Goal: Transaction & Acquisition: Purchase product/service

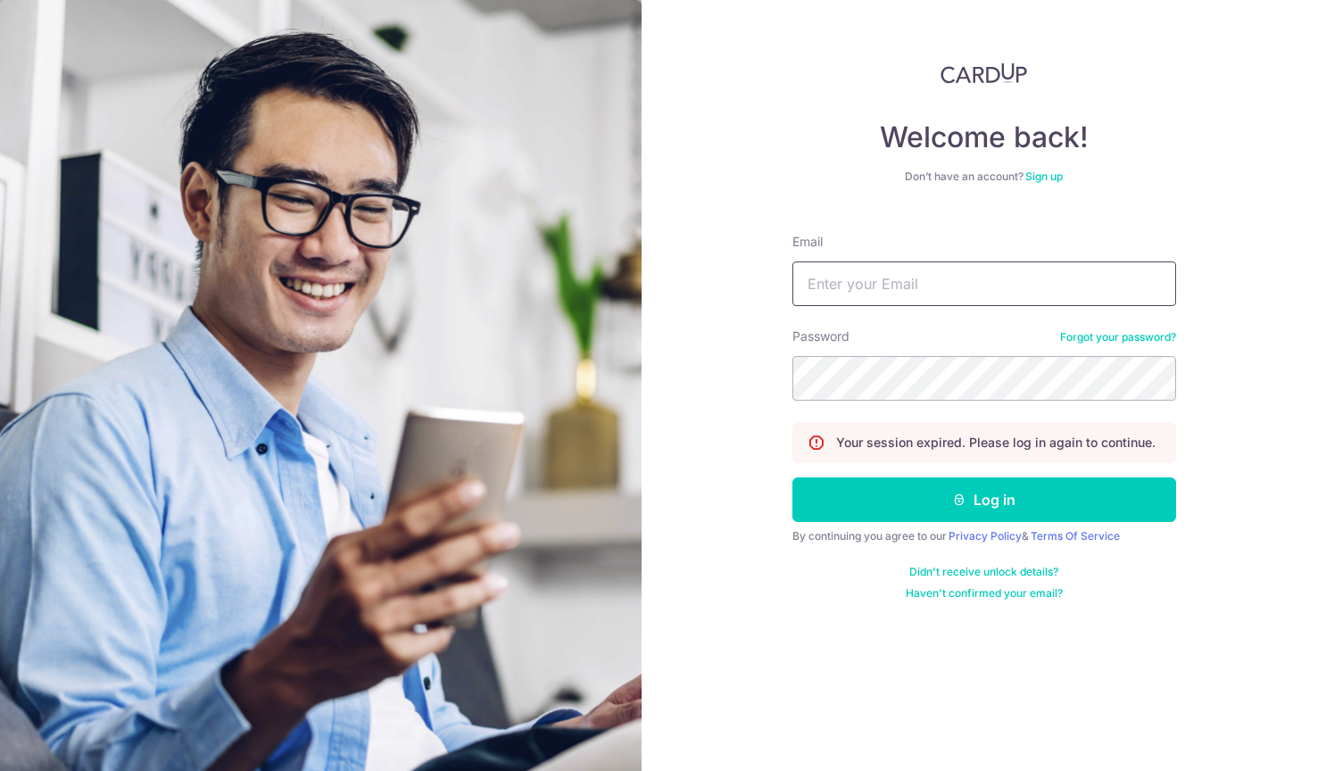
click at [942, 297] on input "Email" at bounding box center [984, 283] width 384 height 45
type input "iamaloysius@gmail.com"
click at [792, 477] on button "Log in" at bounding box center [984, 499] width 384 height 45
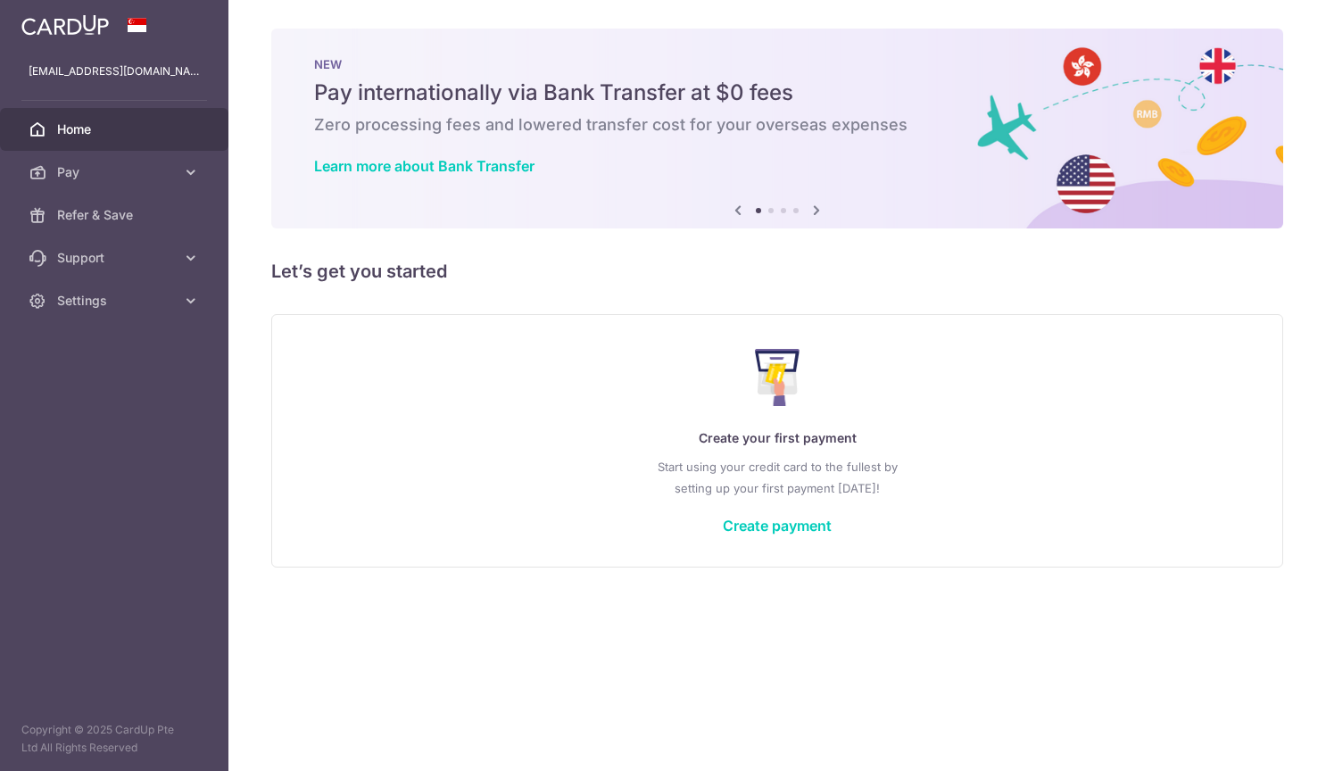
click at [842, 530] on div "Create your first payment Start using your credit card to the fullest by settin…" at bounding box center [777, 440] width 967 height 211
click at [818, 530] on link "Create payment" at bounding box center [777, 526] width 109 height 18
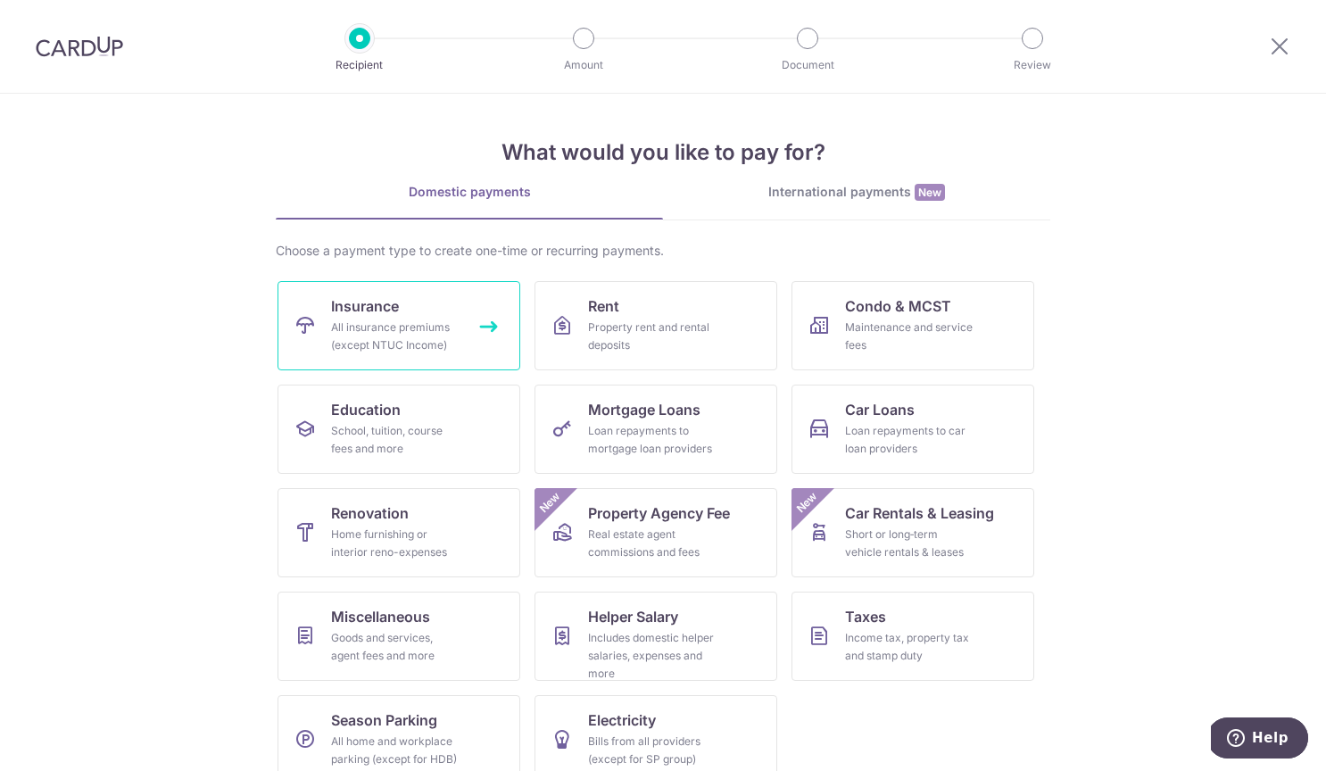
click at [458, 342] on link "Insurance All insurance premiums (except NTUC Income)" at bounding box center [398, 325] width 243 height 89
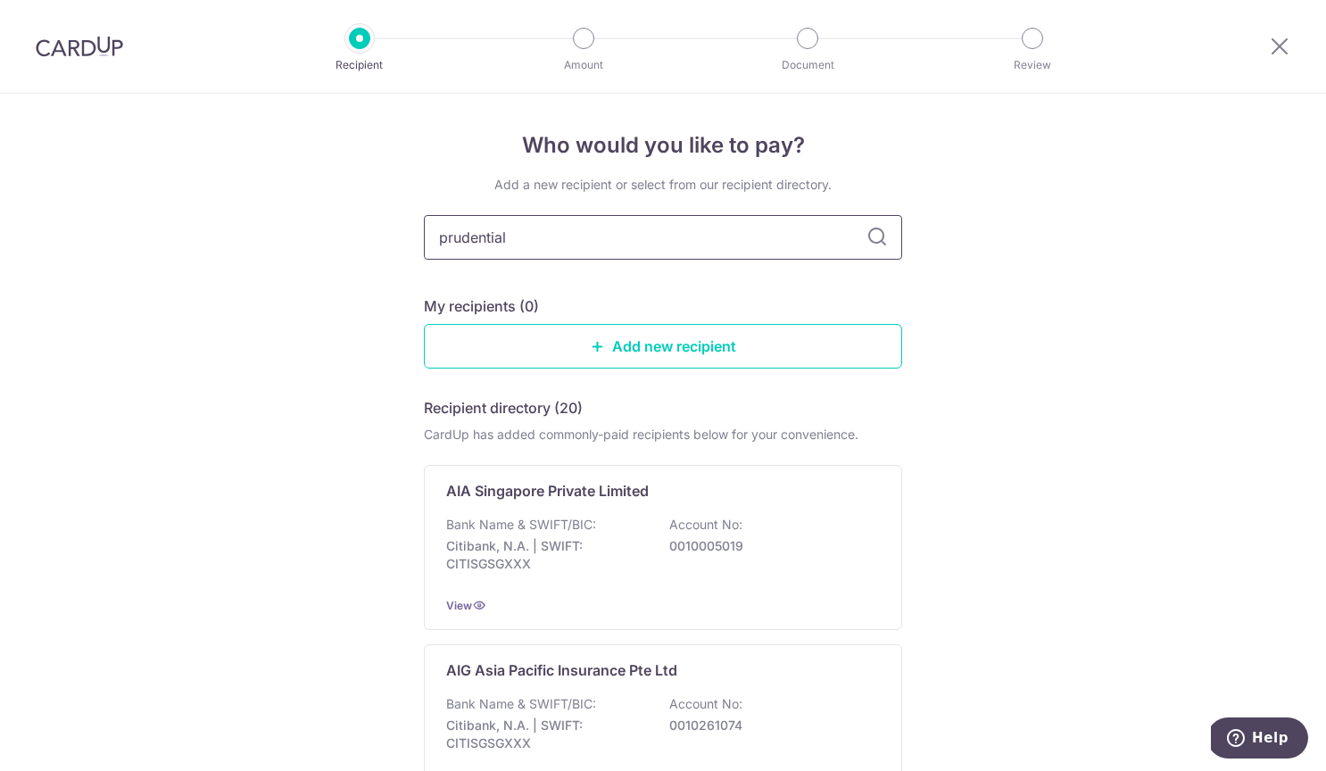
type input "prudential"
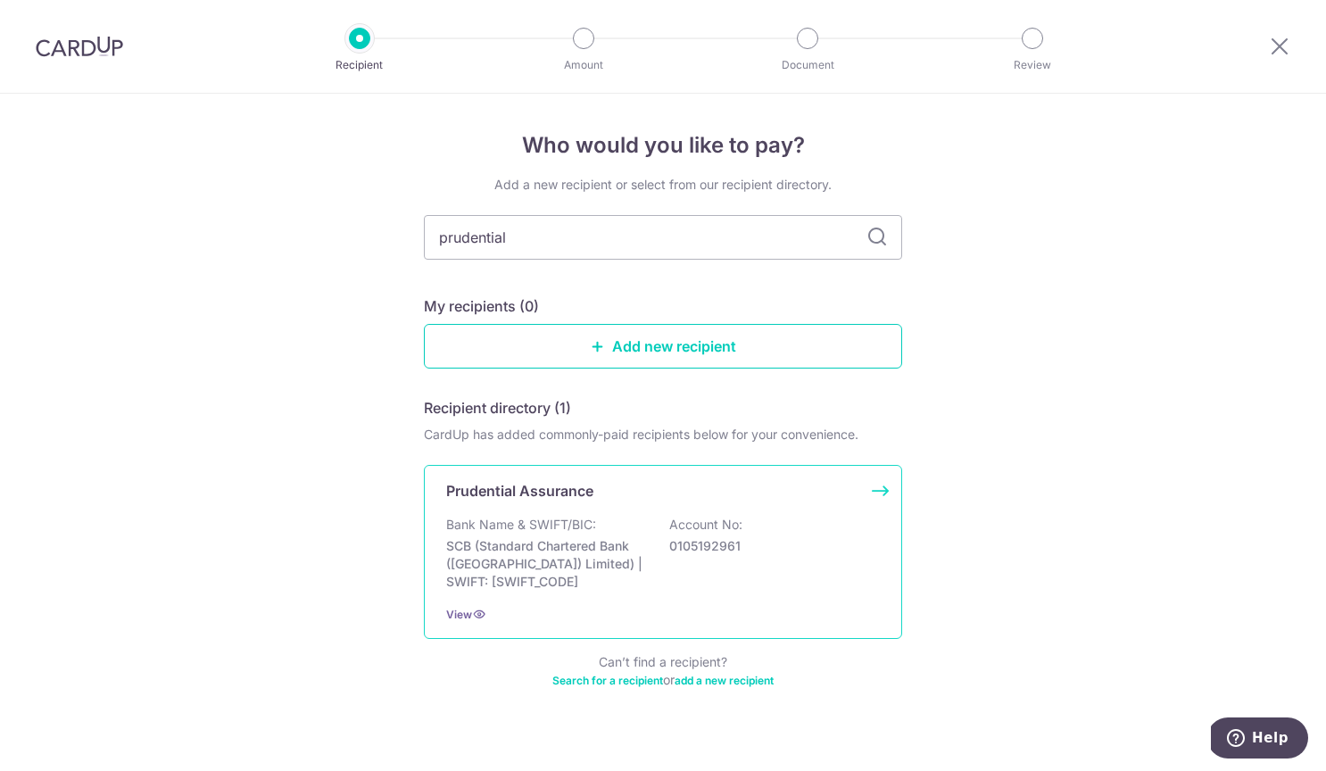
click at [611, 516] on div "Bank Name & SWIFT/BIC: SCB (Standard Chartered Bank (Singapore) Limited) | SWIF…" at bounding box center [663, 553] width 434 height 75
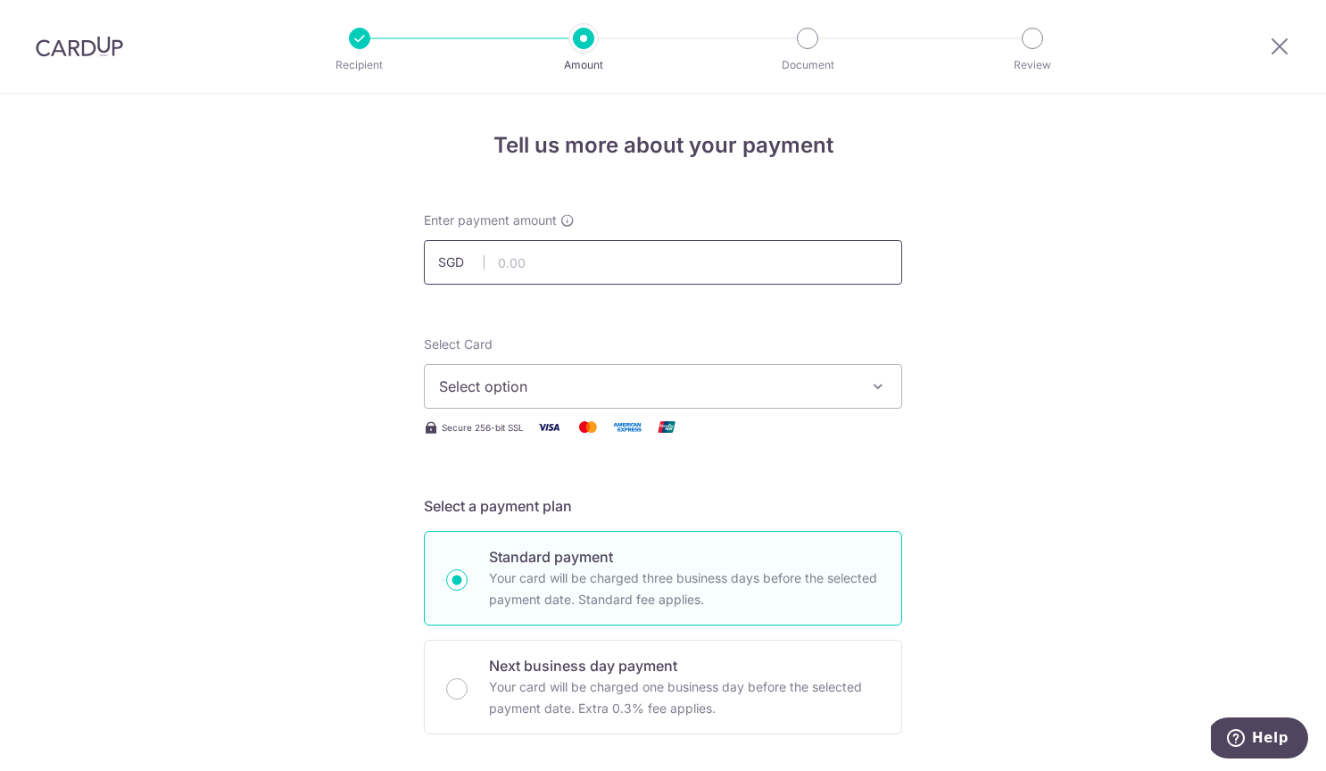
click at [526, 262] on input "text" at bounding box center [663, 262] width 478 height 45
paste input "$6,976.69"
type input "6,976.69"
click at [534, 380] on span "Select option" at bounding box center [647, 386] width 416 height 21
click at [526, 435] on span "Add credit card" at bounding box center [679, 436] width 416 height 18
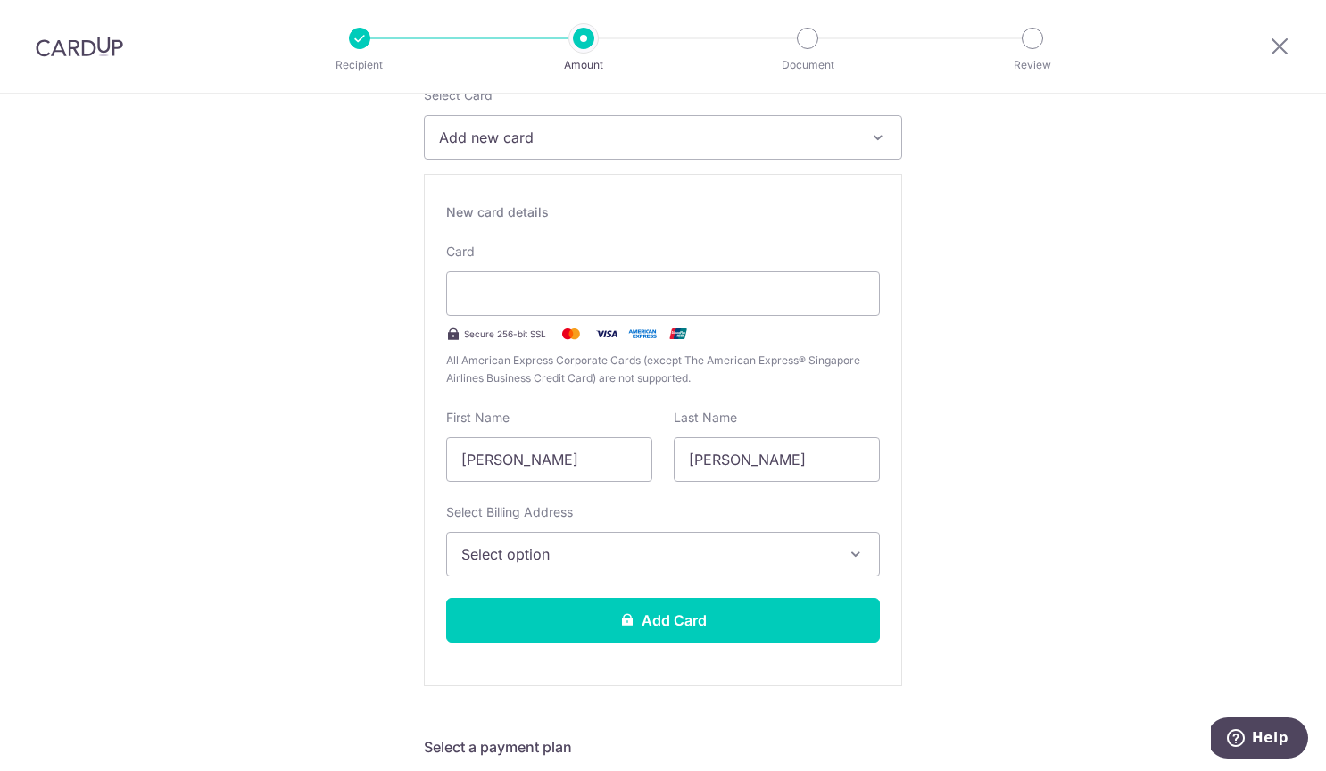
scroll to position [255, 0]
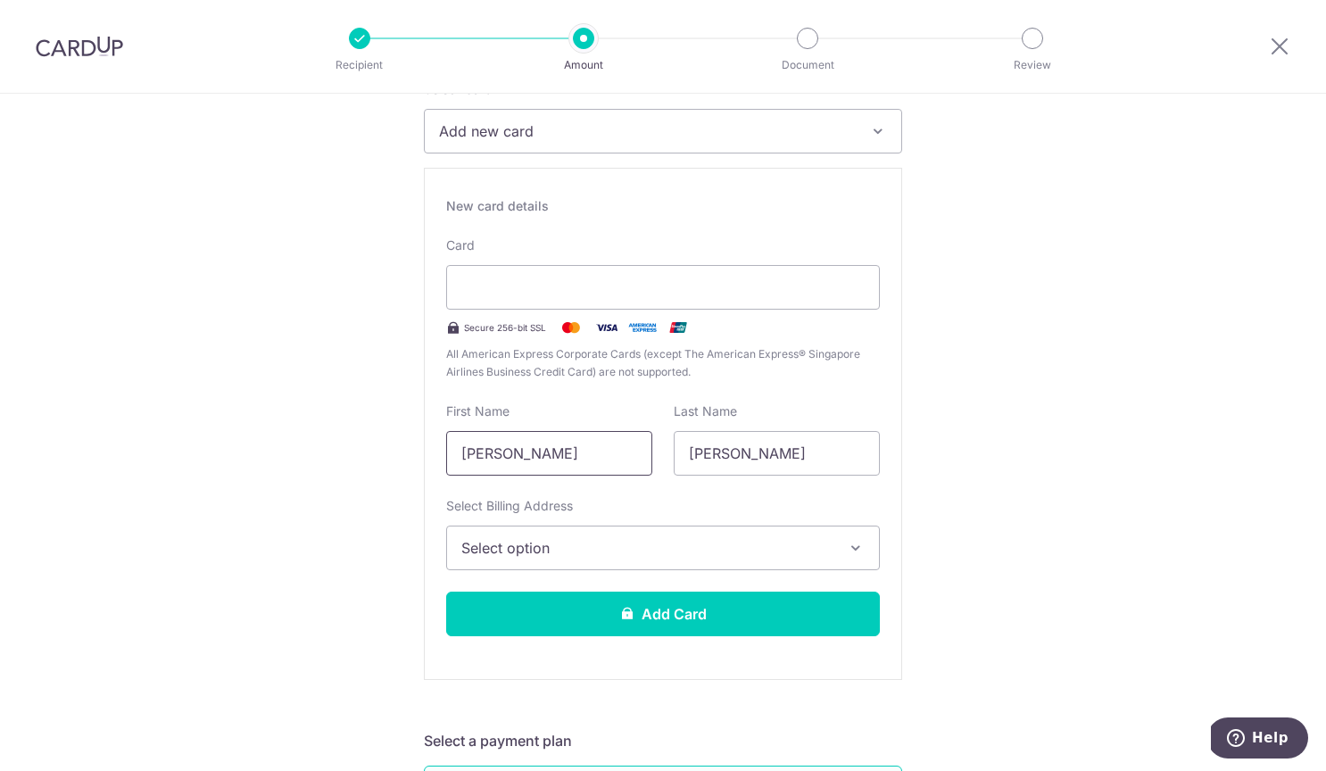
click at [510, 458] on input "[PERSON_NAME]" at bounding box center [549, 453] width 206 height 45
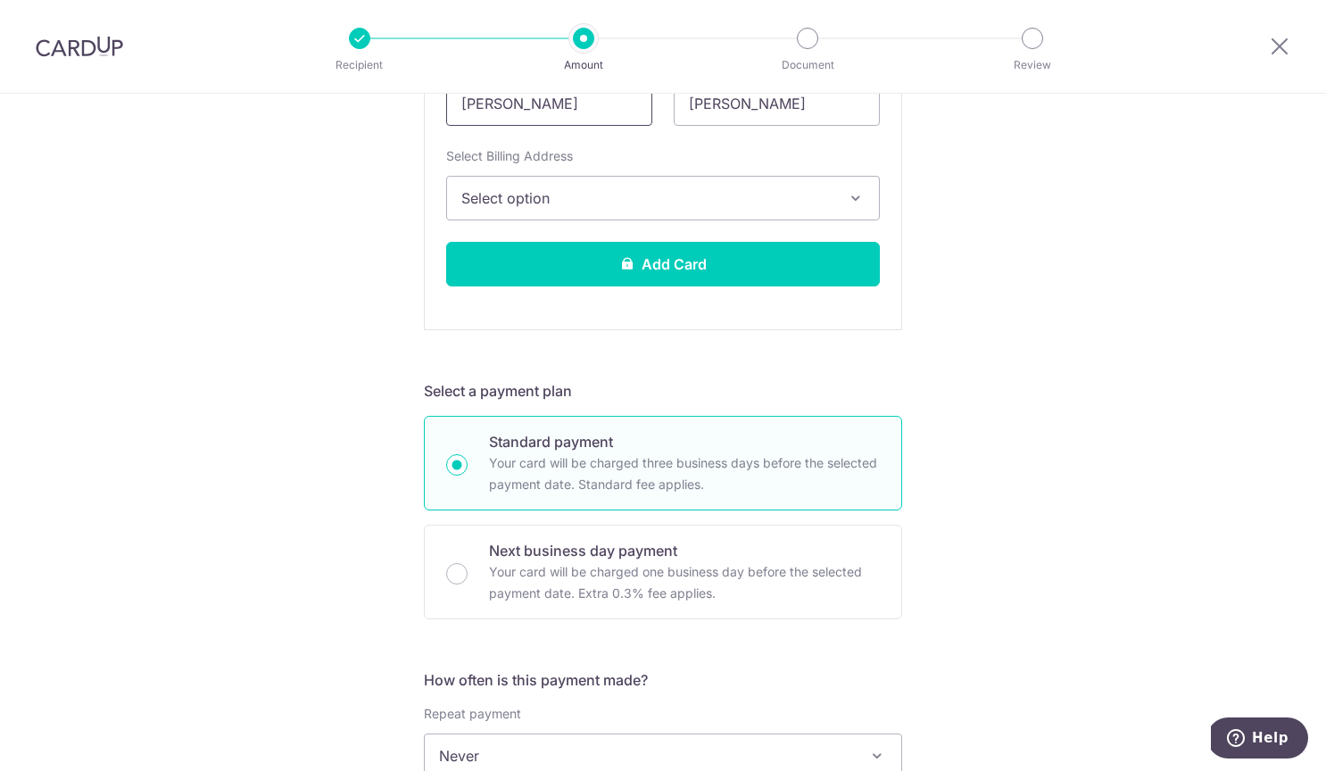
type input "[PERSON_NAME]"
click at [645, 191] on span "Select option" at bounding box center [646, 197] width 371 height 21
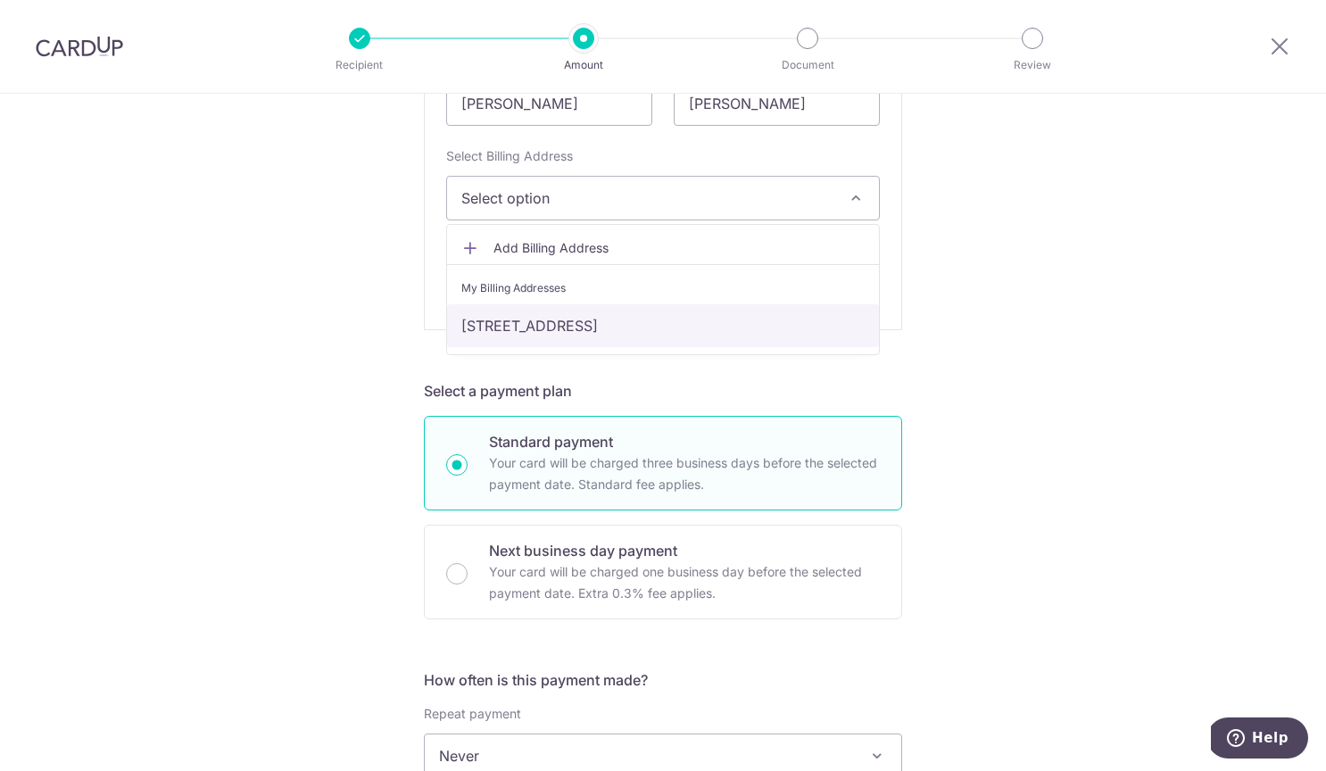
click at [622, 328] on link "[STREET_ADDRESS]" at bounding box center [663, 325] width 432 height 43
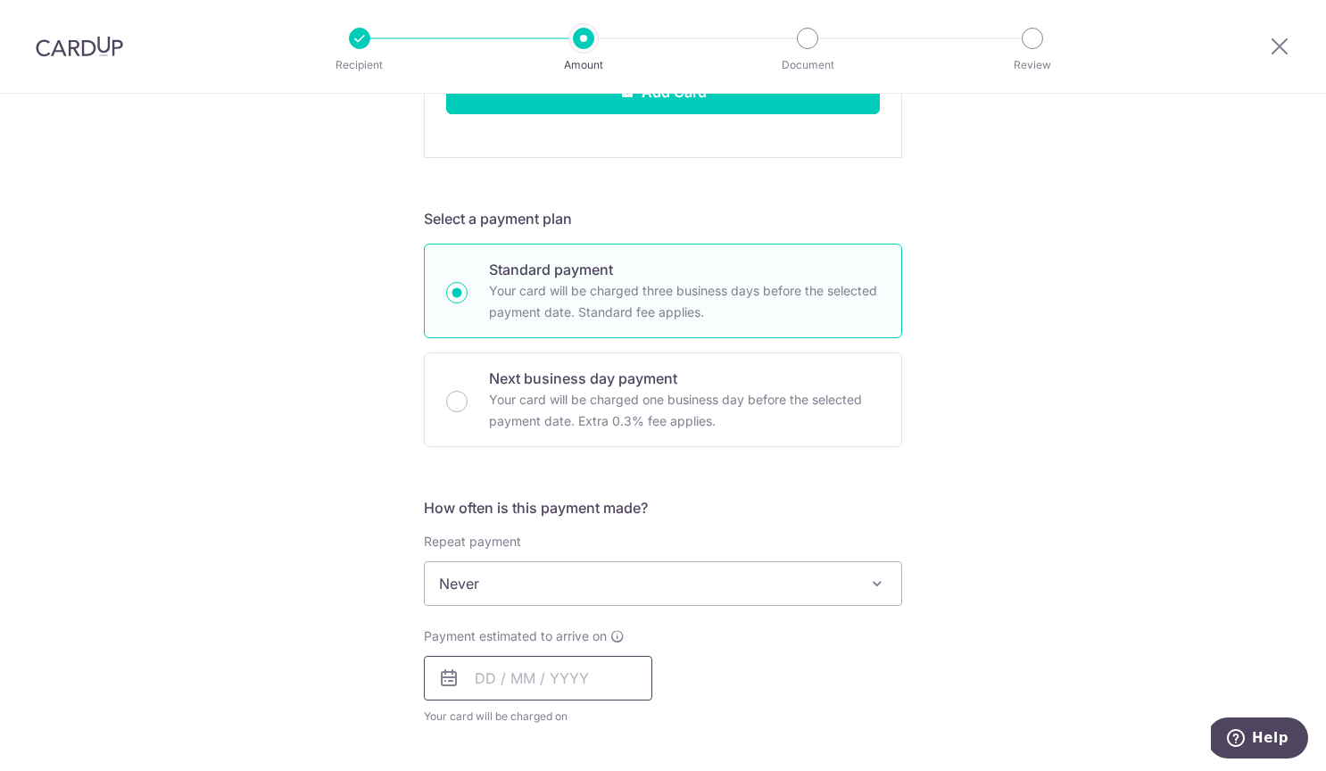
scroll to position [910, 0]
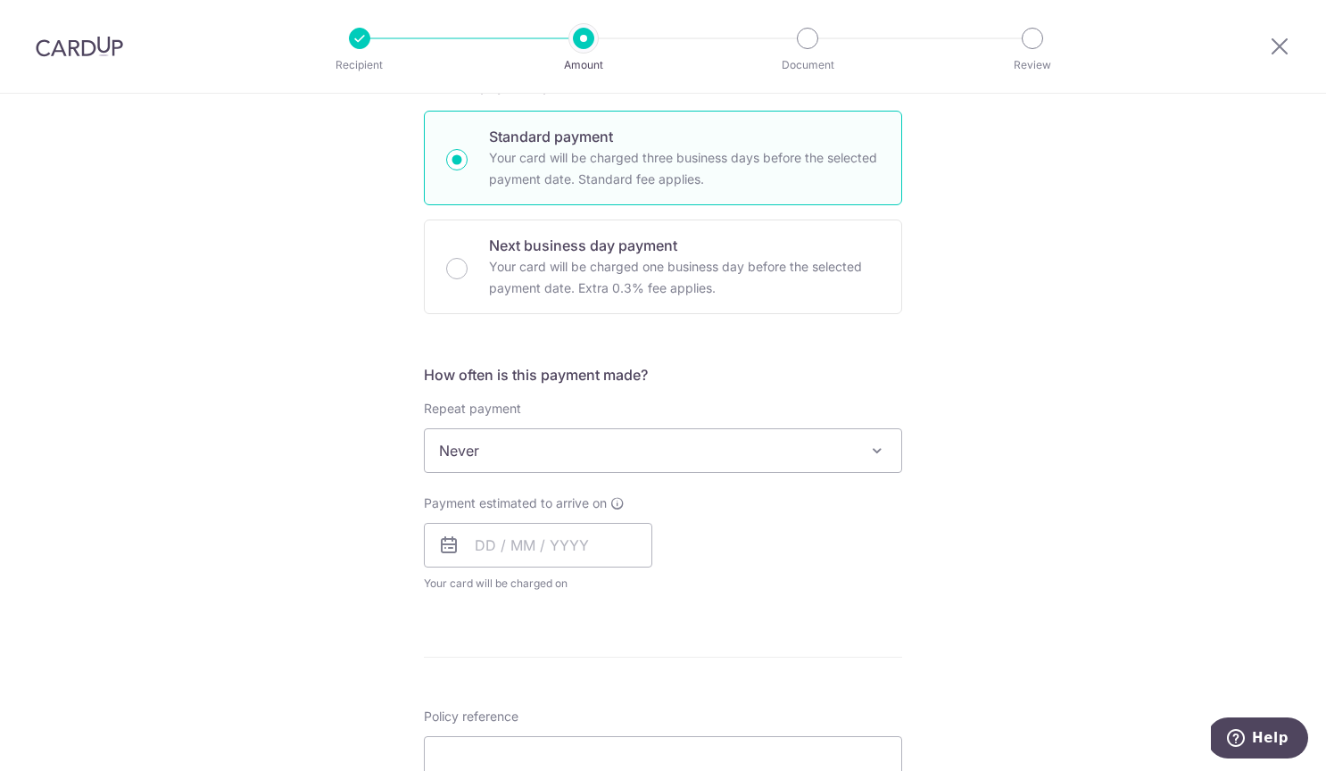
click at [712, 447] on span "Never" at bounding box center [663, 450] width 476 height 43
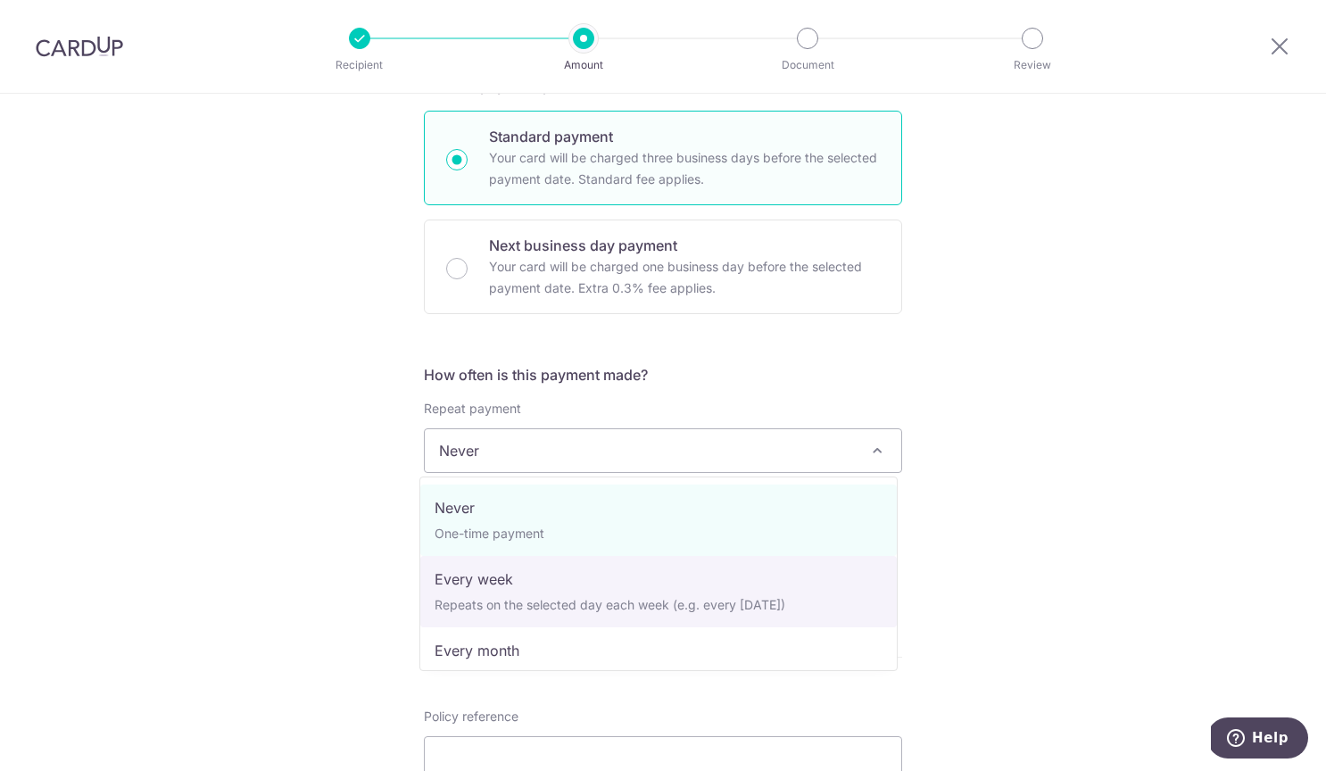
scroll to position [250, 0]
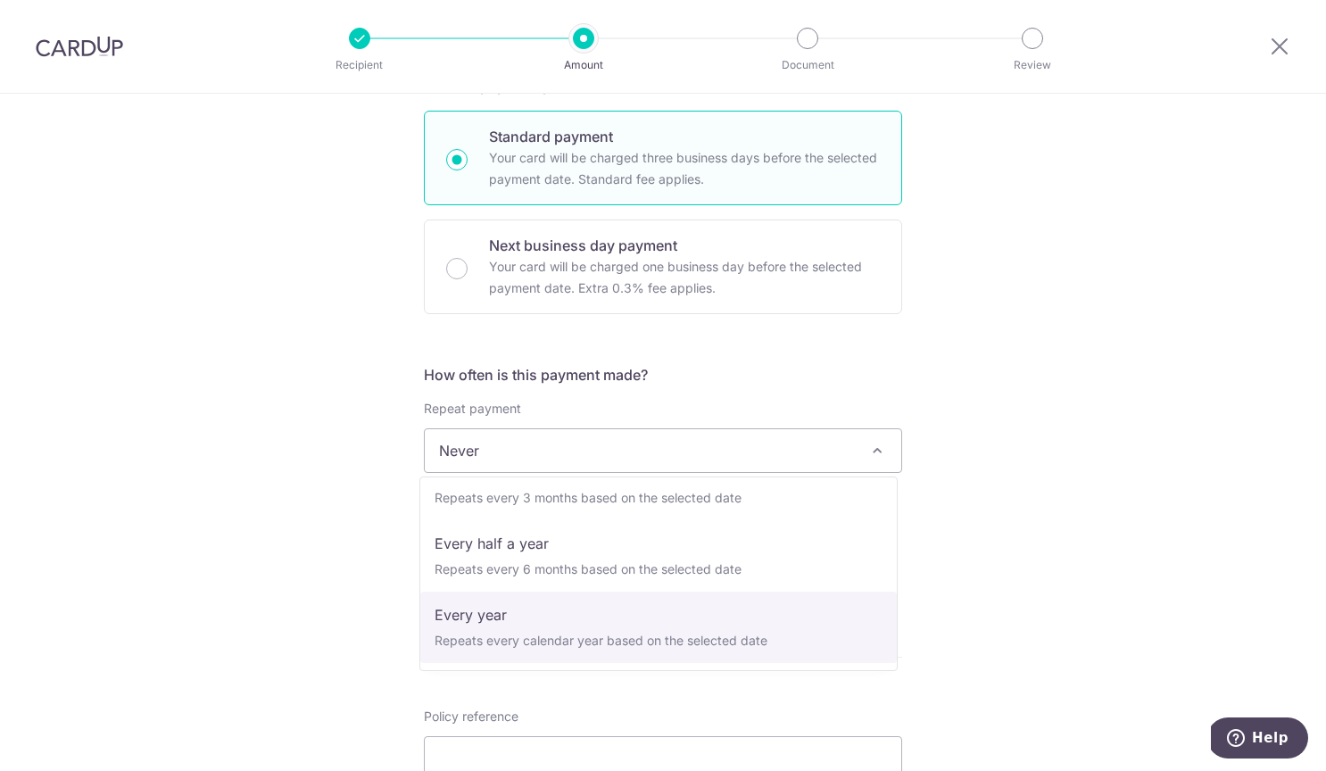
select select "6"
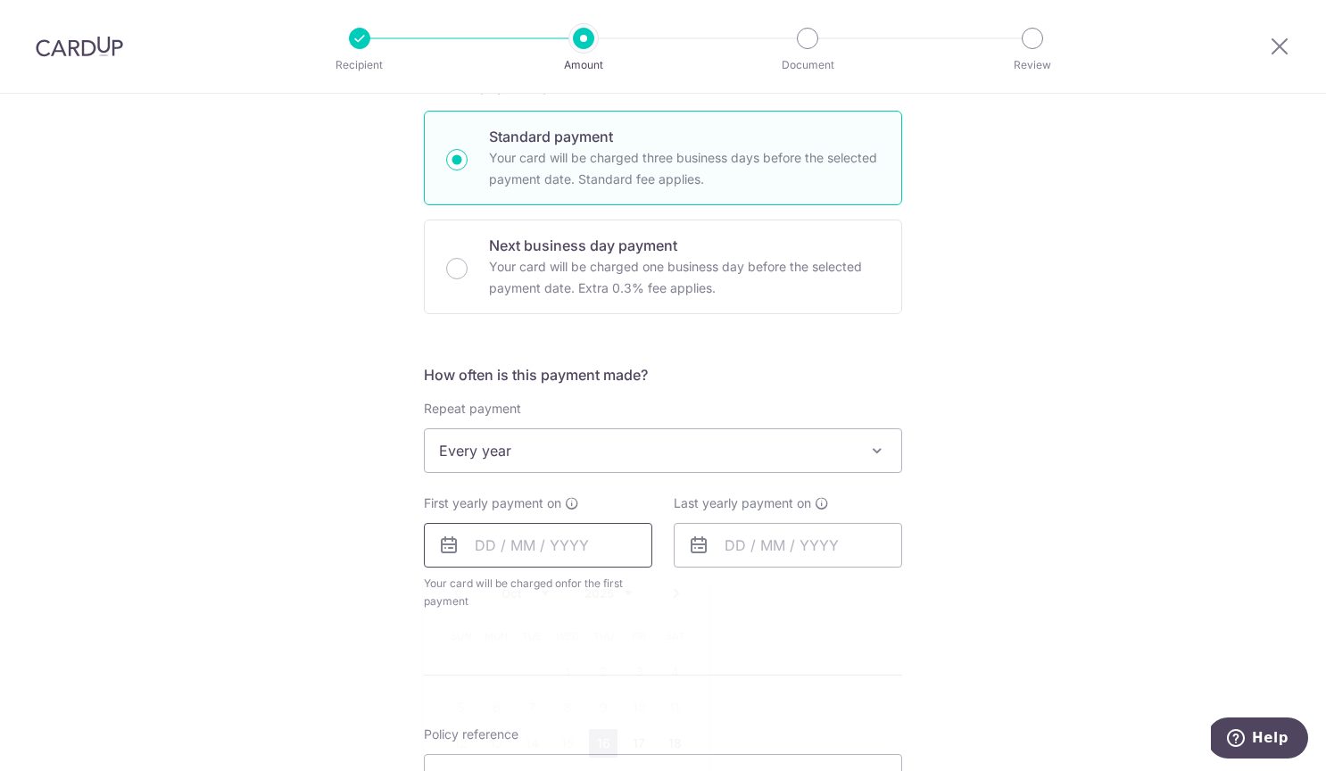
click at [472, 542] on input "text" at bounding box center [538, 545] width 228 height 45
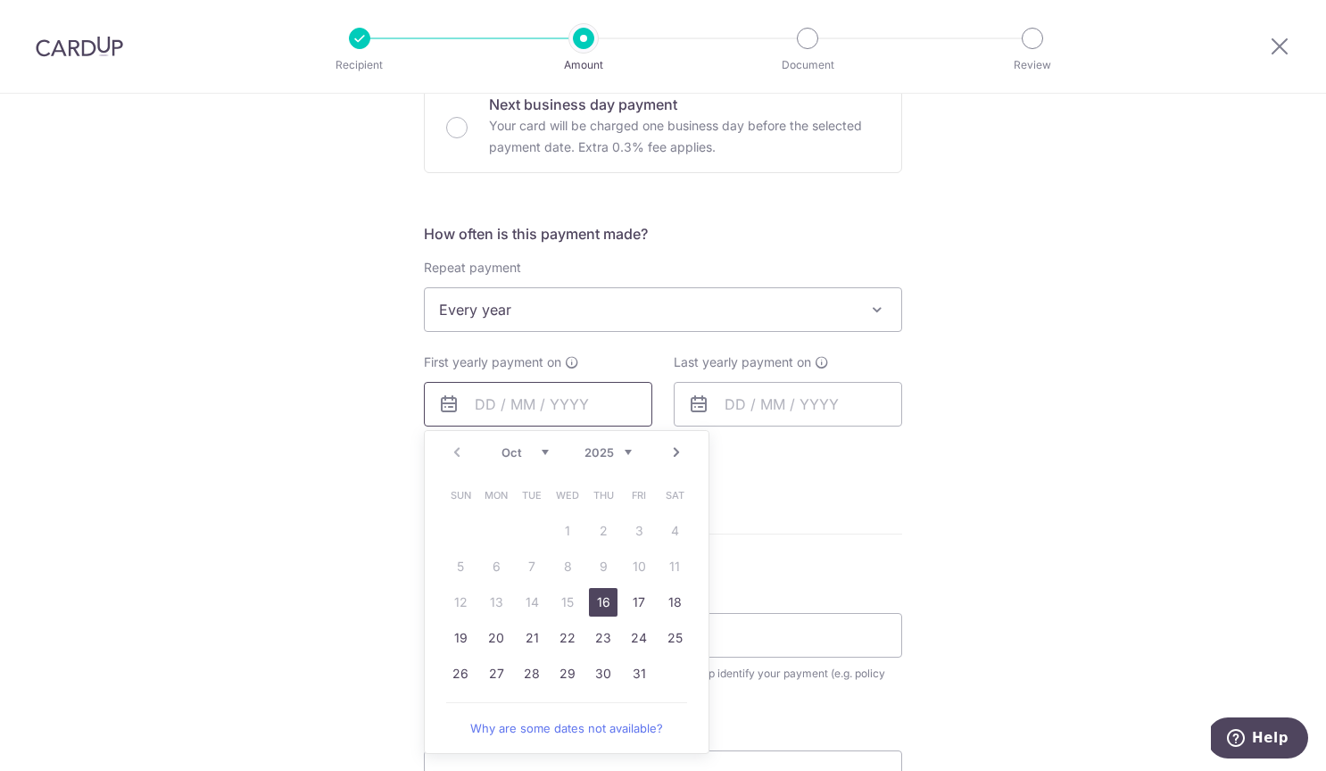
scroll to position [1233, 0]
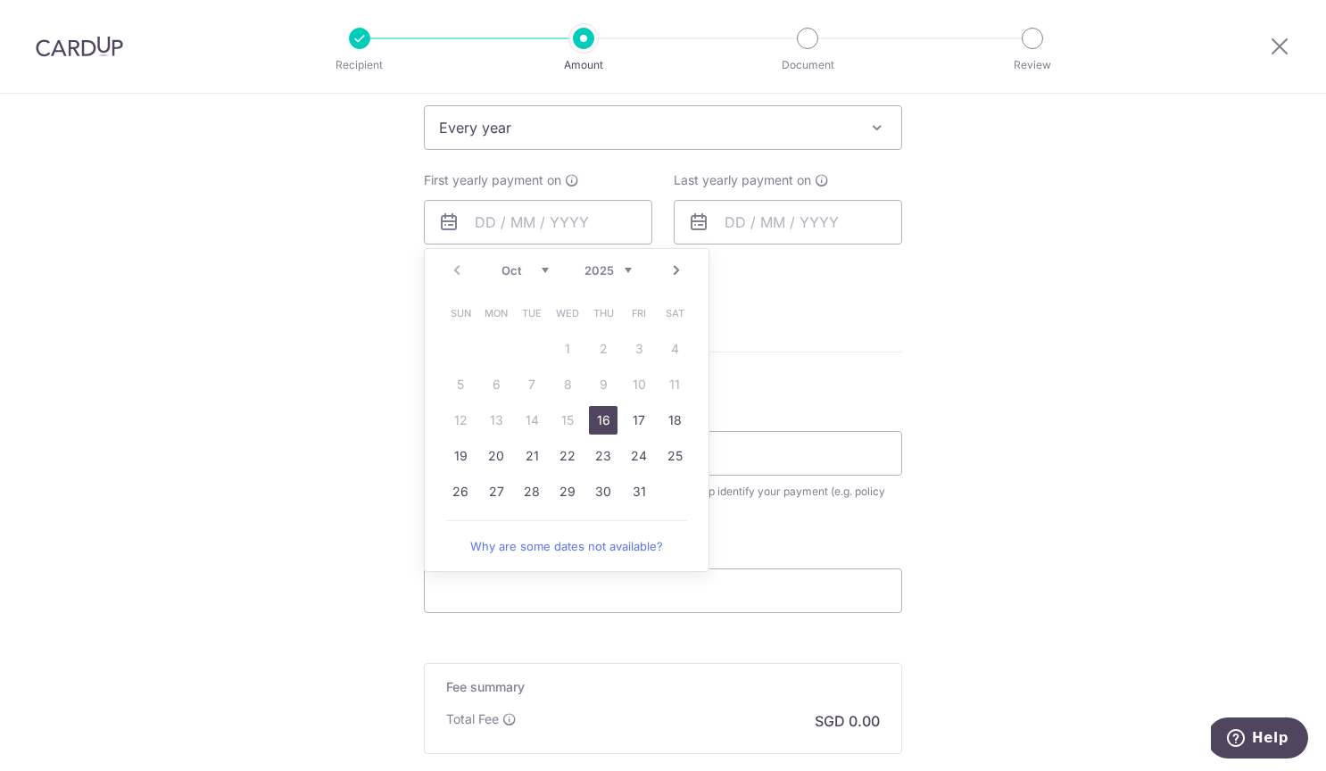
click at [599, 412] on link "16" at bounding box center [603, 420] width 29 height 29
type input "[DATE]"
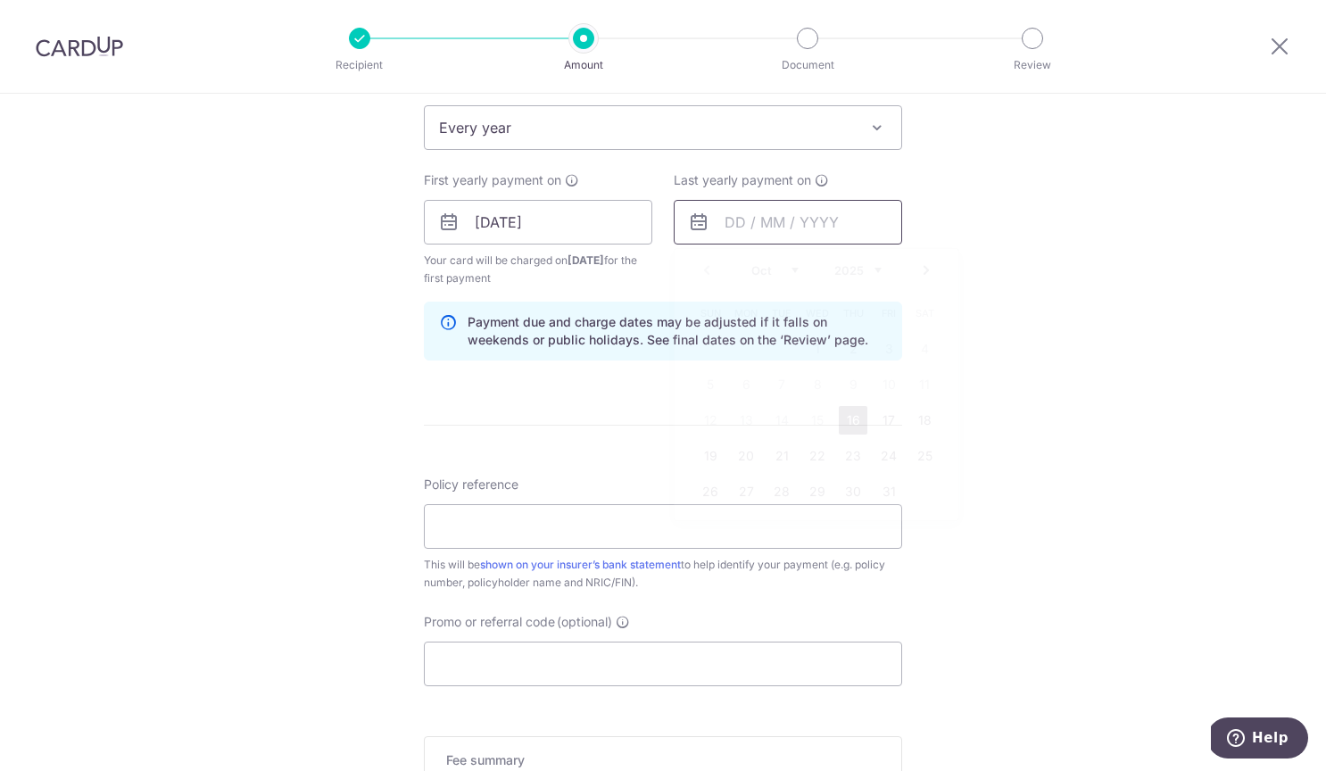
click at [736, 227] on input "text" at bounding box center [788, 222] width 228 height 45
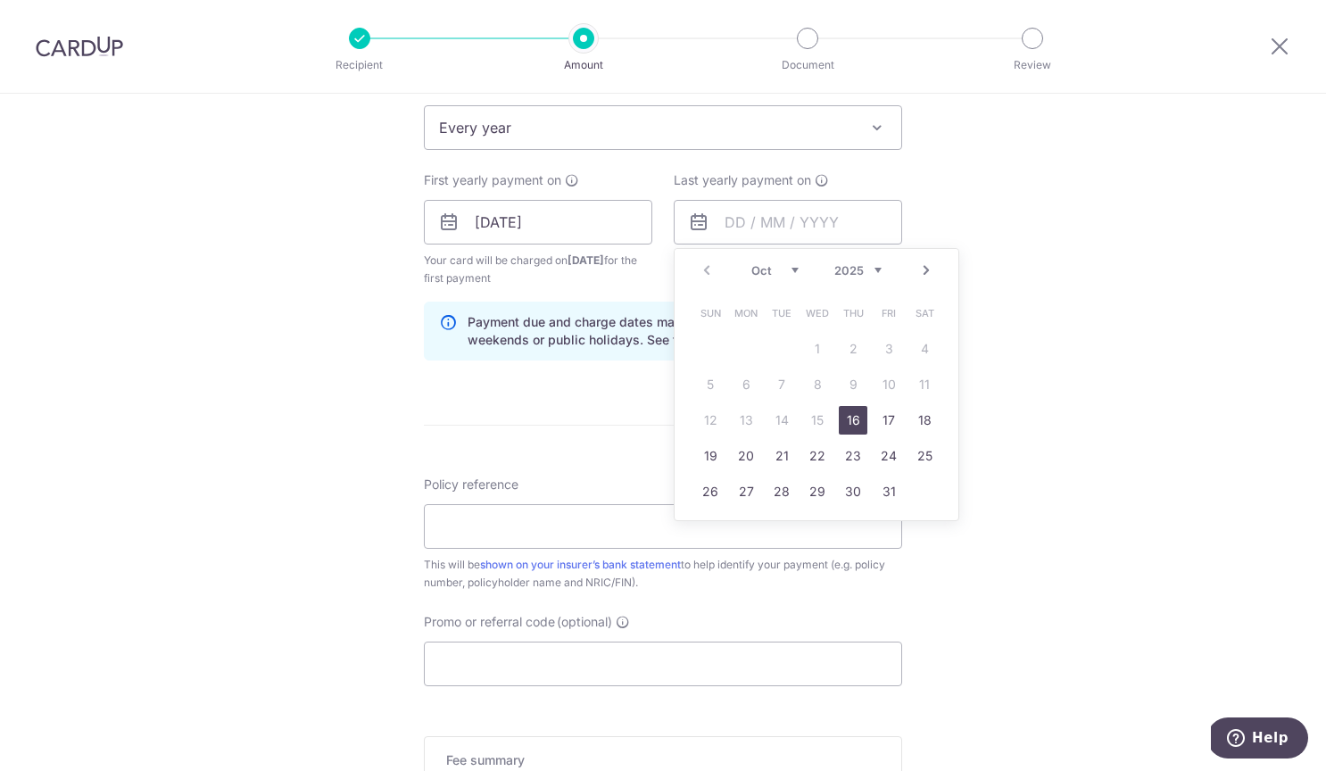
click at [876, 268] on div "Prev Next Oct Nov Dec 2025 2026 2027 2028 2029 2030 2031 2032 2033 2034 2035" at bounding box center [817, 270] width 284 height 43
click at [869, 271] on select "2025 2026 2027 2028 2029 2030 2031 2032 2033 2034 2035" at bounding box center [857, 270] width 47 height 14
click at [854, 274] on select "2025 2026 2027 2028 2029 2030 2031 2032 2033 2034 2035" at bounding box center [857, 270] width 47 height 14
click at [772, 420] on link "16" at bounding box center [781, 420] width 29 height 29
type input "[DATE]"
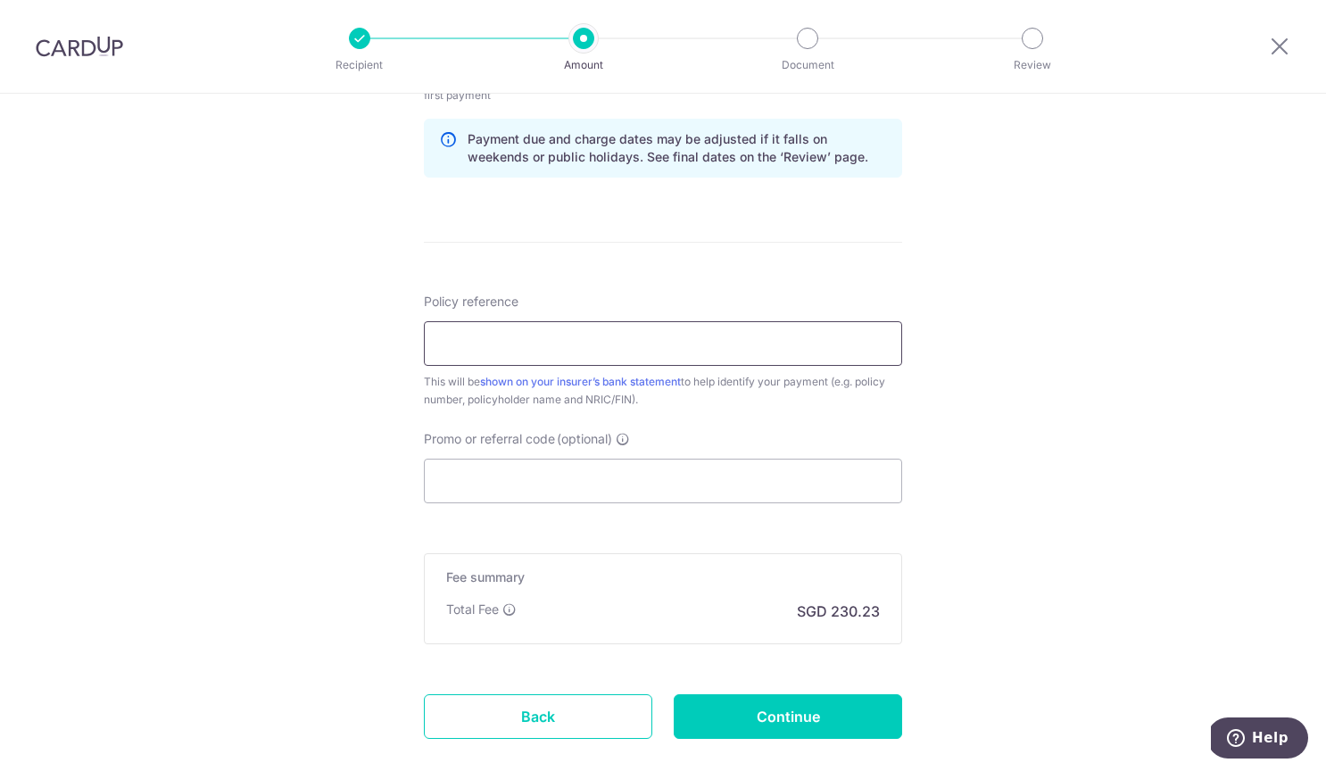
scroll to position [1417, 0]
click at [583, 341] on input "Policy reference" at bounding box center [663, 342] width 478 height 45
paste input "A4002312"
type input "A4002312"
click at [766, 484] on input "Promo or referral code (optional)" at bounding box center [663, 480] width 478 height 45
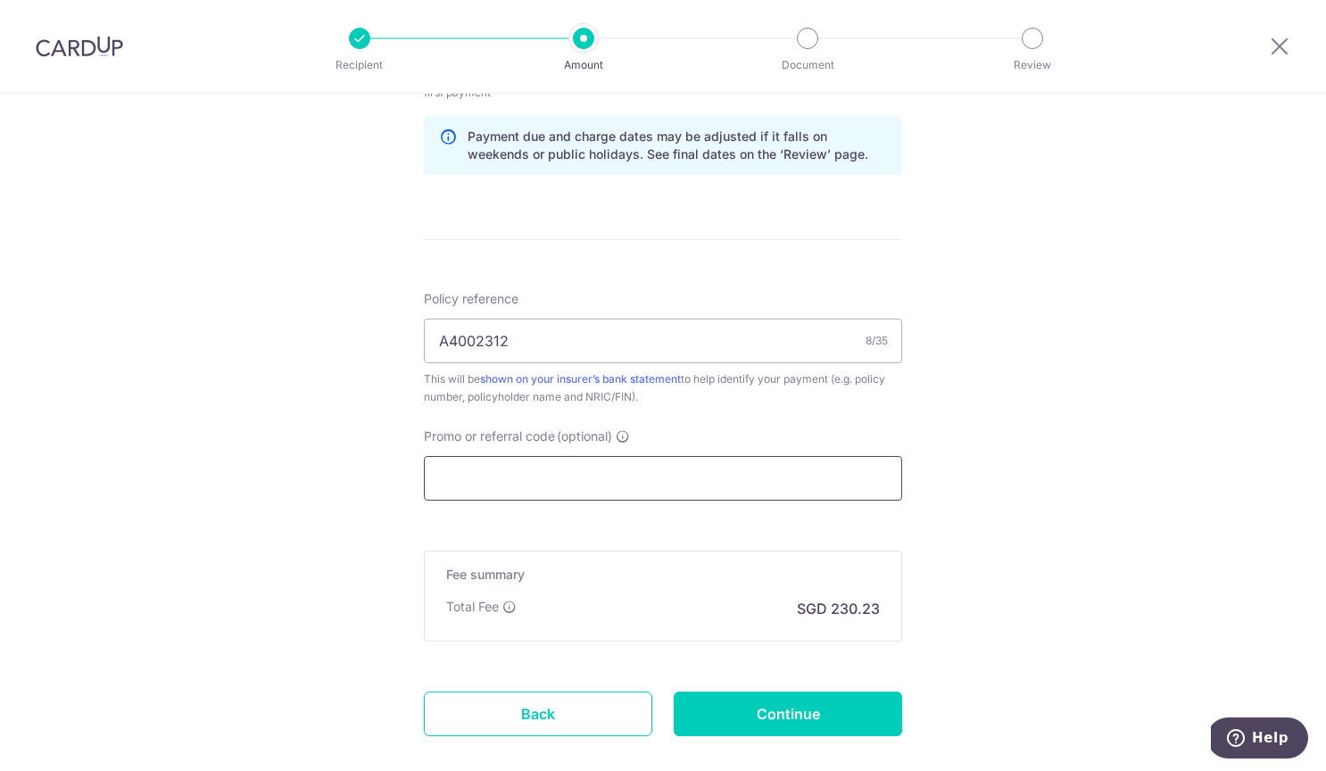
scroll to position [1442, 0]
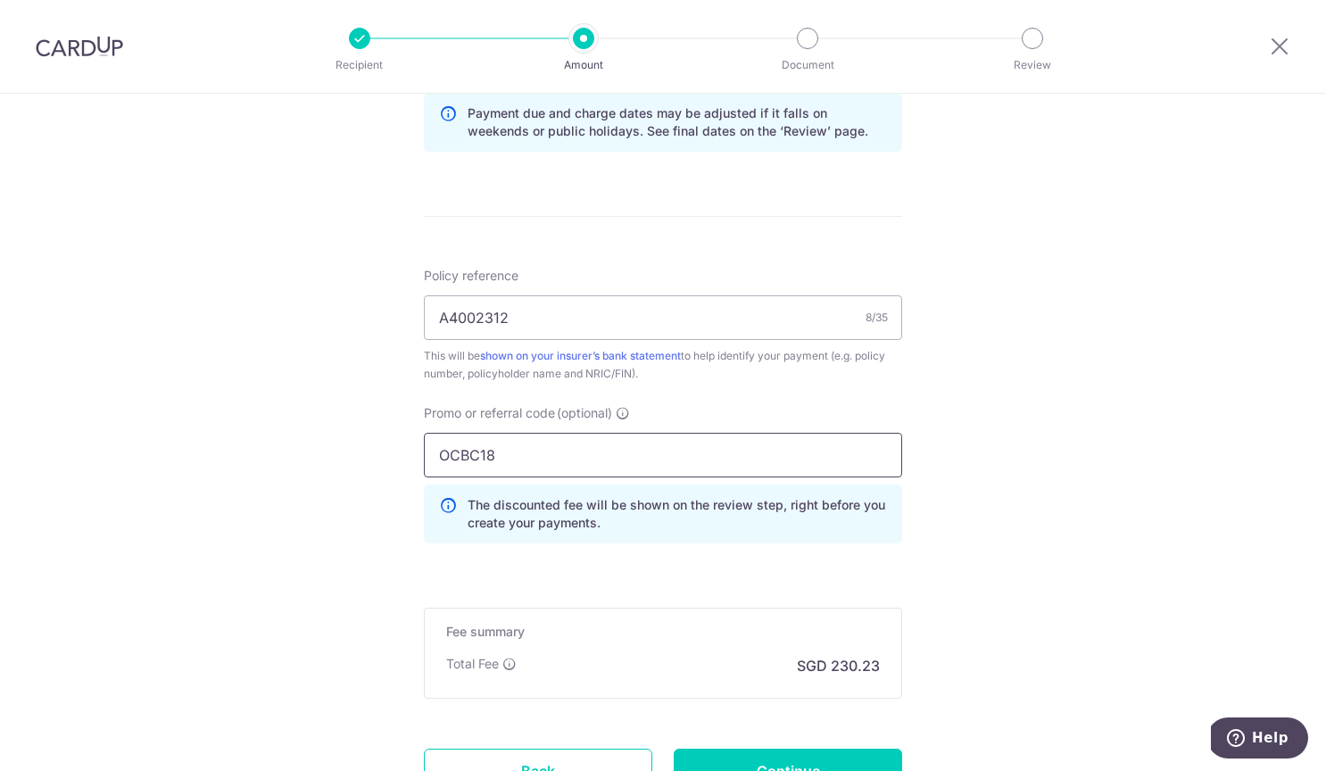
type input "OCBC18"
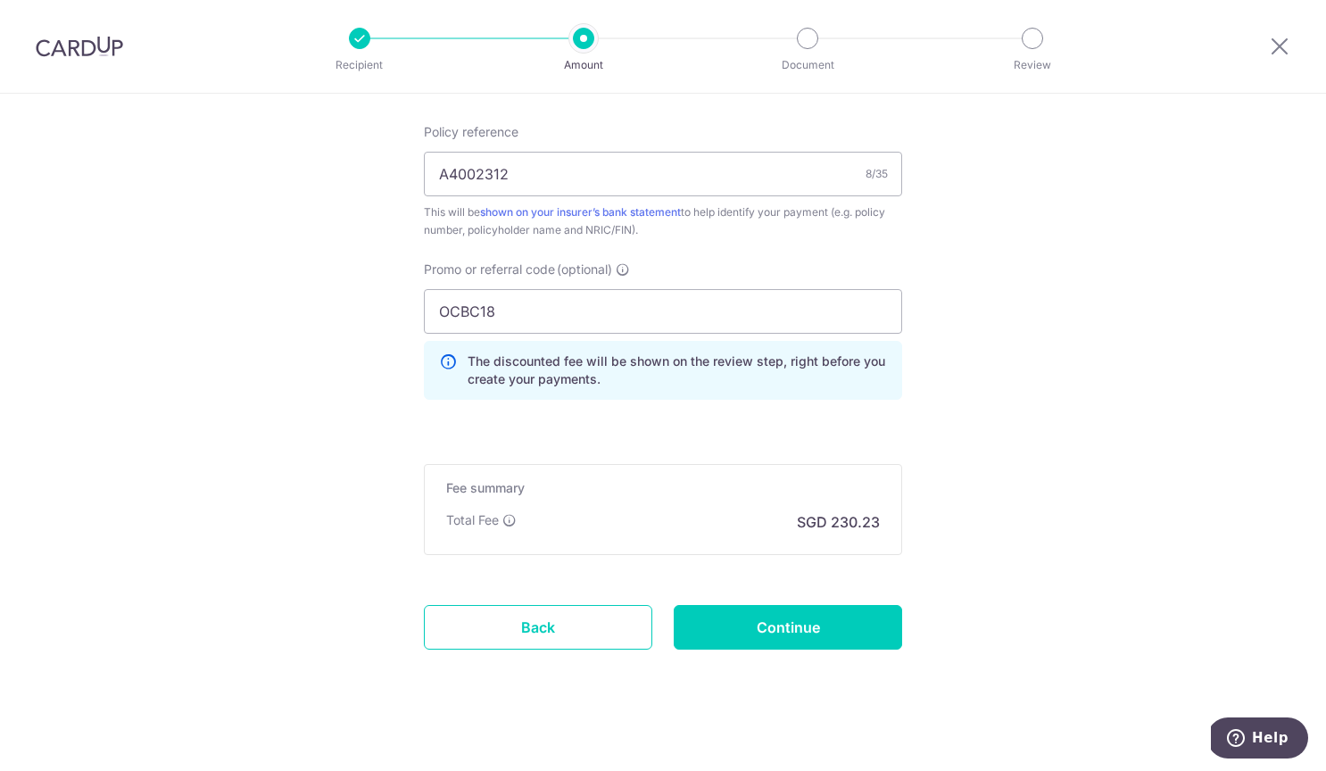
scroll to position [1598, 0]
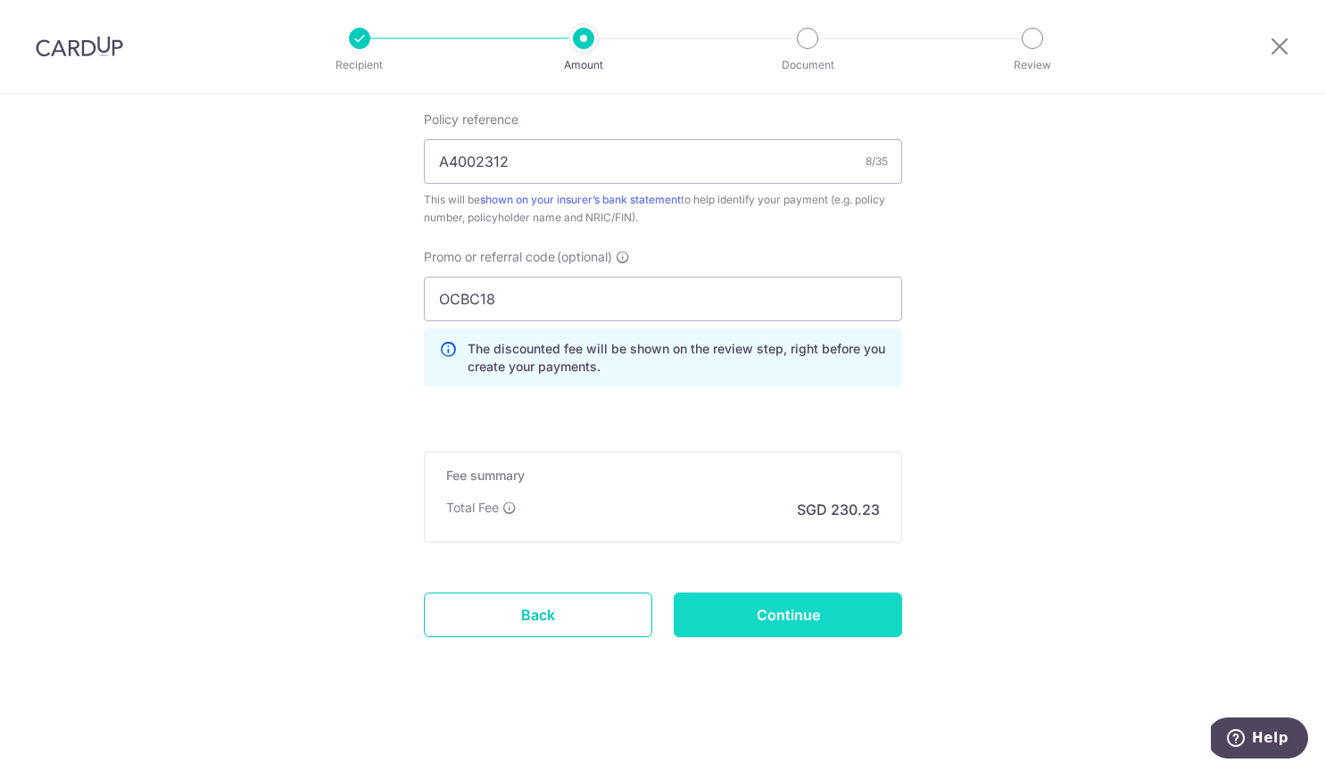
click at [777, 617] on input "Continue" at bounding box center [788, 614] width 228 height 45
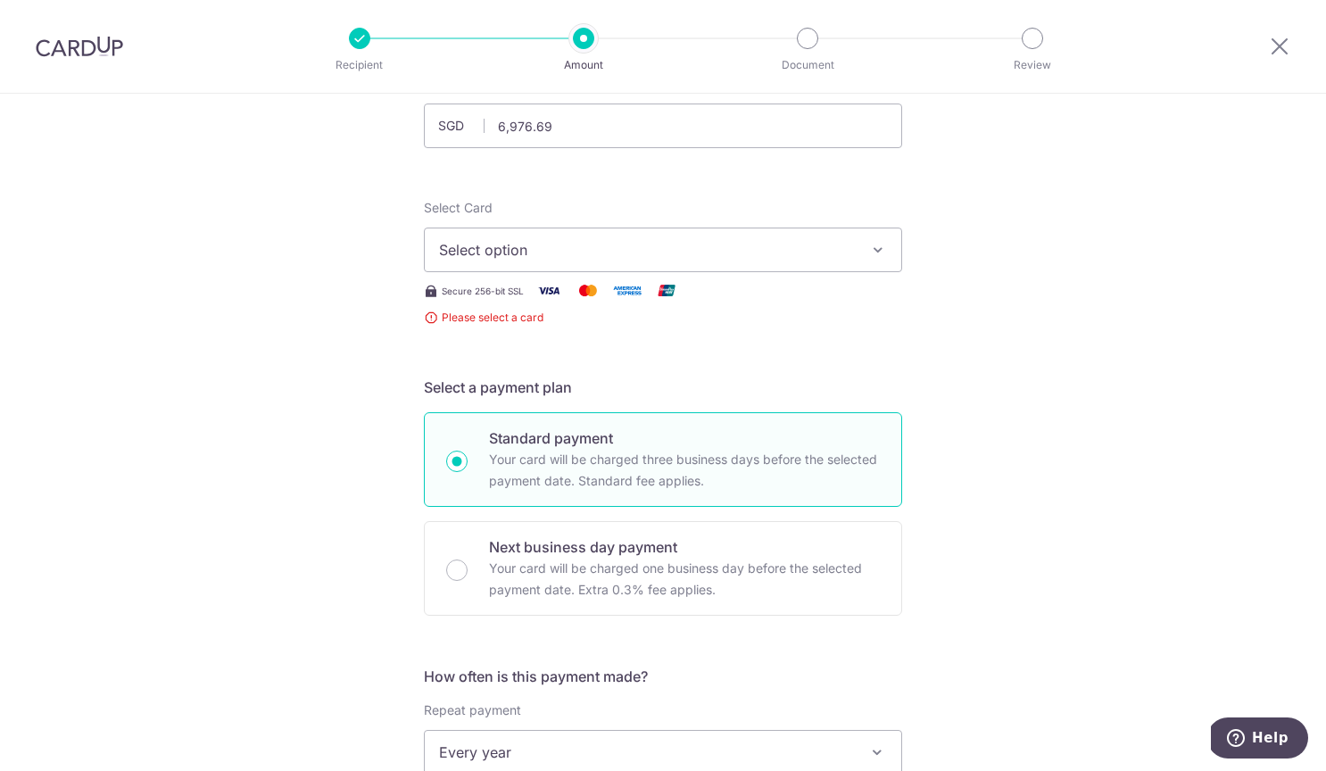
scroll to position [79, 0]
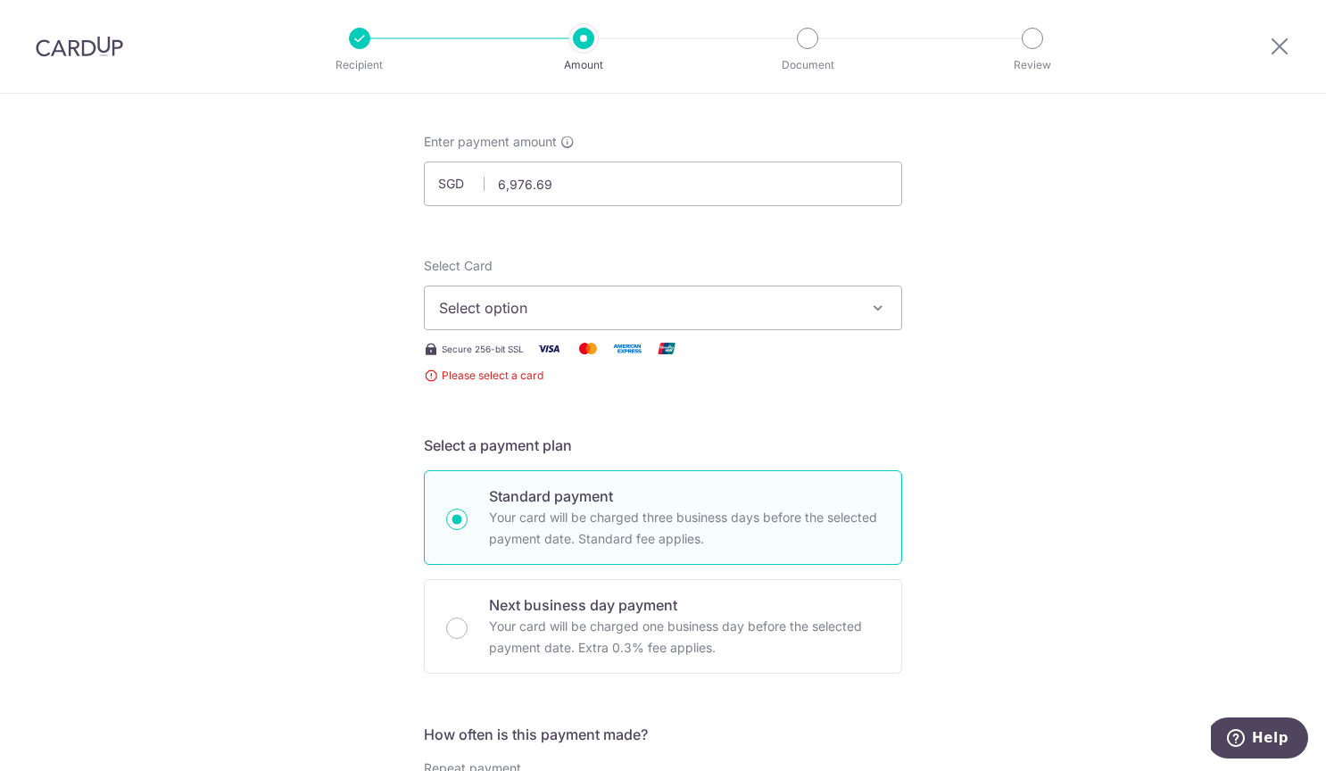
click at [689, 302] on span "Select option" at bounding box center [647, 307] width 416 height 21
click at [674, 345] on link "Add credit card" at bounding box center [663, 358] width 476 height 32
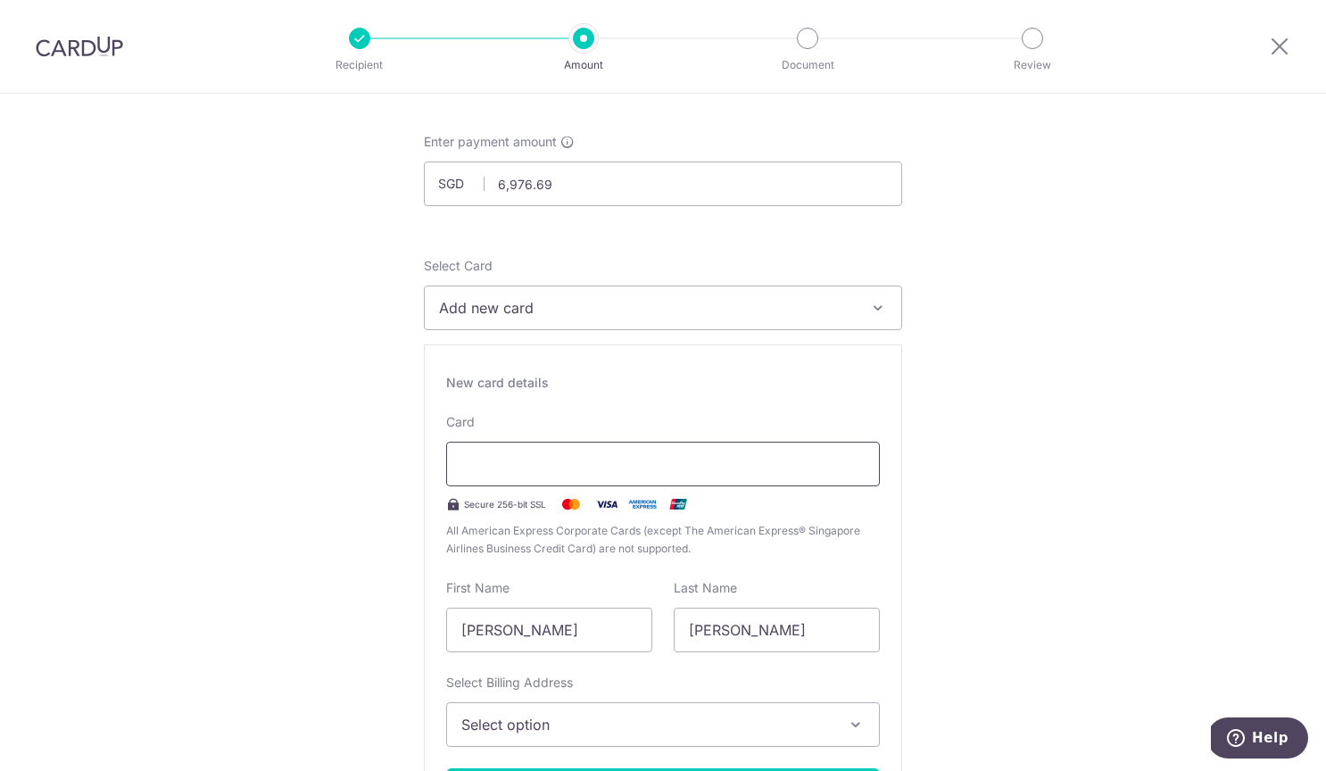
click at [598, 451] on div at bounding box center [663, 464] width 434 height 45
click at [514, 635] on input "[PERSON_NAME]" at bounding box center [549, 630] width 206 height 45
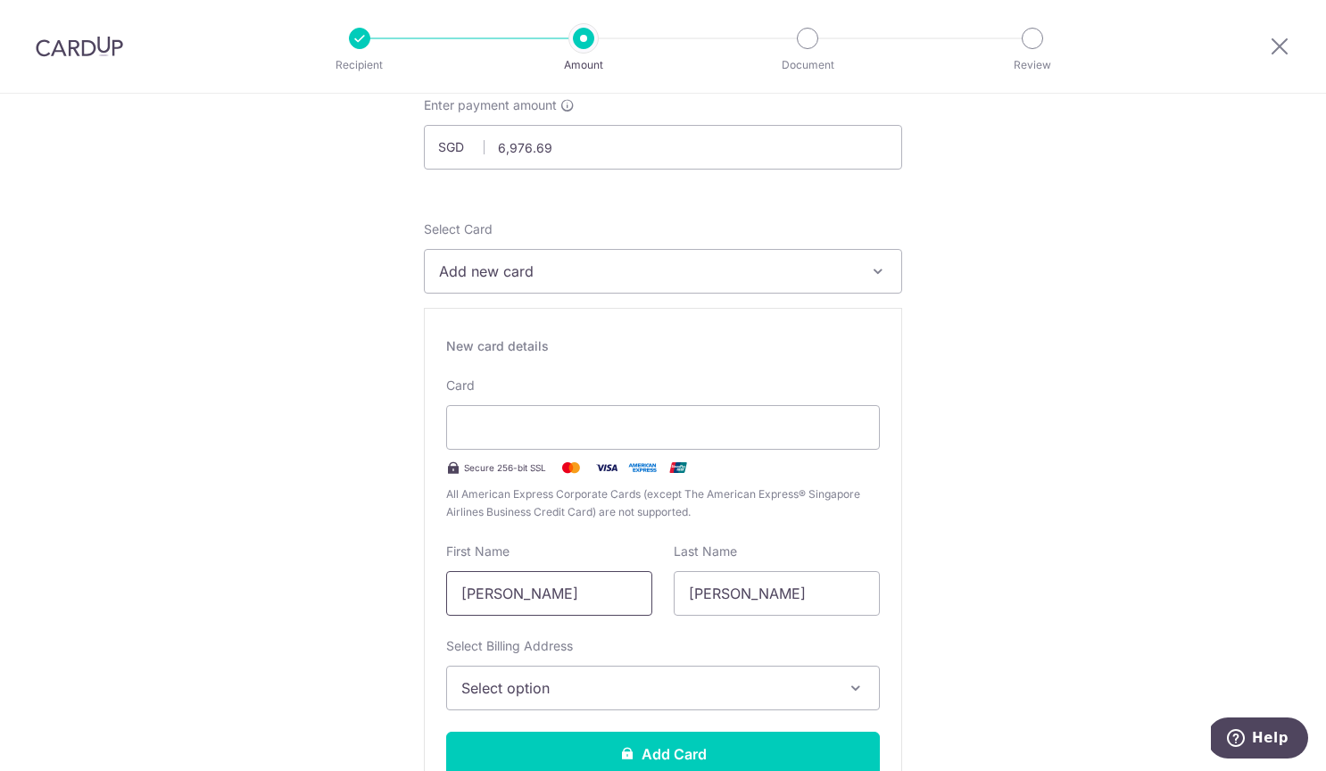
type input "Ng"
click at [582, 697] on span "Select option" at bounding box center [646, 687] width 371 height 21
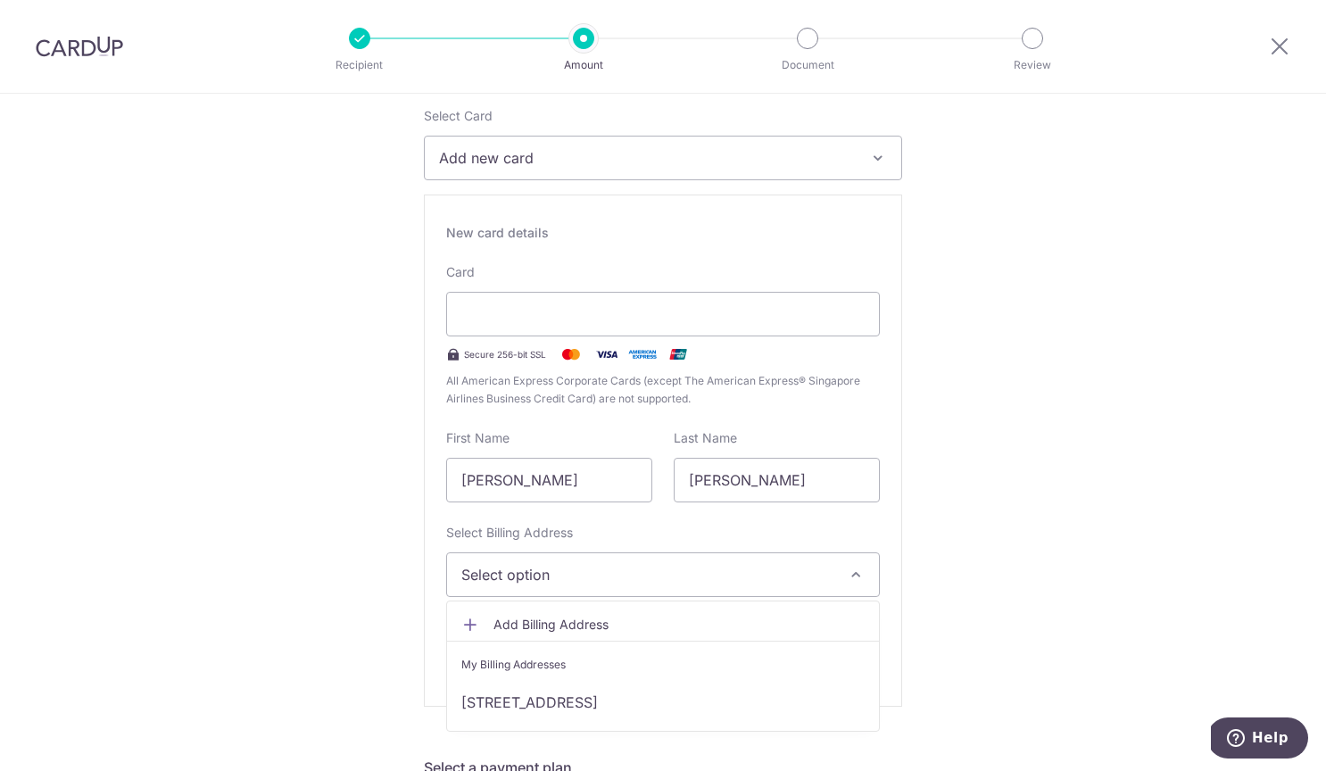
scroll to position [269, 0]
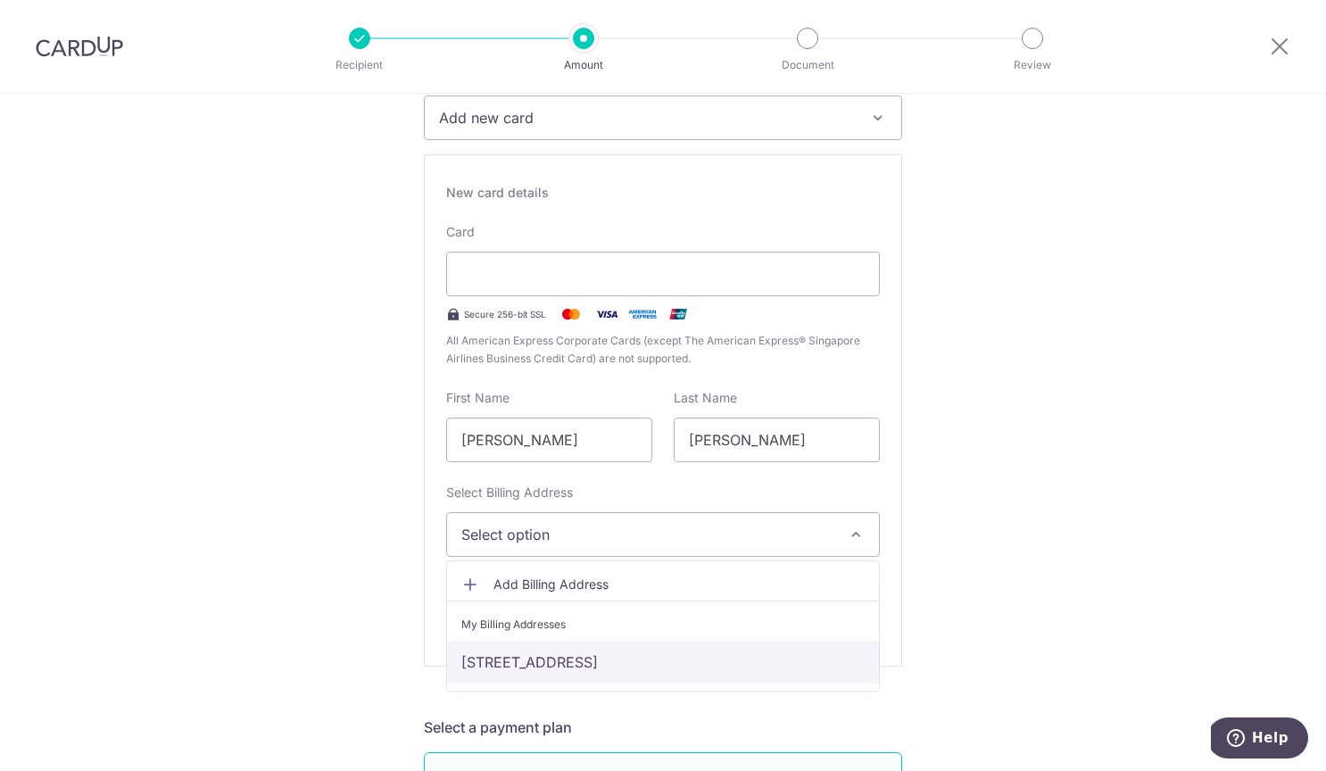
click at [578, 668] on link "[STREET_ADDRESS]" at bounding box center [663, 662] width 432 height 43
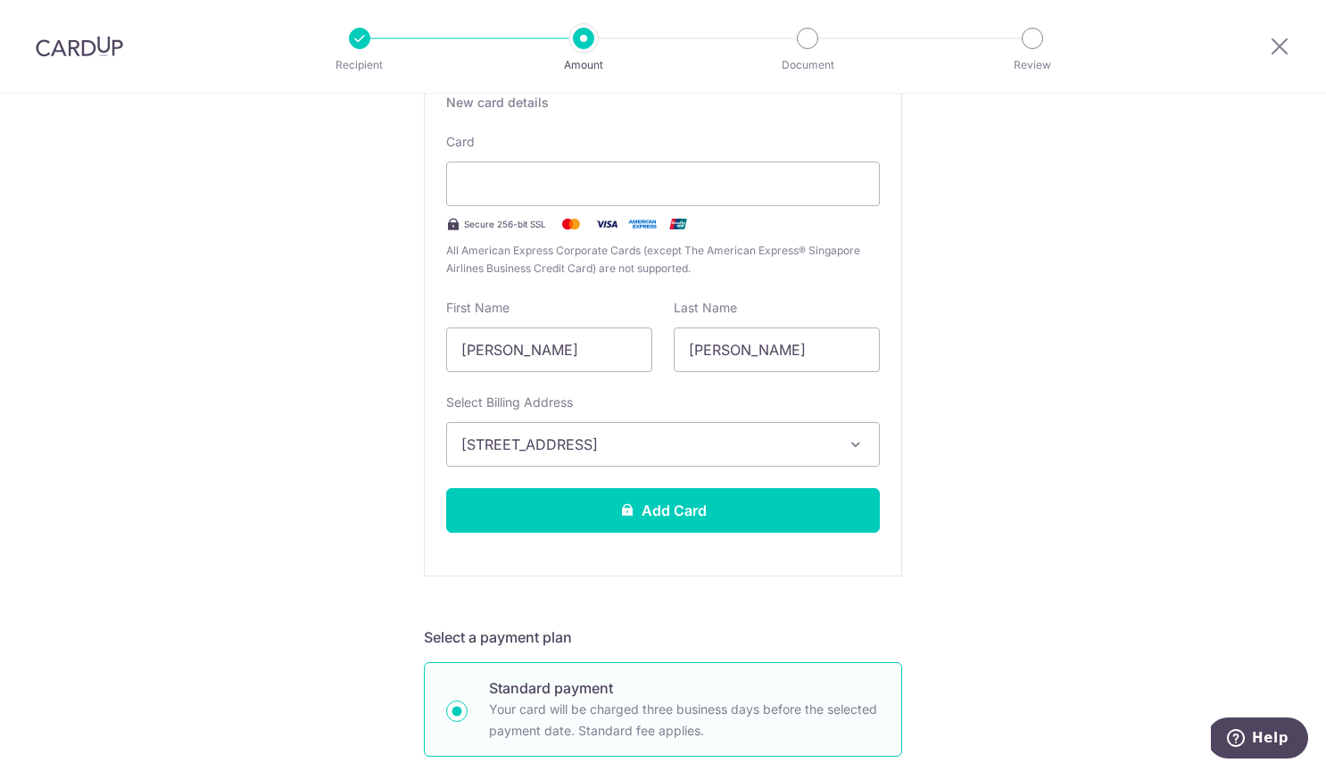
scroll to position [557, 0]
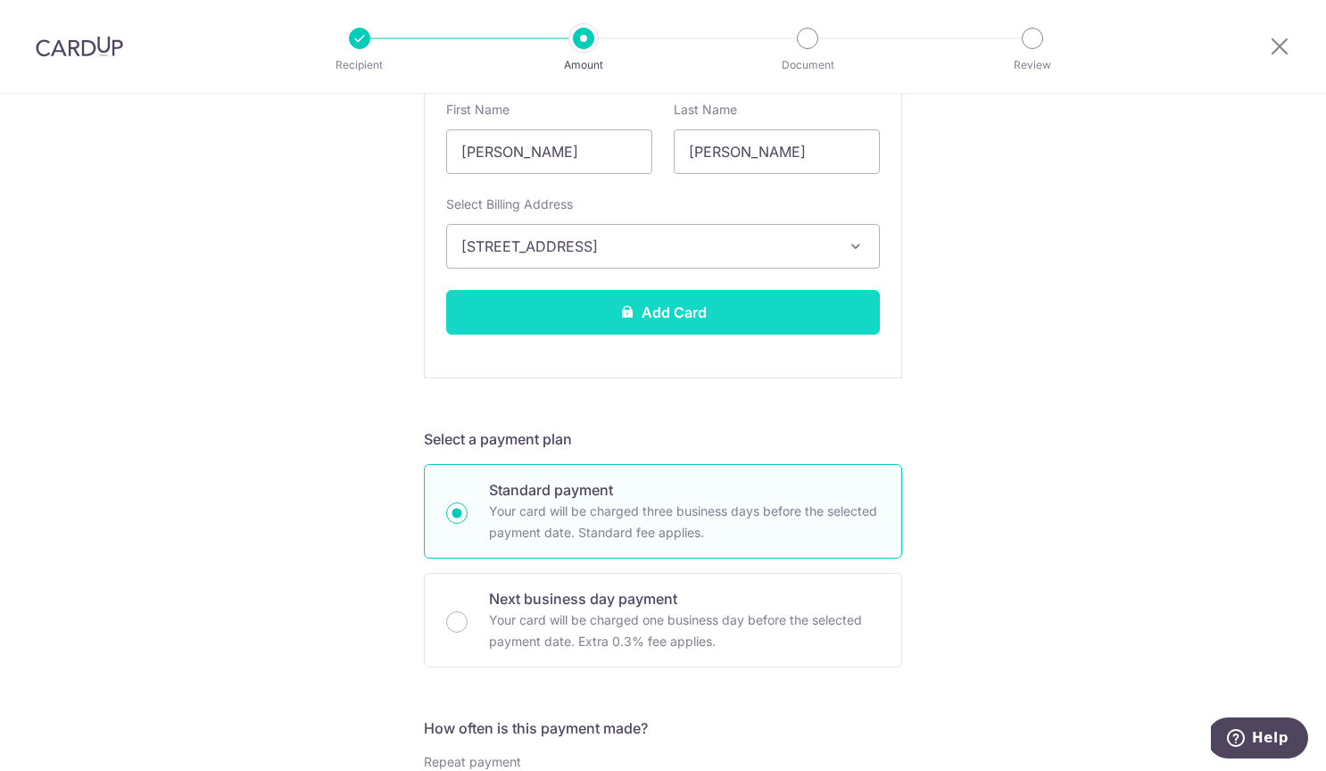
click at [609, 325] on button "Add Card" at bounding box center [663, 312] width 434 height 45
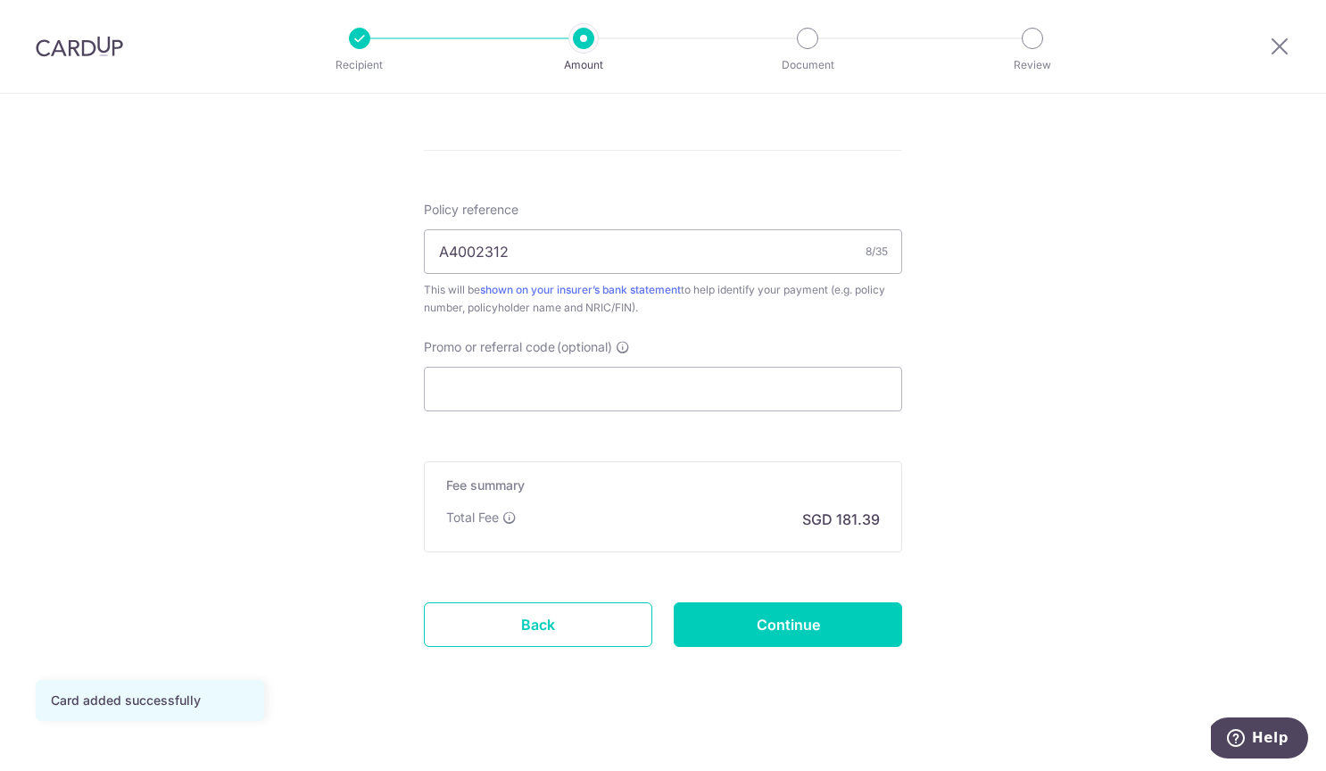
scroll to position [1010, 0]
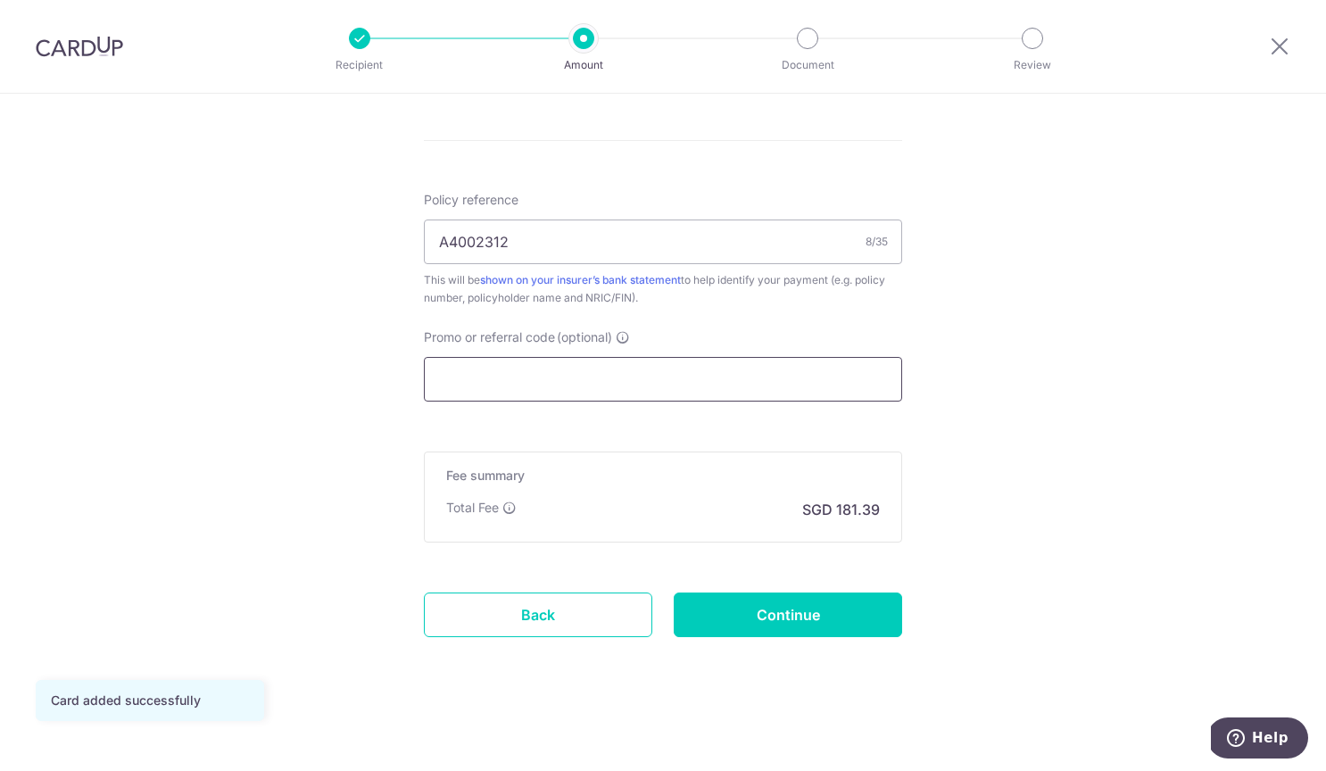
click at [580, 377] on input "Promo or referral code (optional)" at bounding box center [663, 379] width 478 height 45
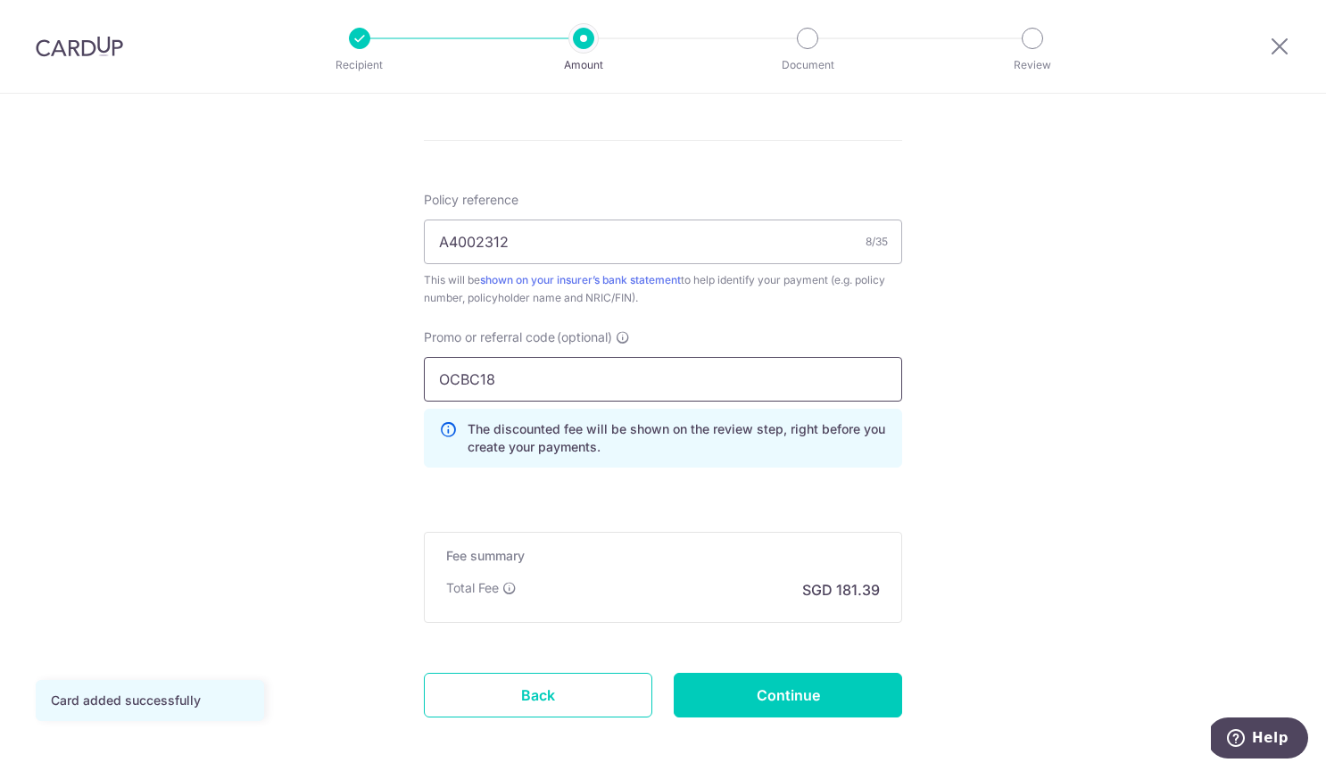
type input "OCBC18"
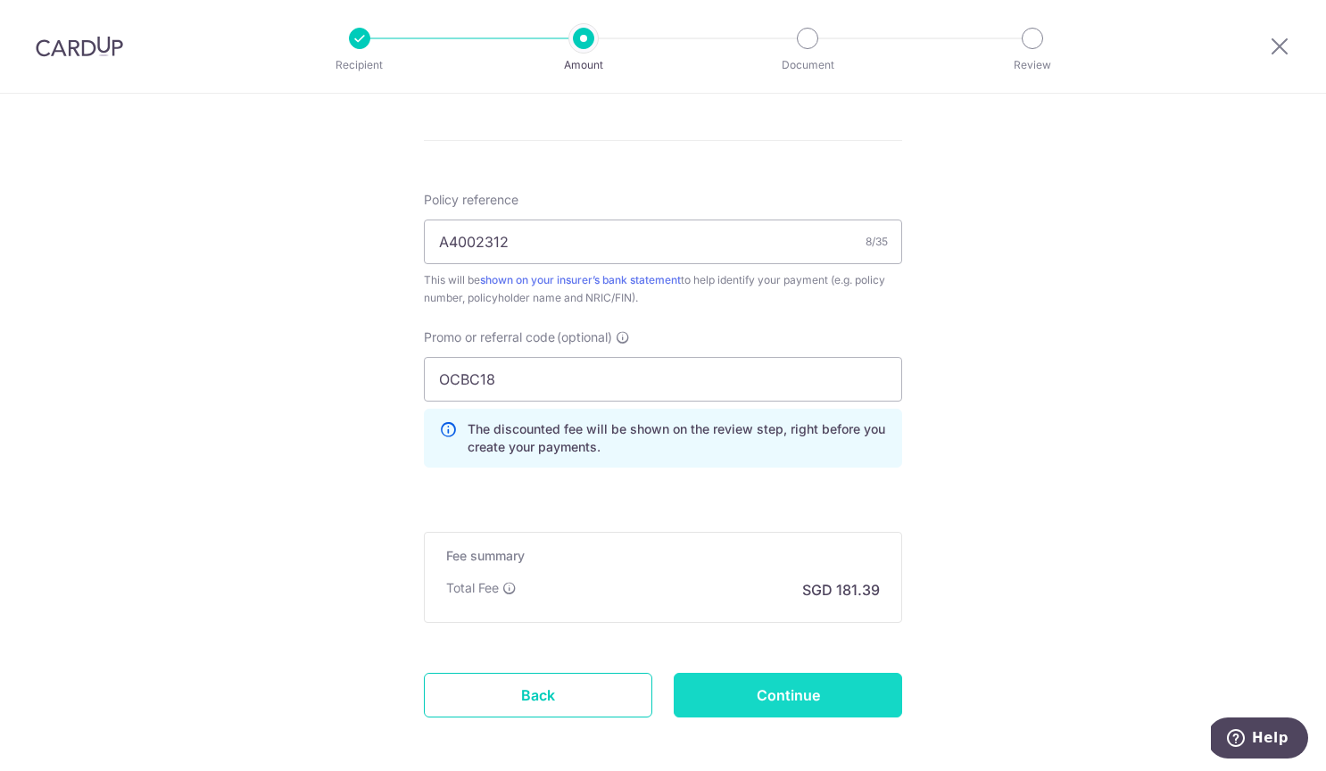
click at [772, 683] on input "Continue" at bounding box center [788, 695] width 228 height 45
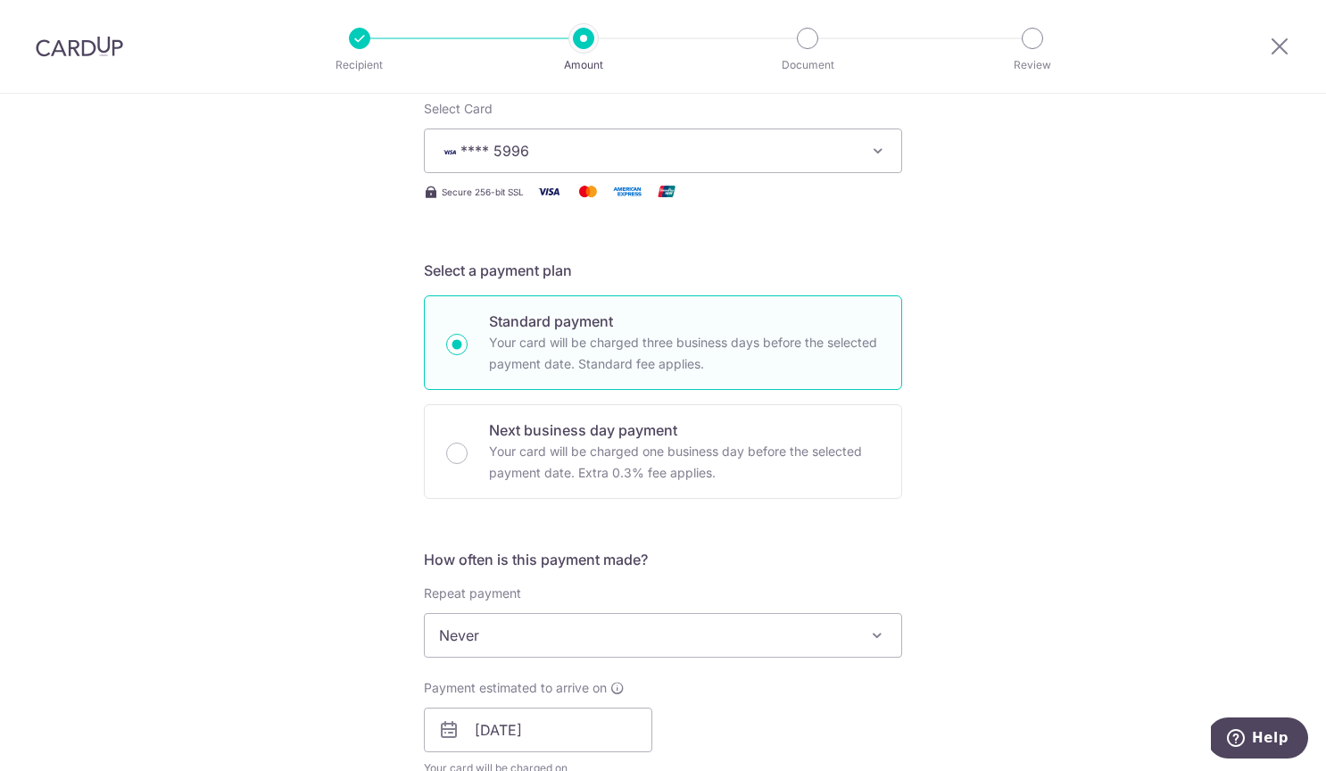
scroll to position [234, 0]
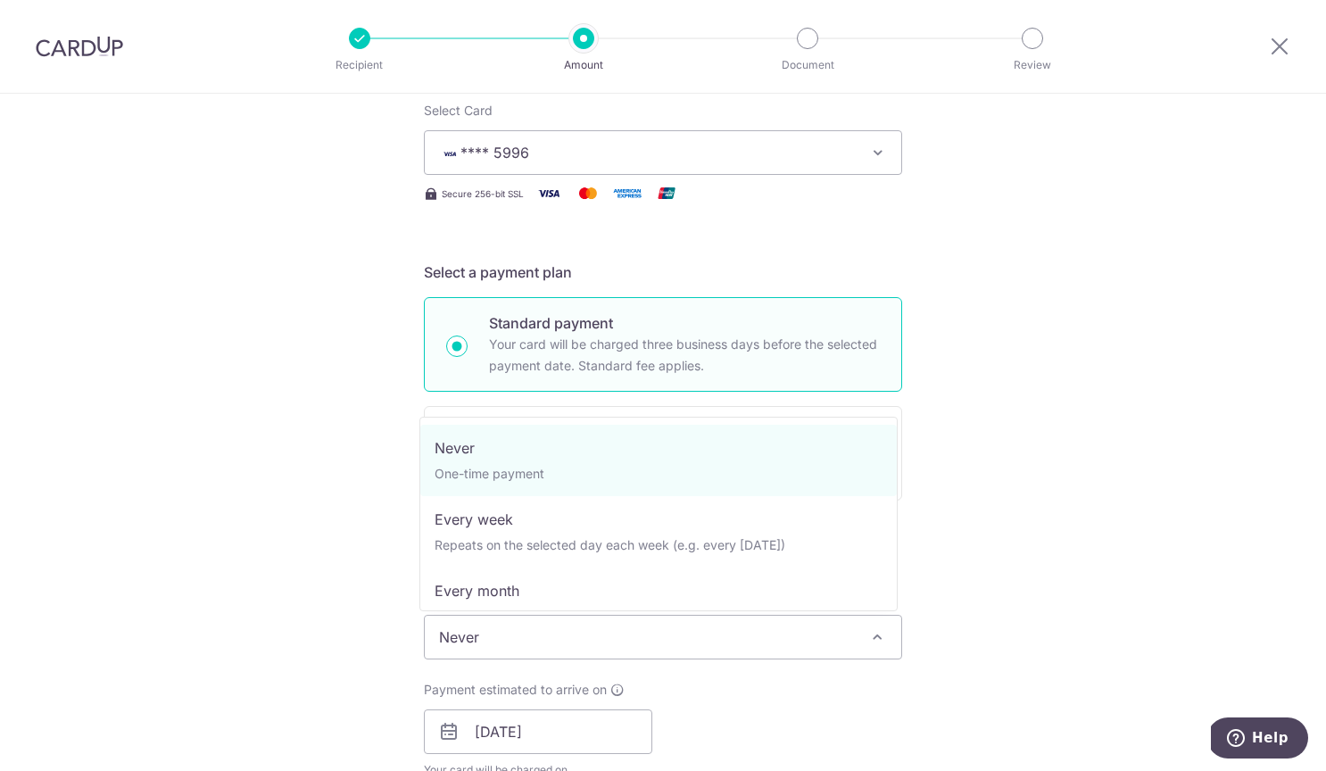
click at [757, 626] on span "Never" at bounding box center [663, 637] width 476 height 43
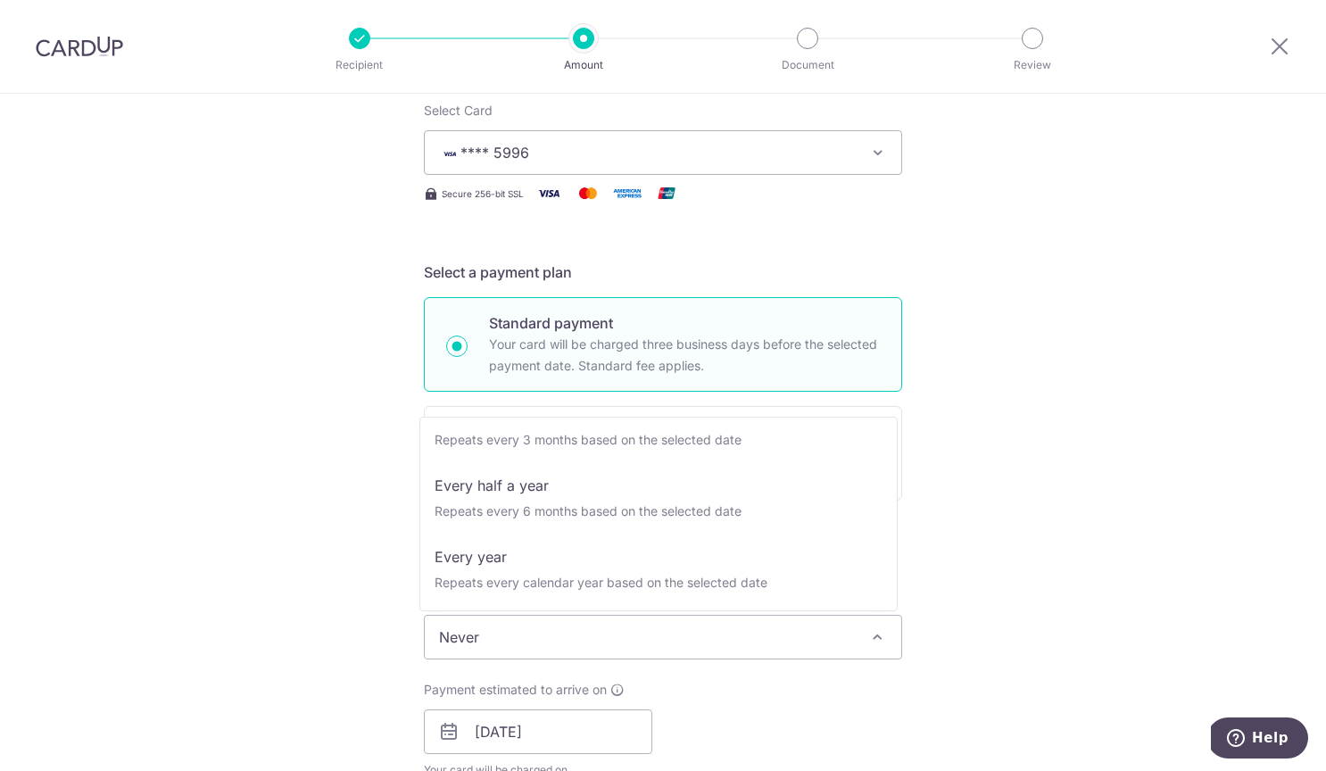
scroll to position [250, 0]
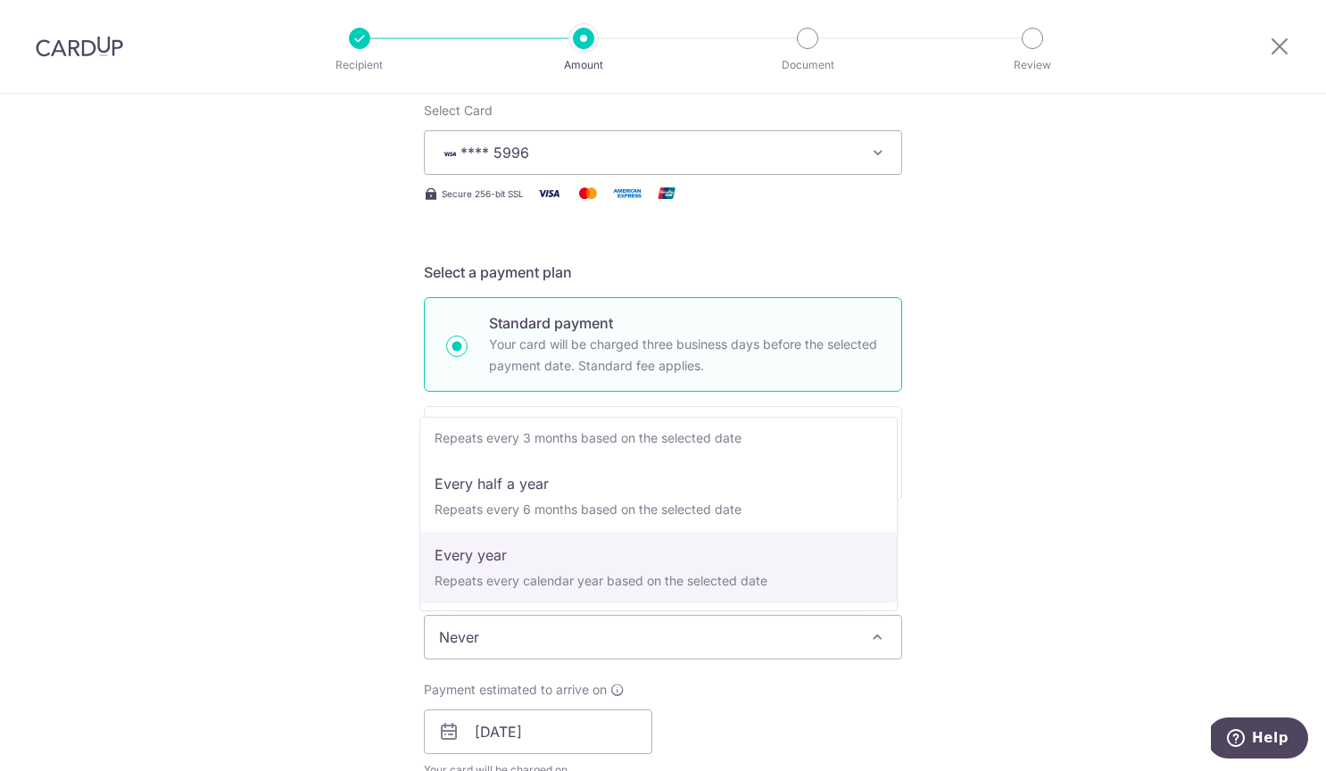
select select "6"
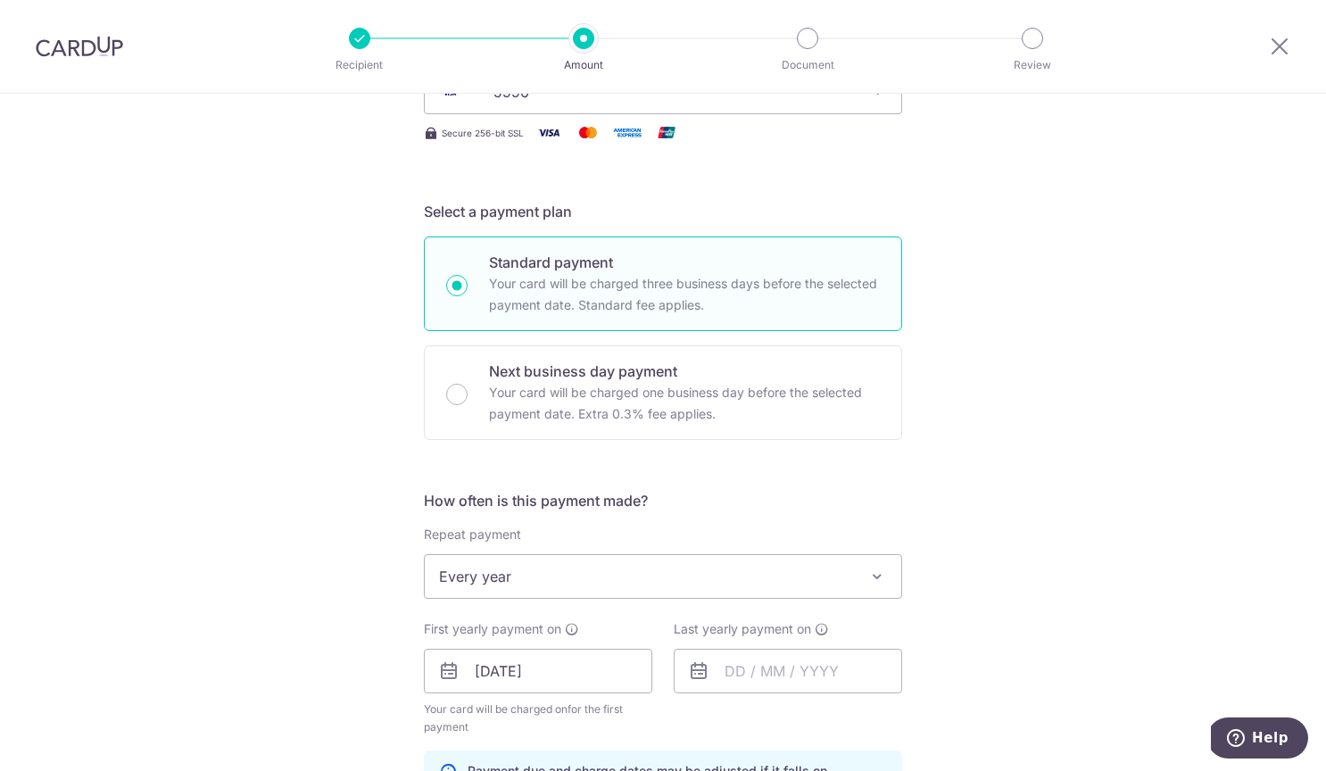
scroll to position [581, 0]
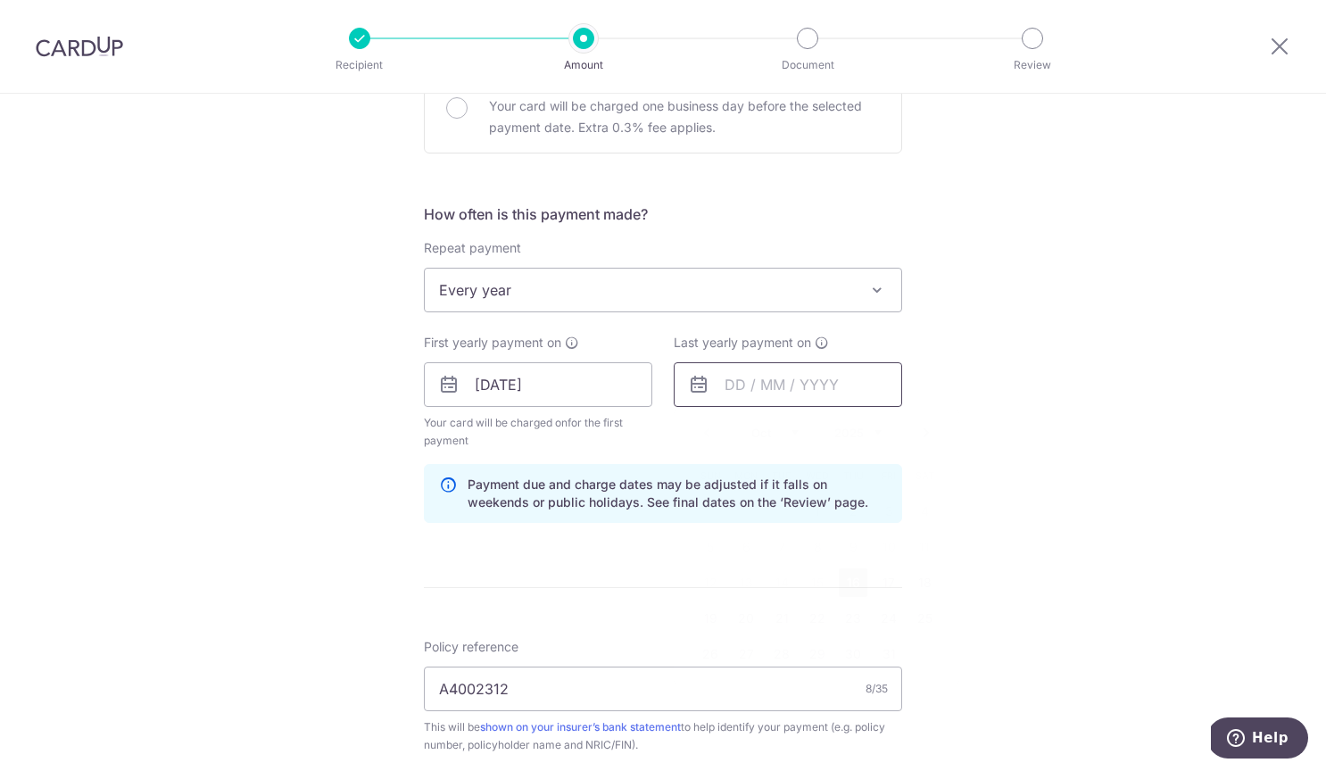
click at [731, 394] on input "text" at bounding box center [788, 384] width 228 height 45
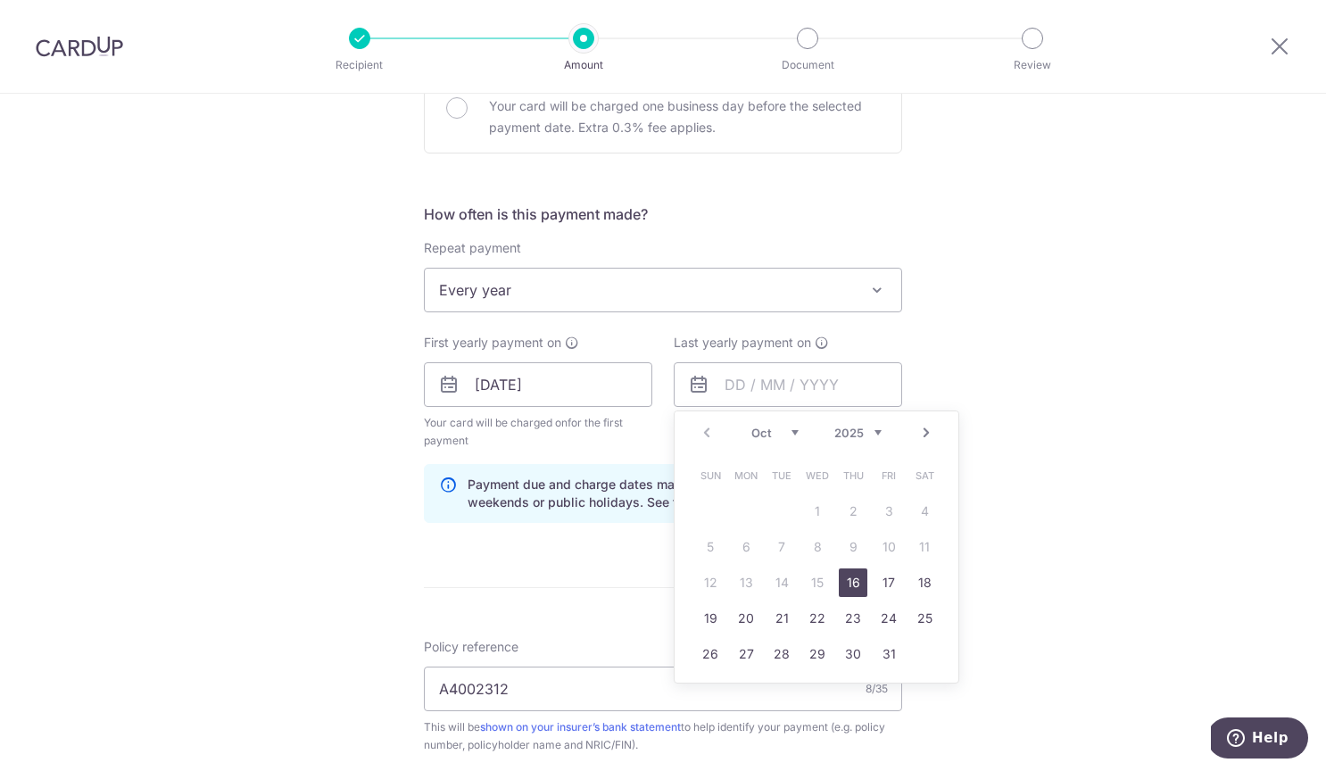
click at [858, 428] on select "2025 2026 2027 2028 2029 2030 2031 2032 2033 2034 2035" at bounding box center [857, 433] width 47 height 14
click at [782, 577] on link "16" at bounding box center [781, 582] width 29 height 29
type input "[DATE]"
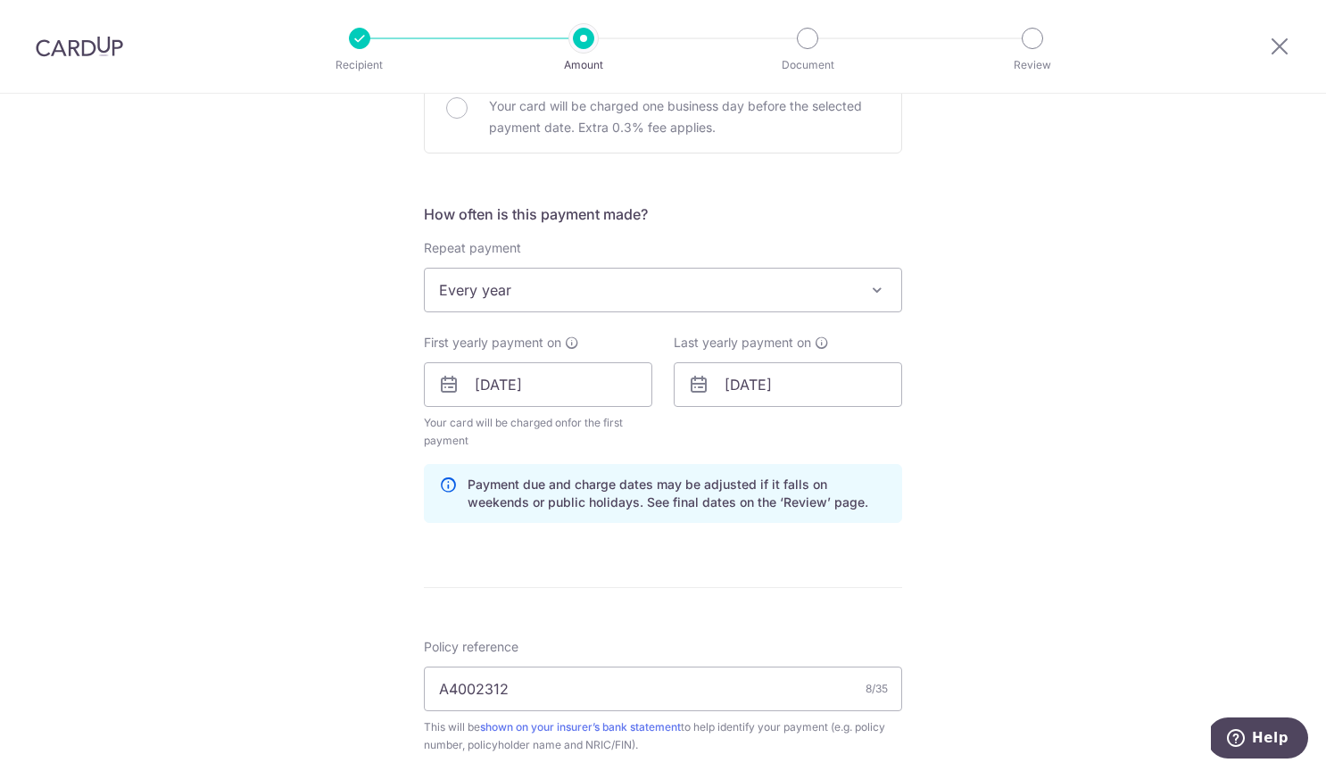
click at [966, 592] on div "Tell us more about your payment Enter payment amount SGD 6,976.69 6976.69 Selec…" at bounding box center [663, 418] width 1326 height 1810
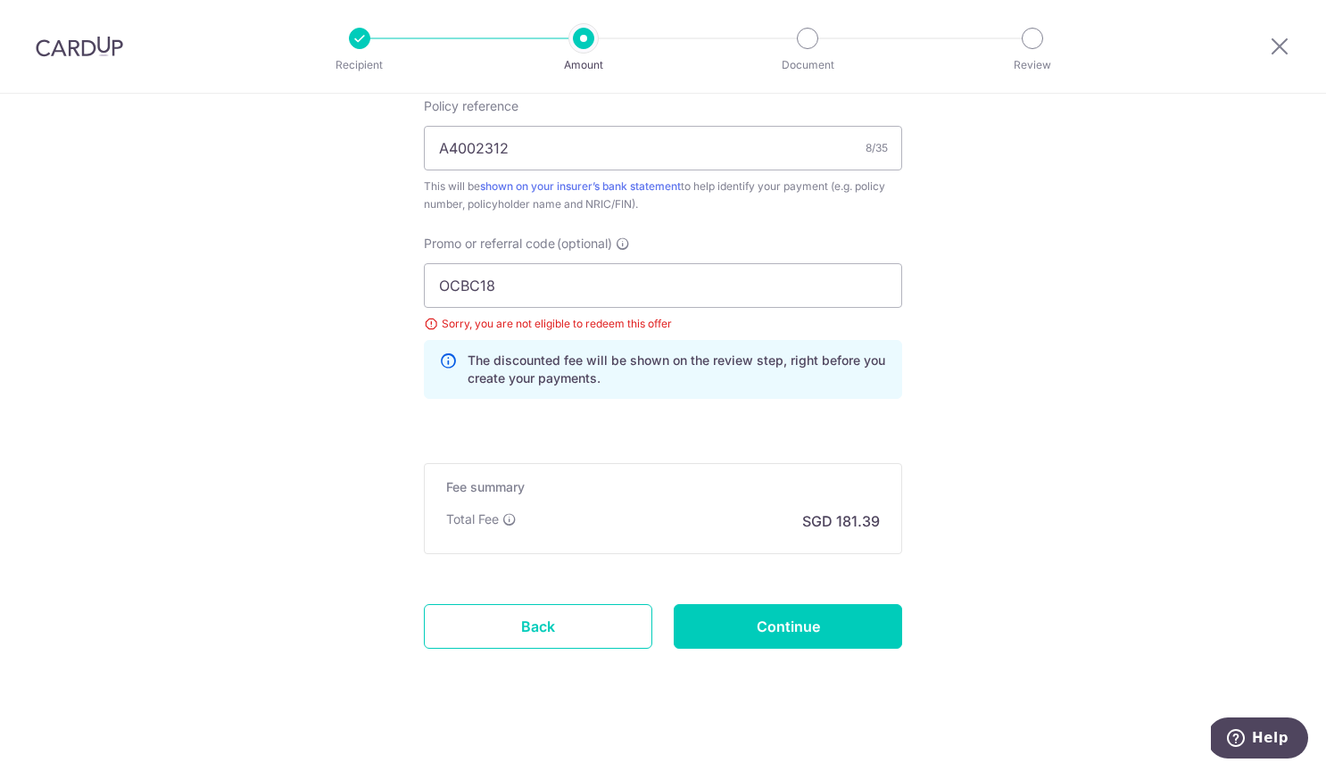
scroll to position [1133, 0]
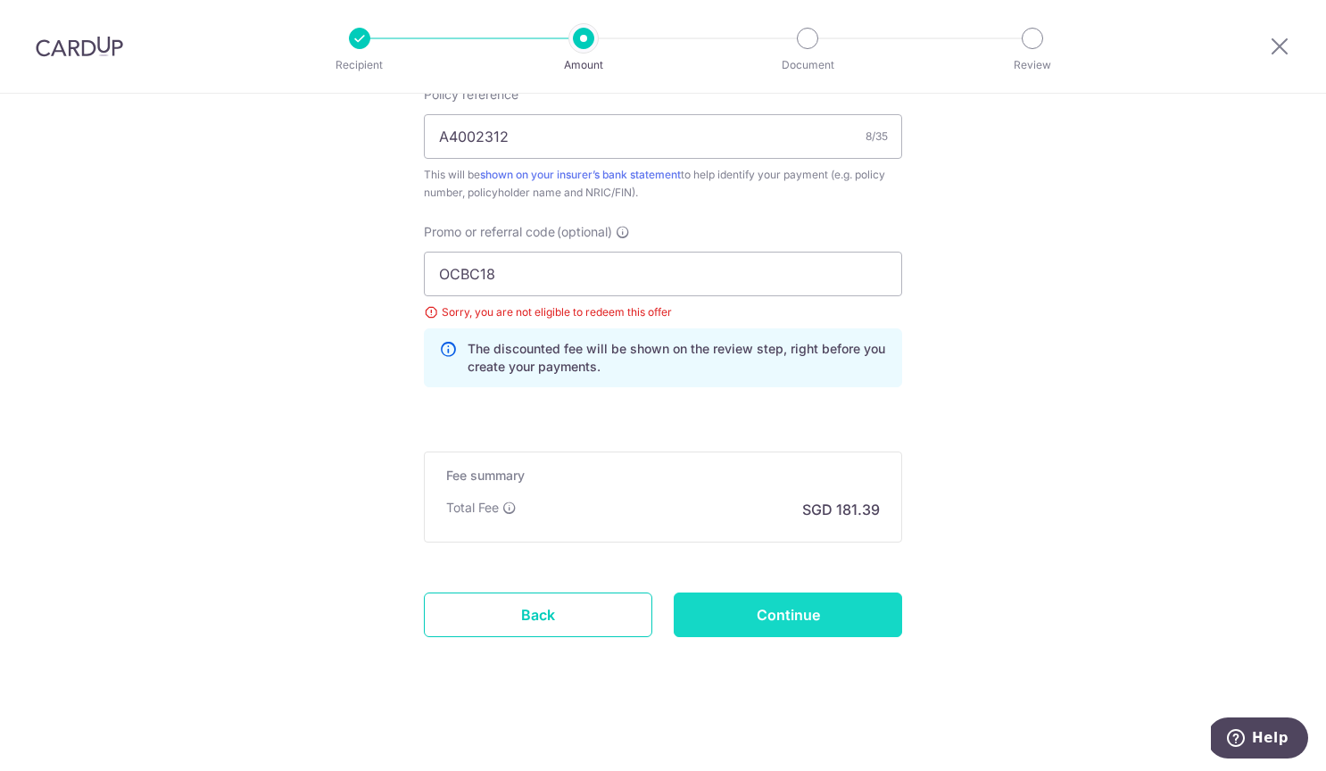
click at [830, 616] on input "Continue" at bounding box center [788, 614] width 228 height 45
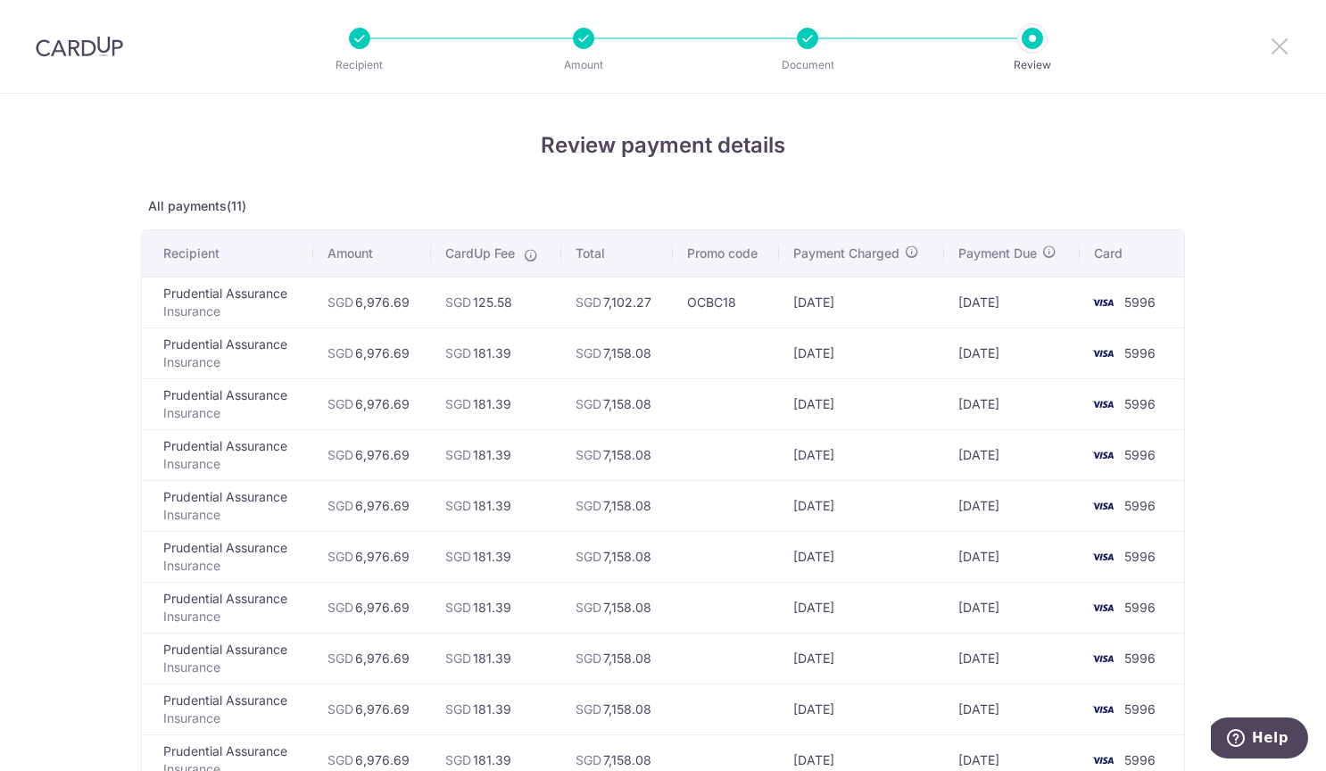
click at [1275, 43] on icon at bounding box center [1279, 46] width 21 height 22
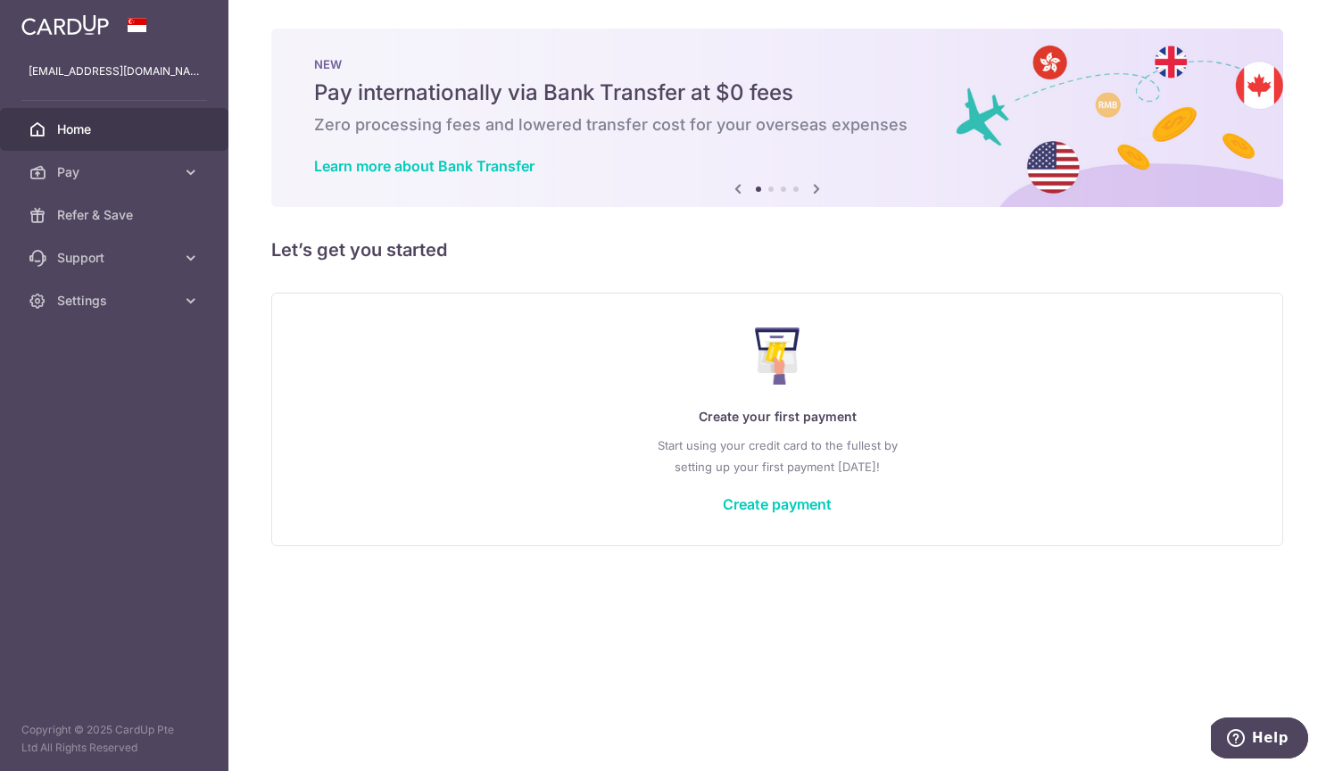
click at [793, 425] on p "Create your first payment" at bounding box center [777, 416] width 939 height 21
click at [770, 496] on link "Create payment" at bounding box center [777, 504] width 109 height 18
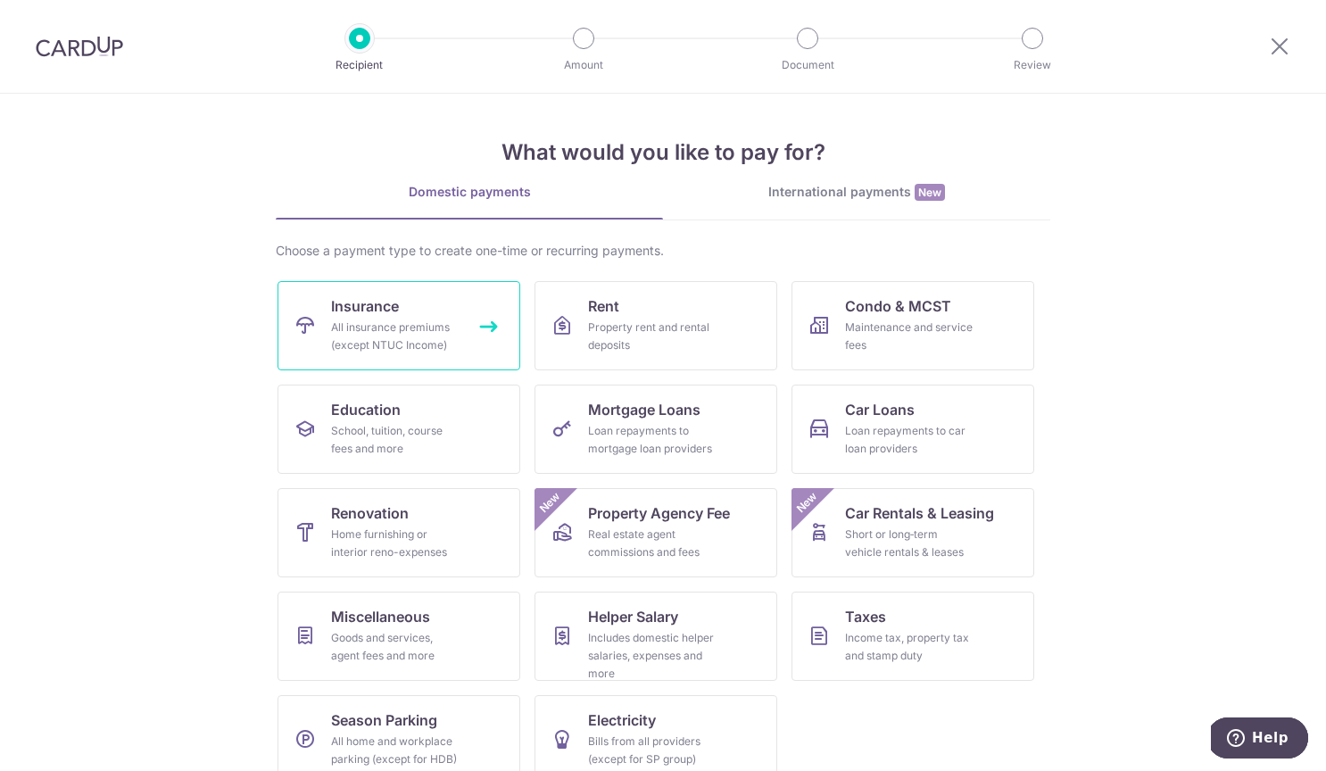
click at [426, 321] on div "All insurance premiums (except NTUC Income)" at bounding box center [395, 337] width 128 height 36
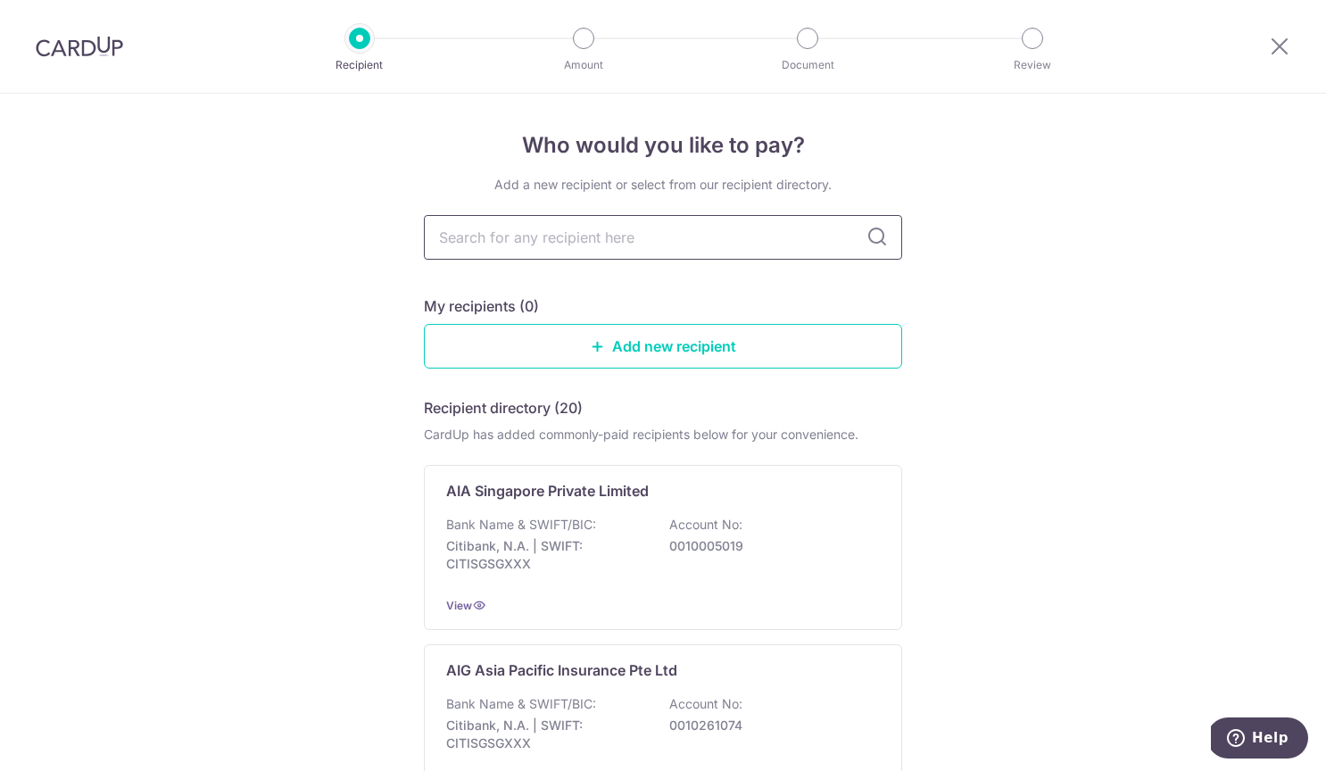
click at [647, 240] on input "text" at bounding box center [663, 237] width 478 height 45
type input "prudential"
click at [882, 231] on icon at bounding box center [876, 237] width 21 height 21
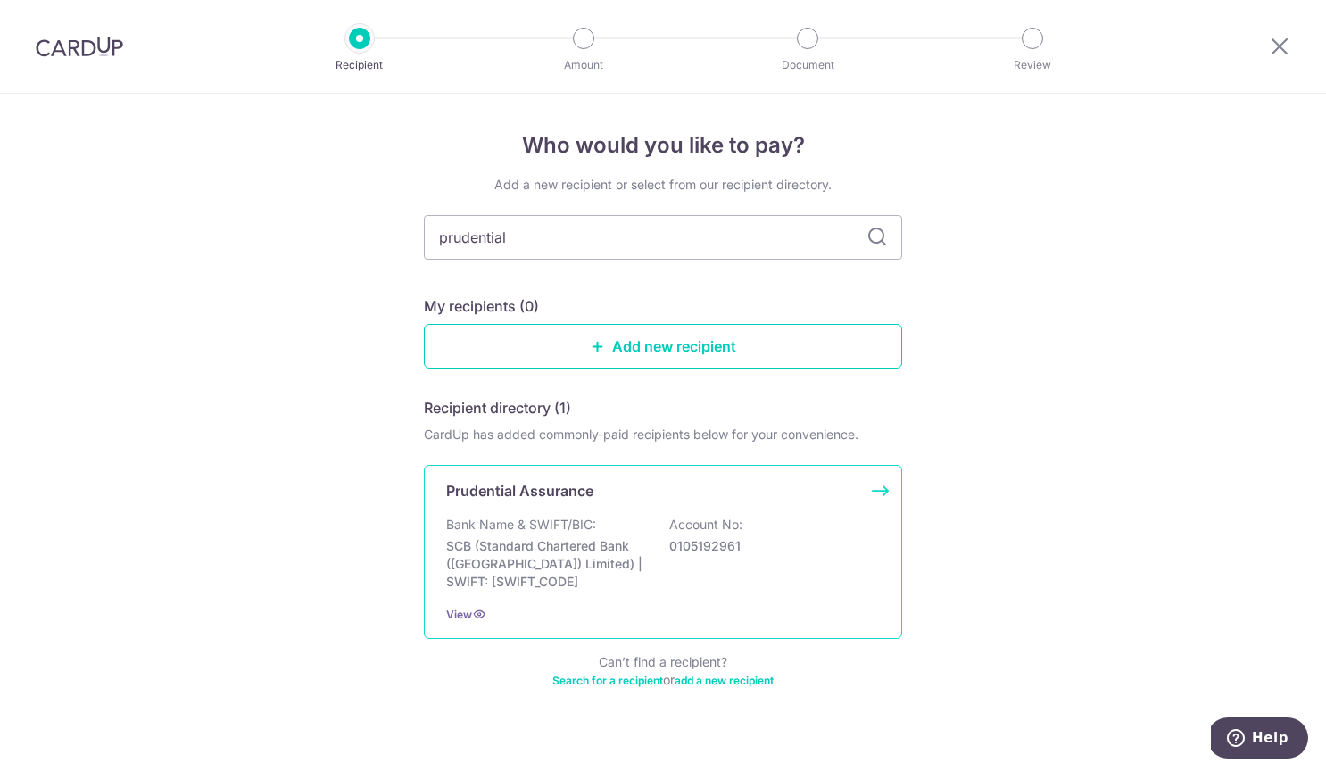
click at [662, 538] on div "Bank Name & SWIFT/BIC: SCB (Standard Chartered Bank (Singapore) Limited) | SWIF…" at bounding box center [663, 553] width 434 height 75
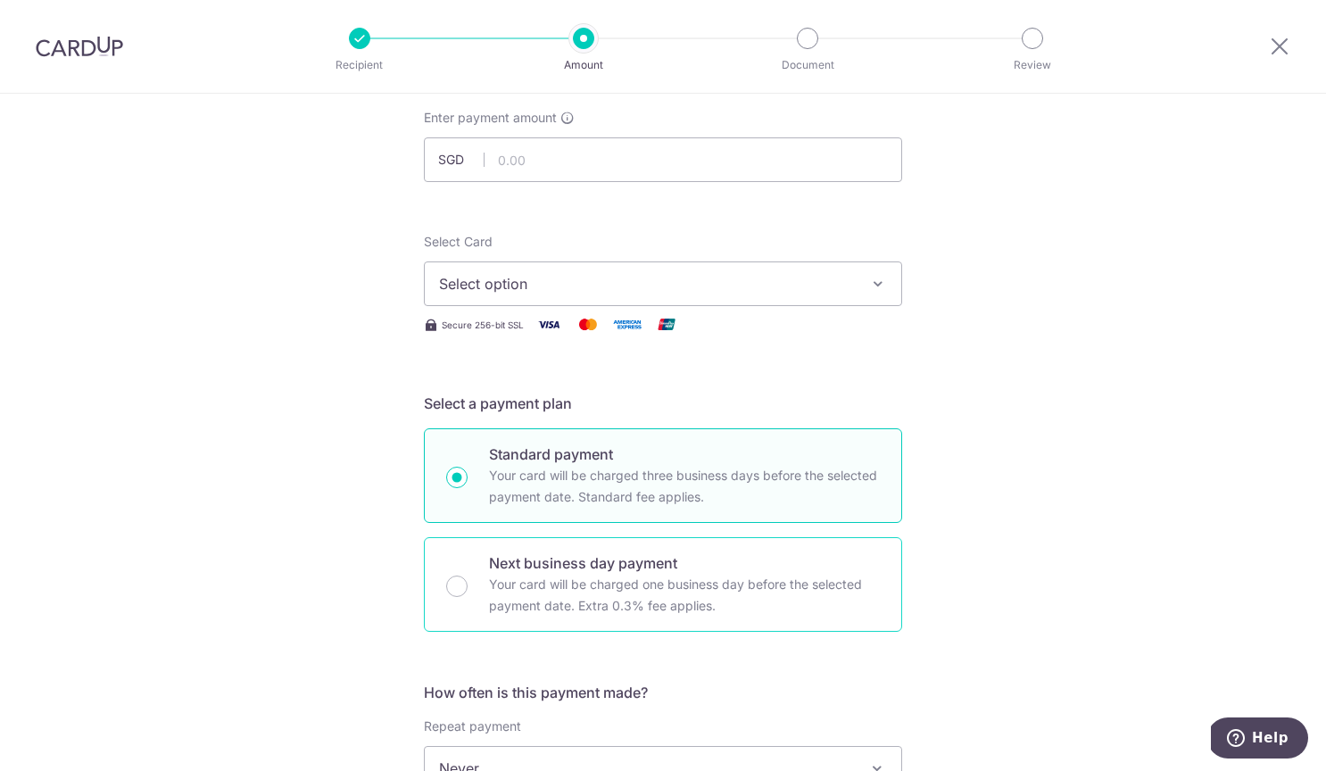
scroll to position [148, 0]
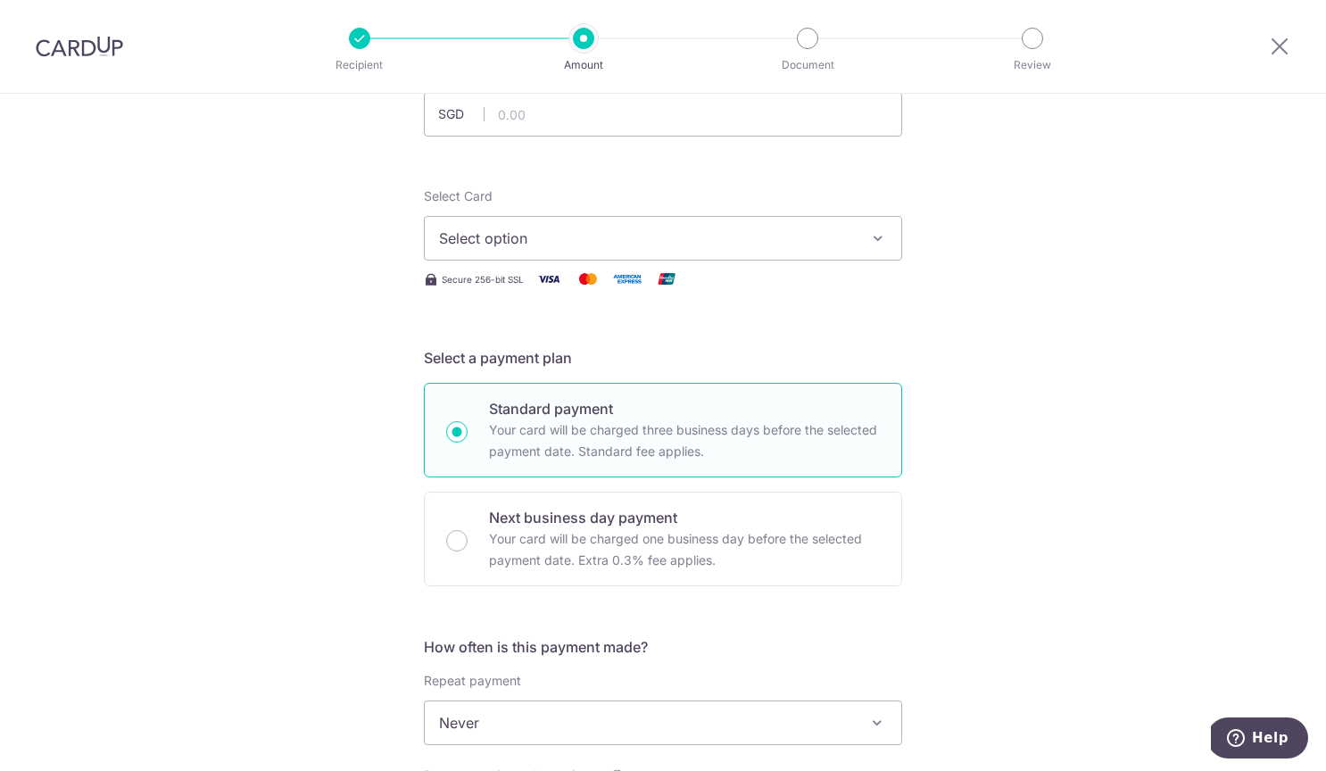
click at [589, 244] on span "Select option" at bounding box center [647, 238] width 416 height 21
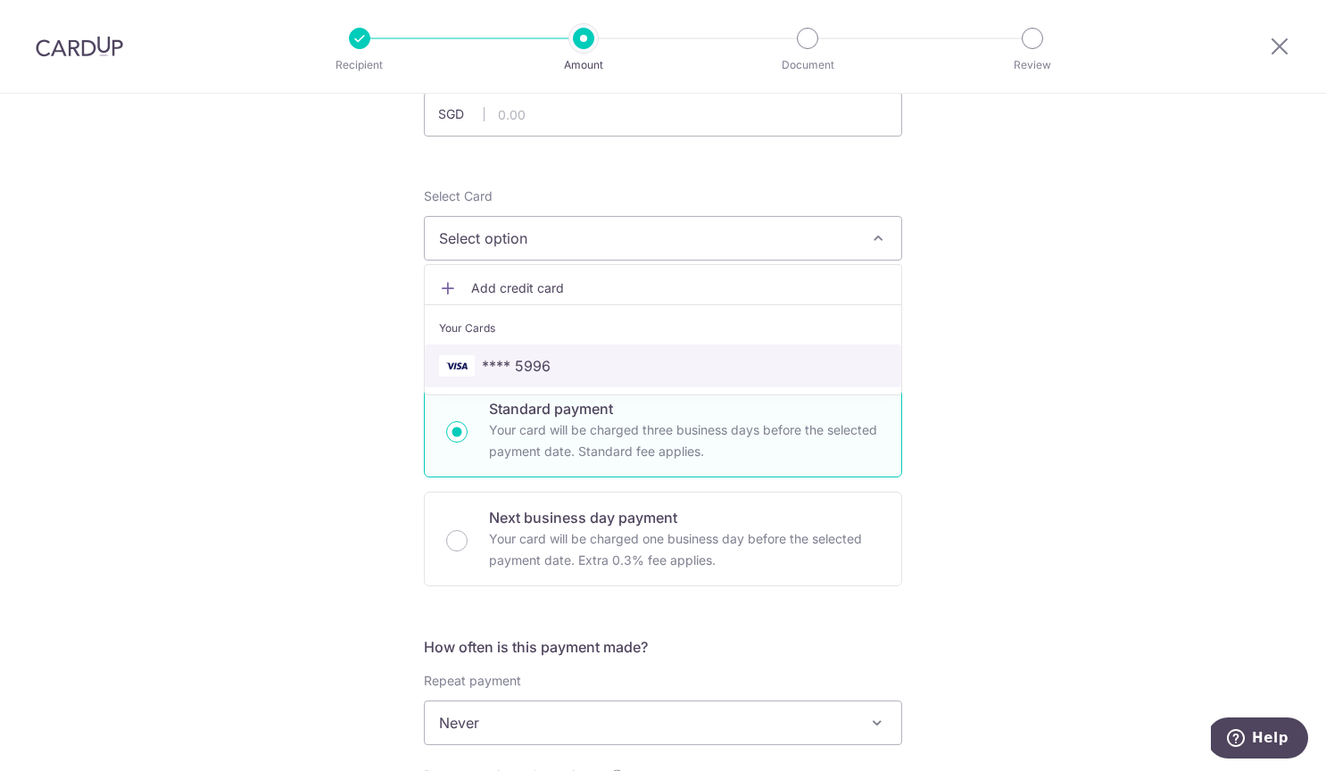
click at [559, 358] on span "**** 5996" at bounding box center [663, 365] width 448 height 21
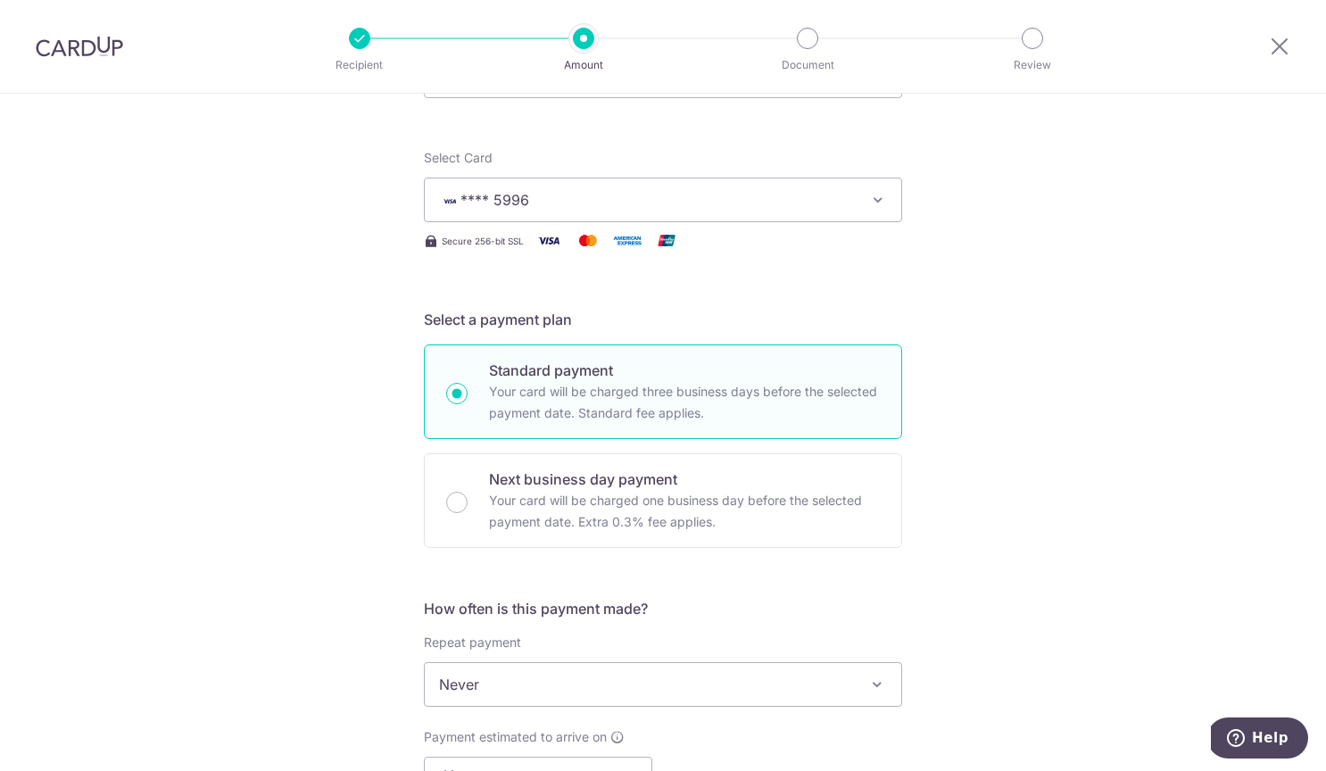
scroll to position [373, 0]
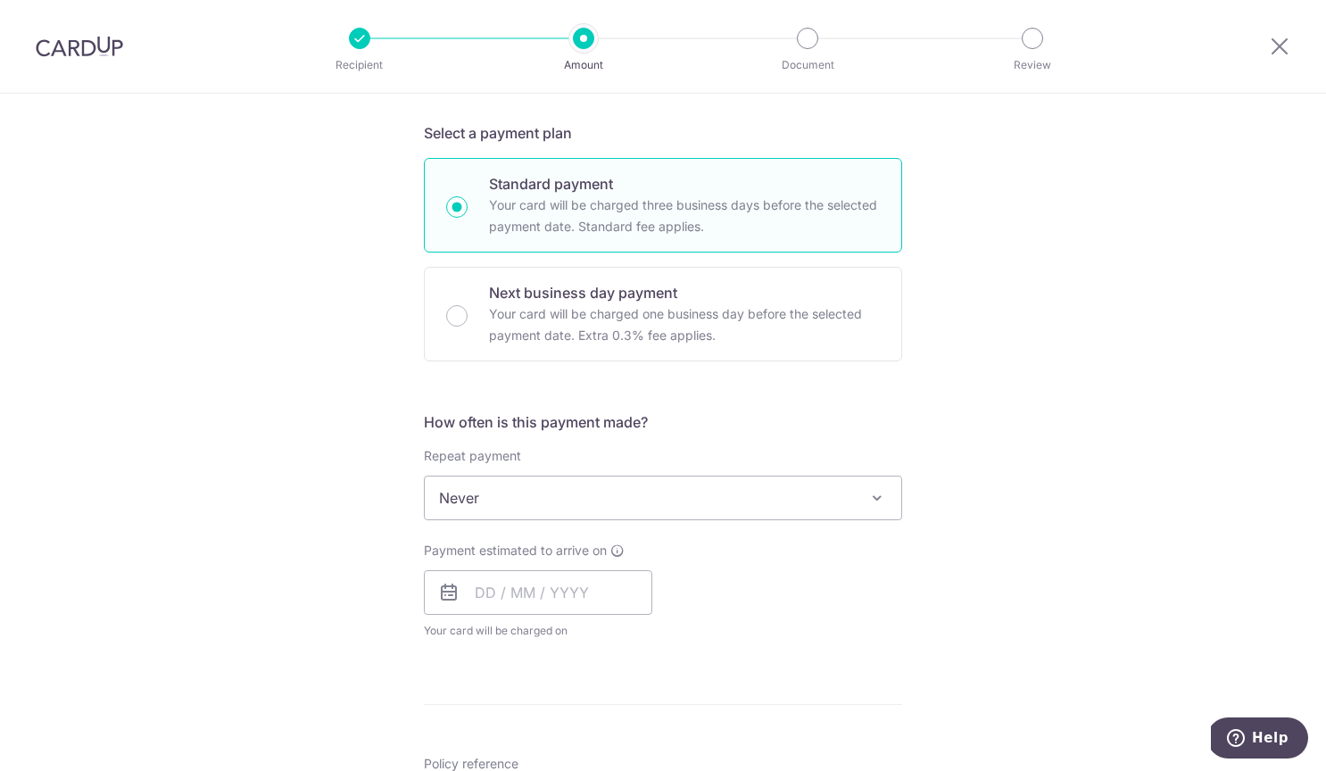
click at [576, 490] on span "Never" at bounding box center [663, 497] width 476 height 43
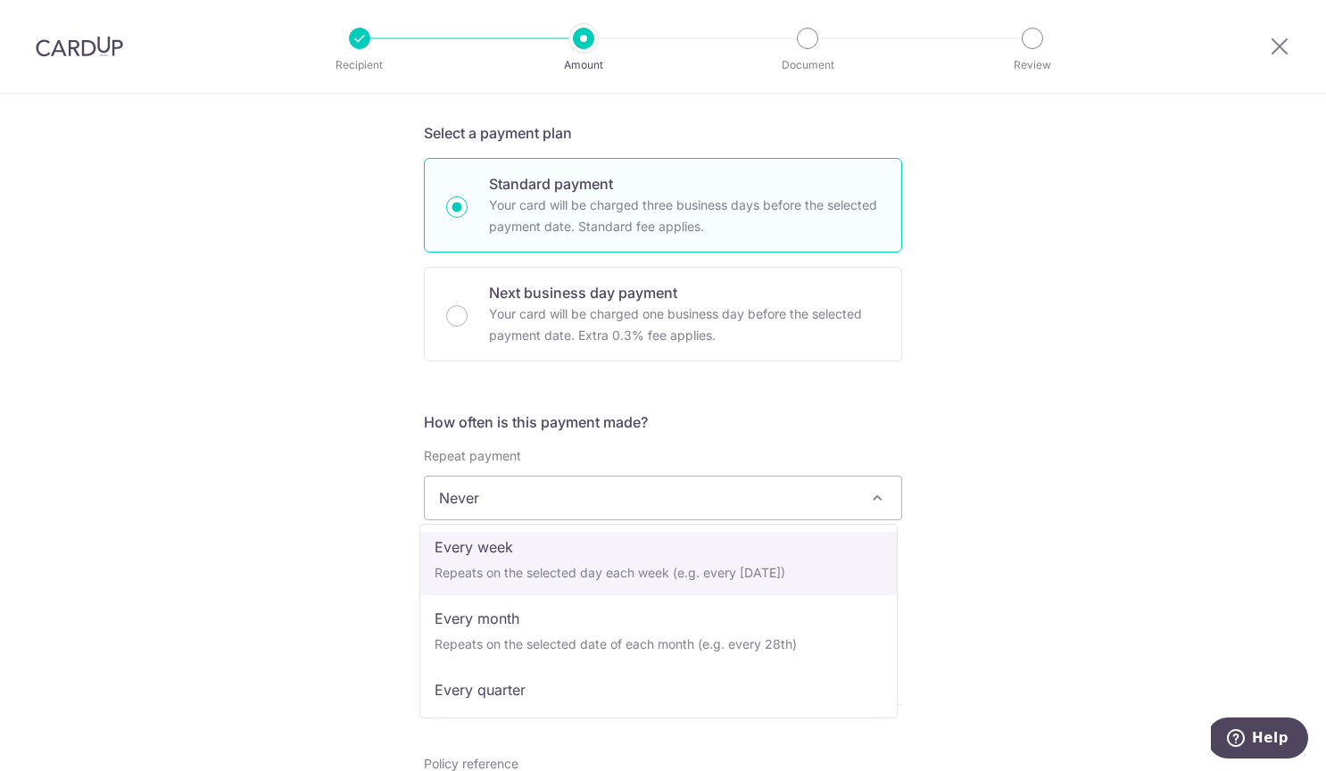
scroll to position [250, 0]
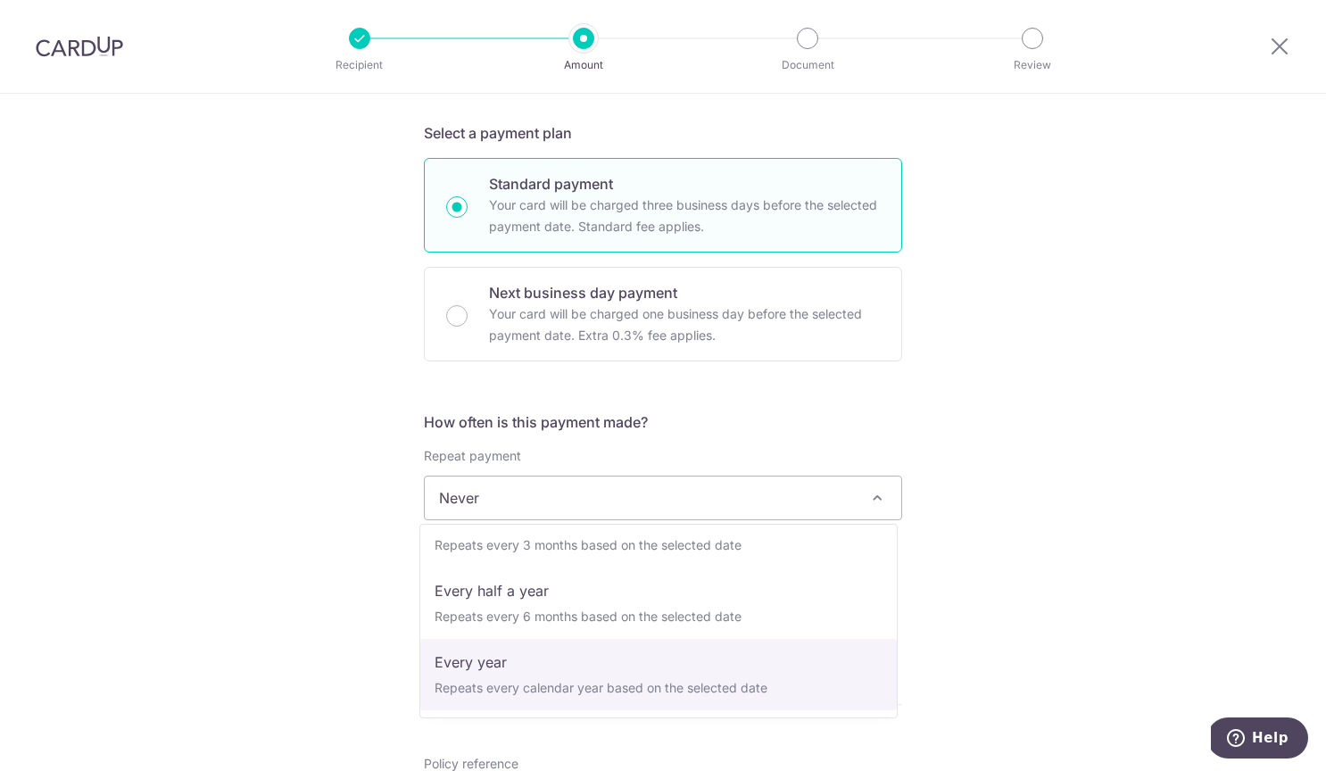
select select "6"
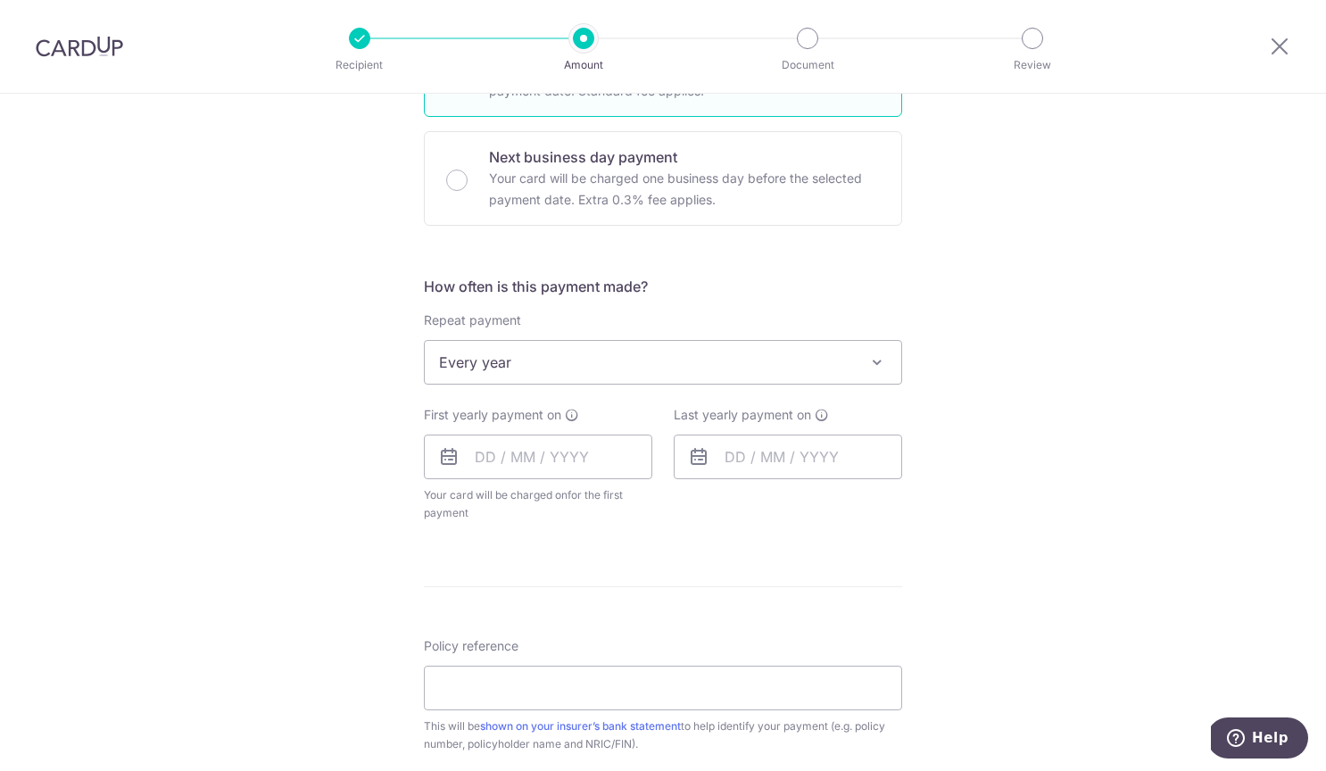
scroll to position [550, 0]
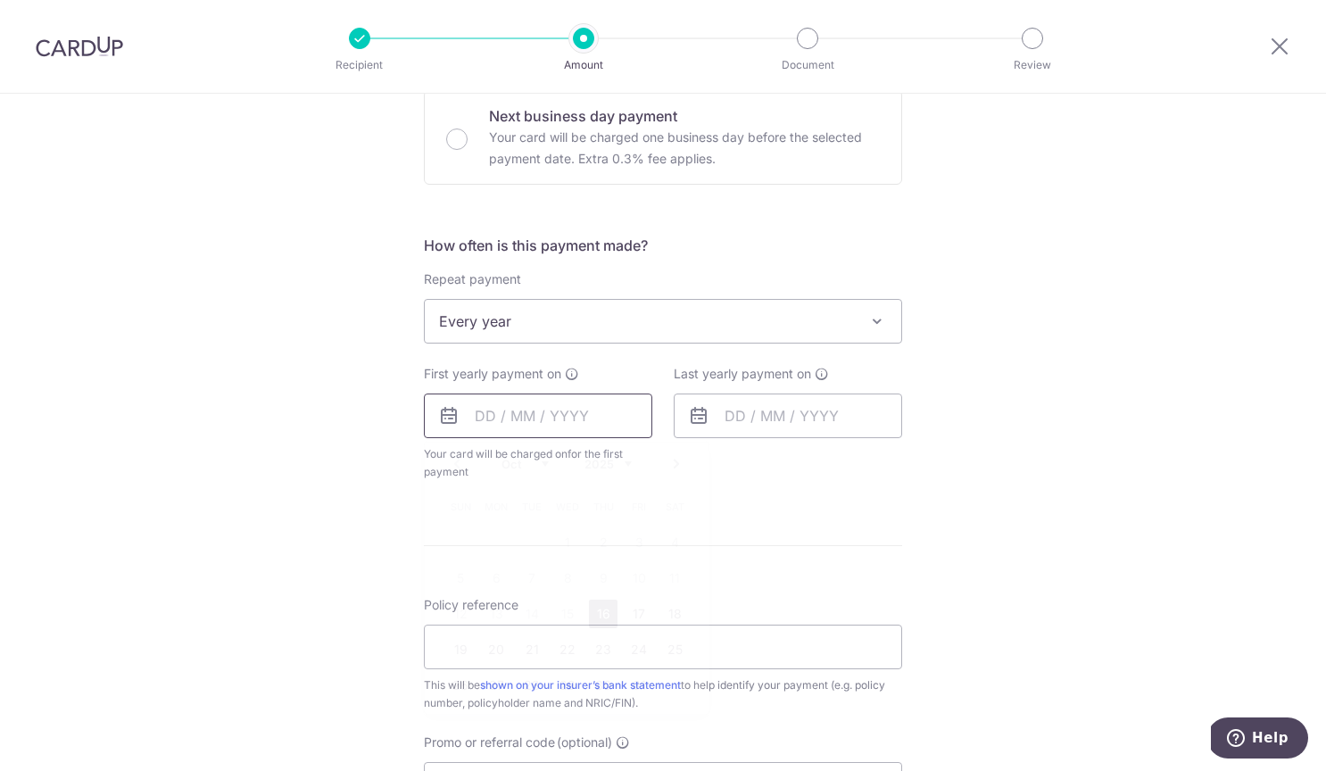
click at [546, 410] on input "text" at bounding box center [538, 415] width 228 height 45
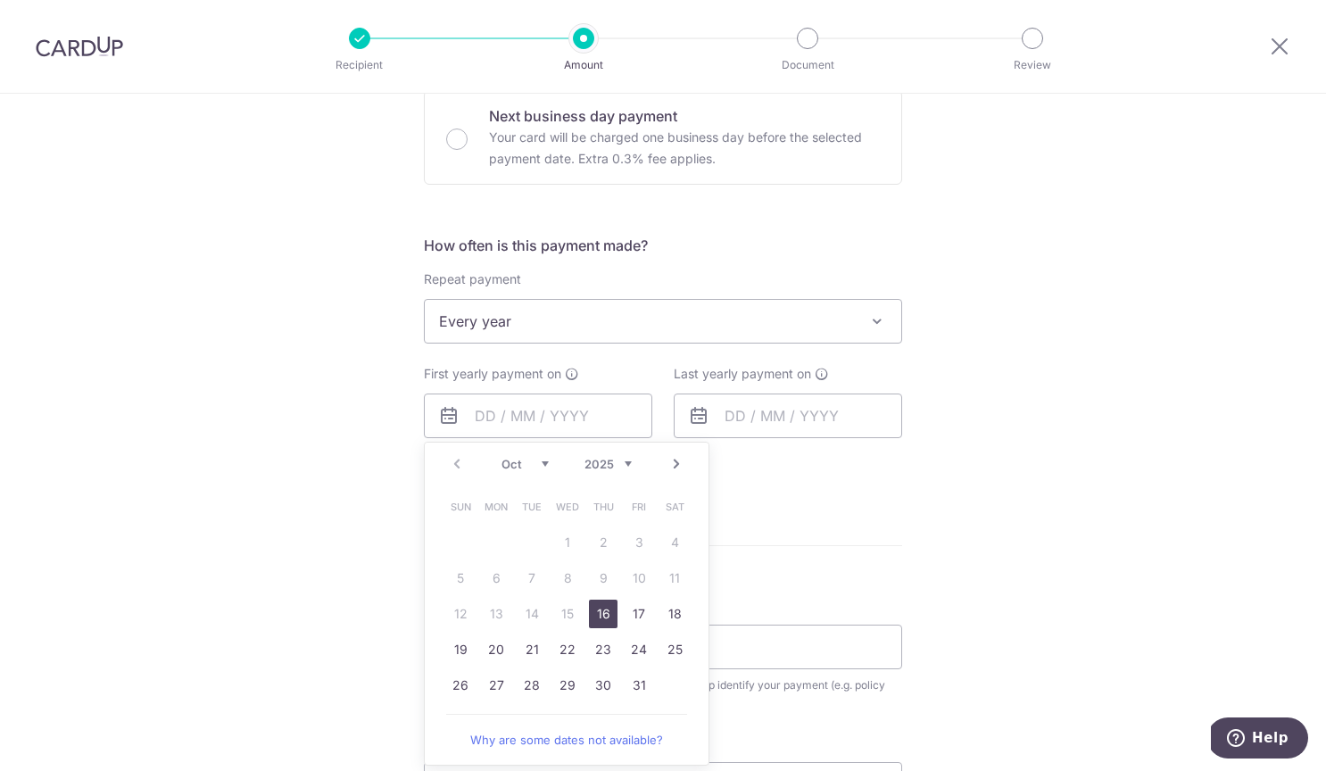
click at [444, 532] on table "Sun Mon Tue Wed Thu Fri Sat 1 2 3 4 5 6 7 8 9 10 11 12 13 14 15 16 17 18 19 20 …" at bounding box center [568, 596] width 250 height 214
click at [601, 608] on link "16" at bounding box center [603, 614] width 29 height 29
type input "[DATE]"
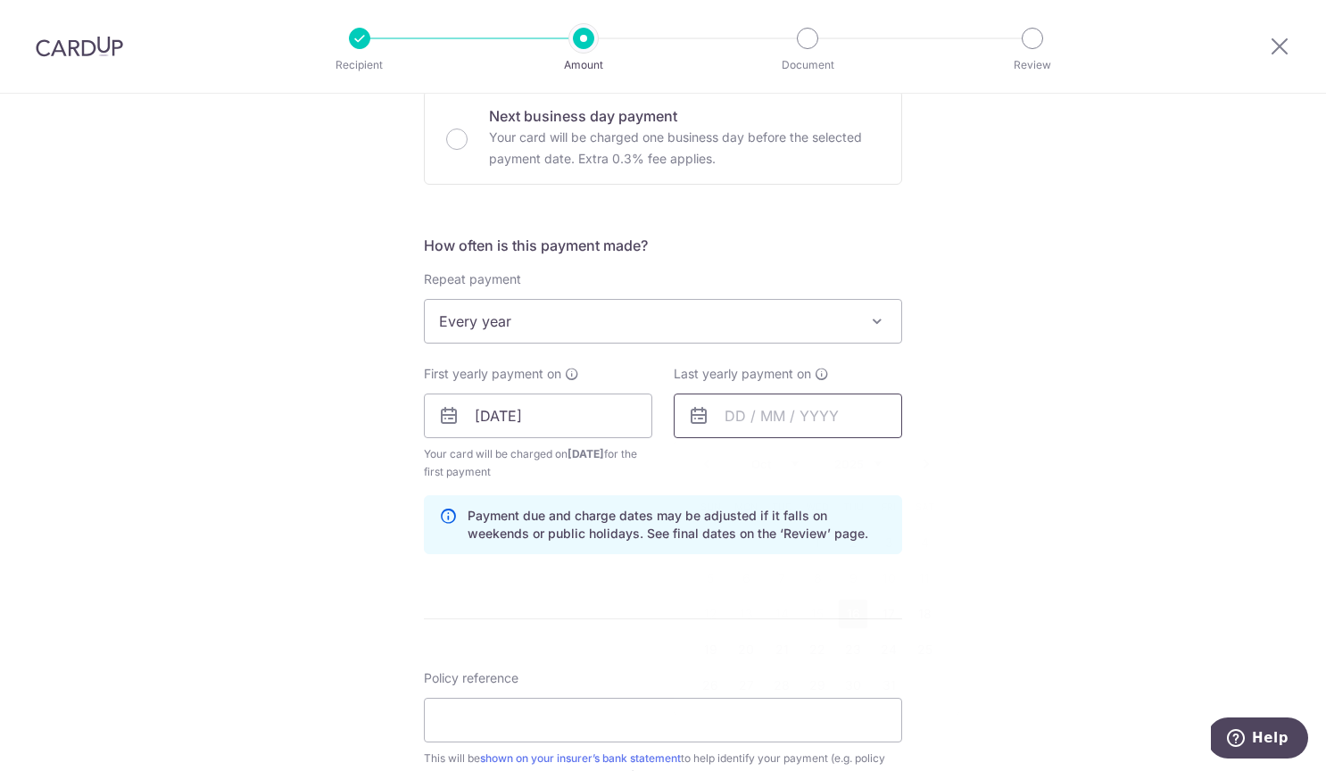
click at [776, 417] on input "text" at bounding box center [788, 415] width 228 height 45
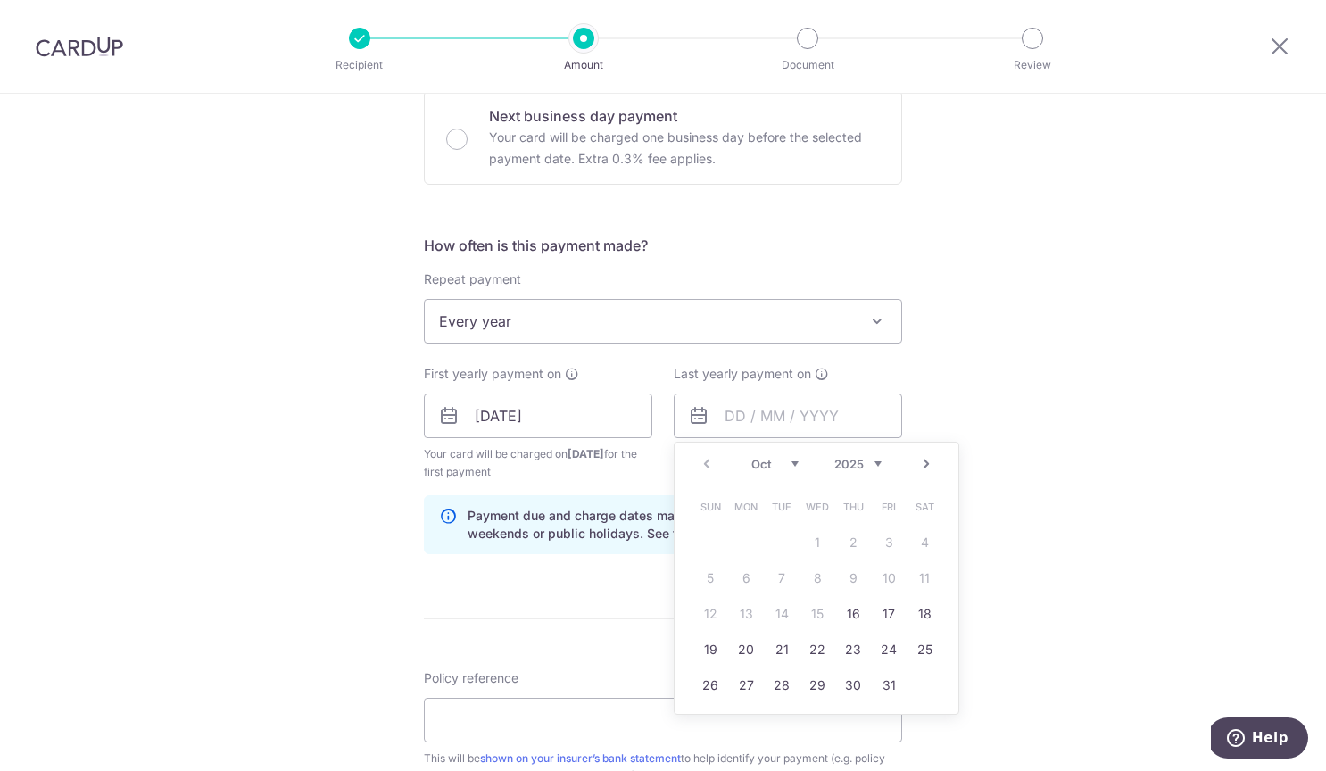
click at [855, 464] on select "2025 2026 2027 2028 2029 2030 2031 2032 2033 2034 2035" at bounding box center [857, 464] width 47 height 14
click at [775, 614] on link "16" at bounding box center [781, 614] width 29 height 29
type input "16/10/2035"
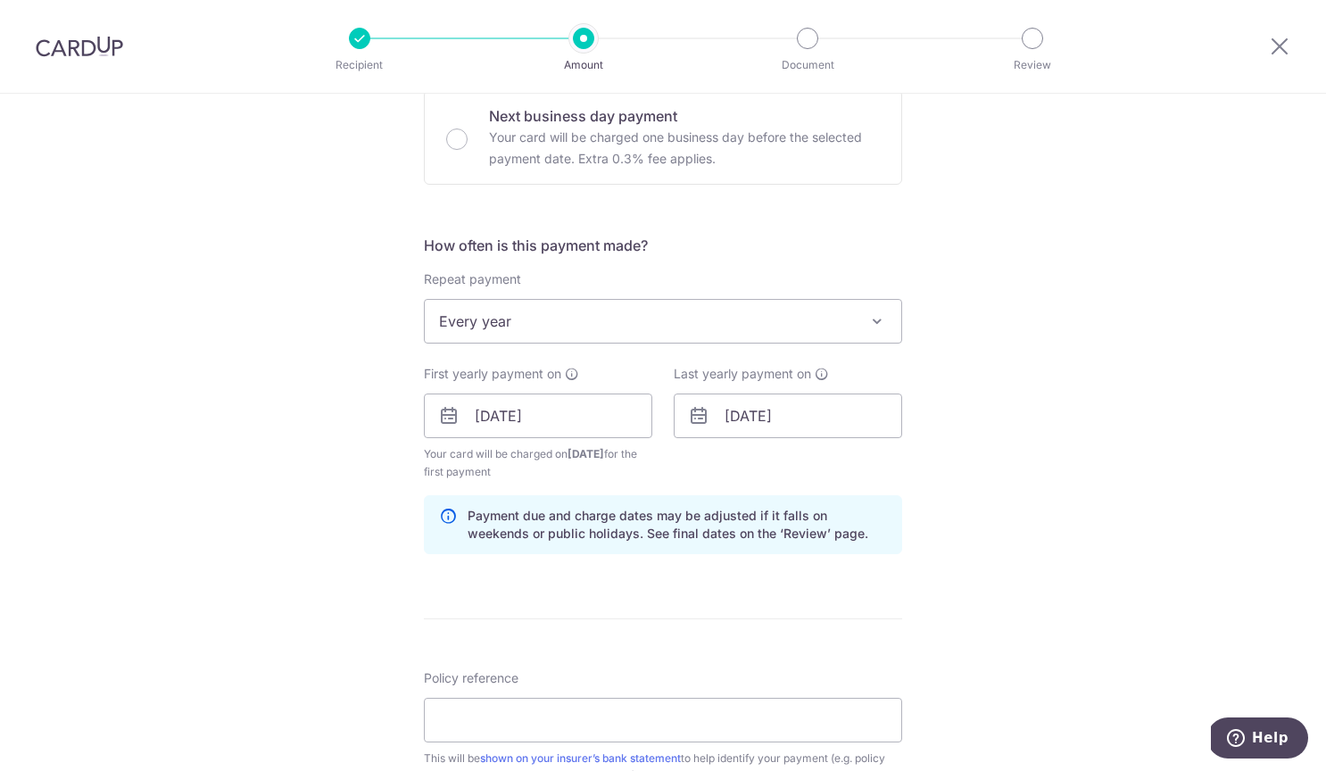
click at [869, 603] on form "Enter payment amount SGD Select Card **** 5996 Add credit card Your Cards **** …" at bounding box center [663, 413] width 478 height 1503
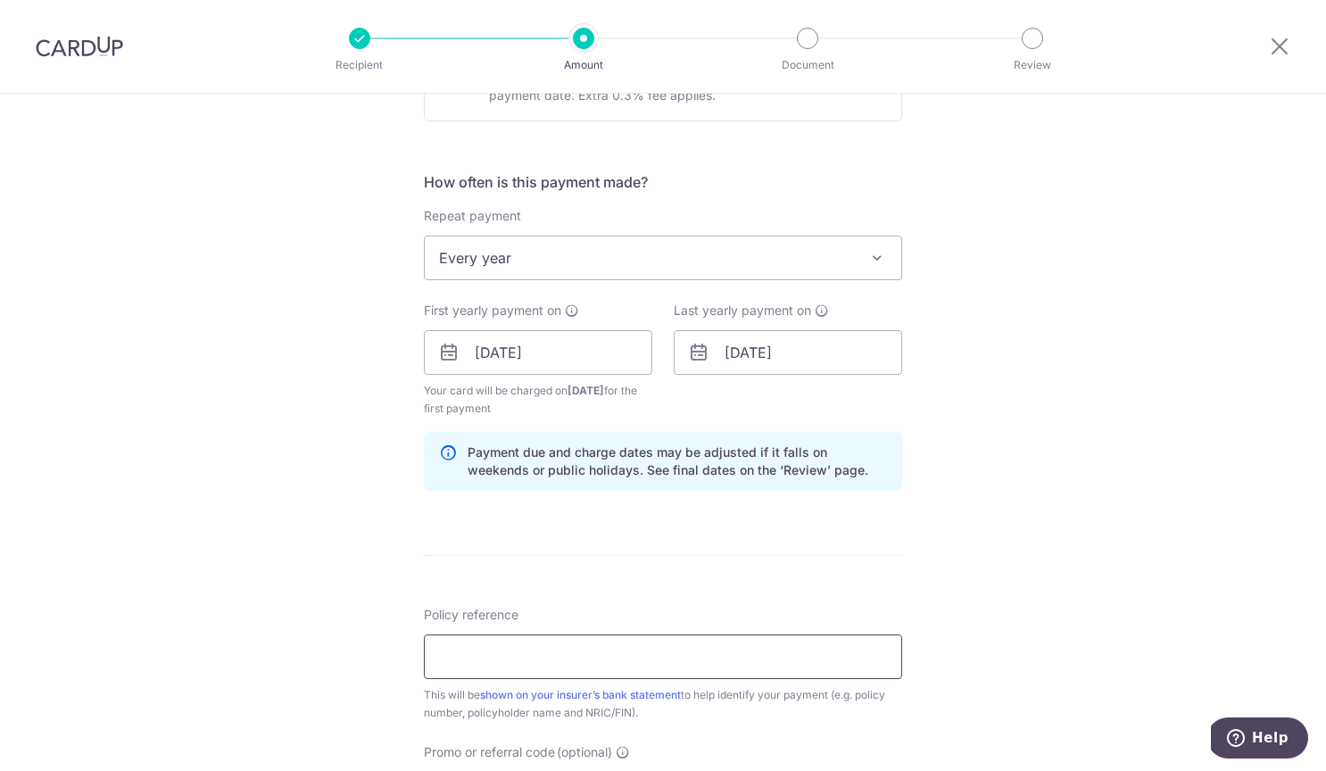
click at [558, 641] on input "Policy reference" at bounding box center [663, 656] width 478 height 45
paste input "A4002312"
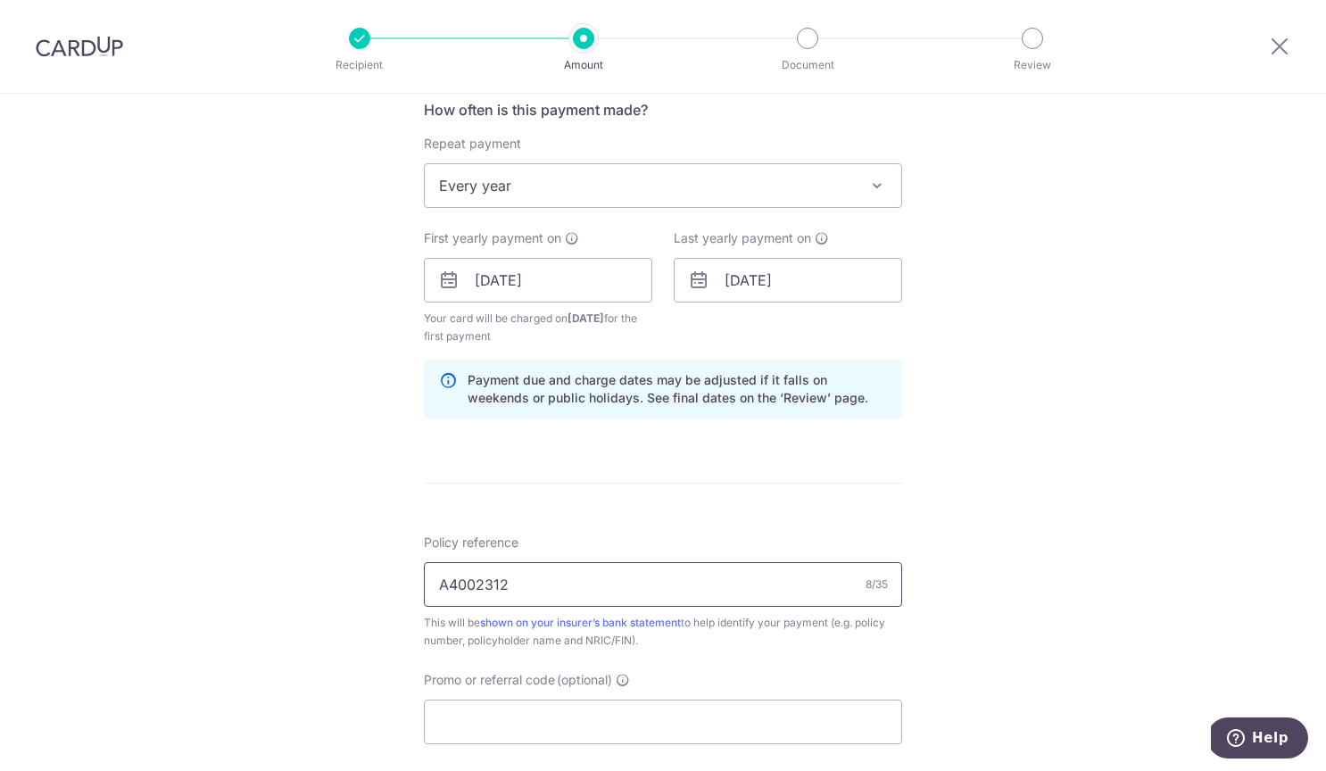
scroll to position [1028, 0]
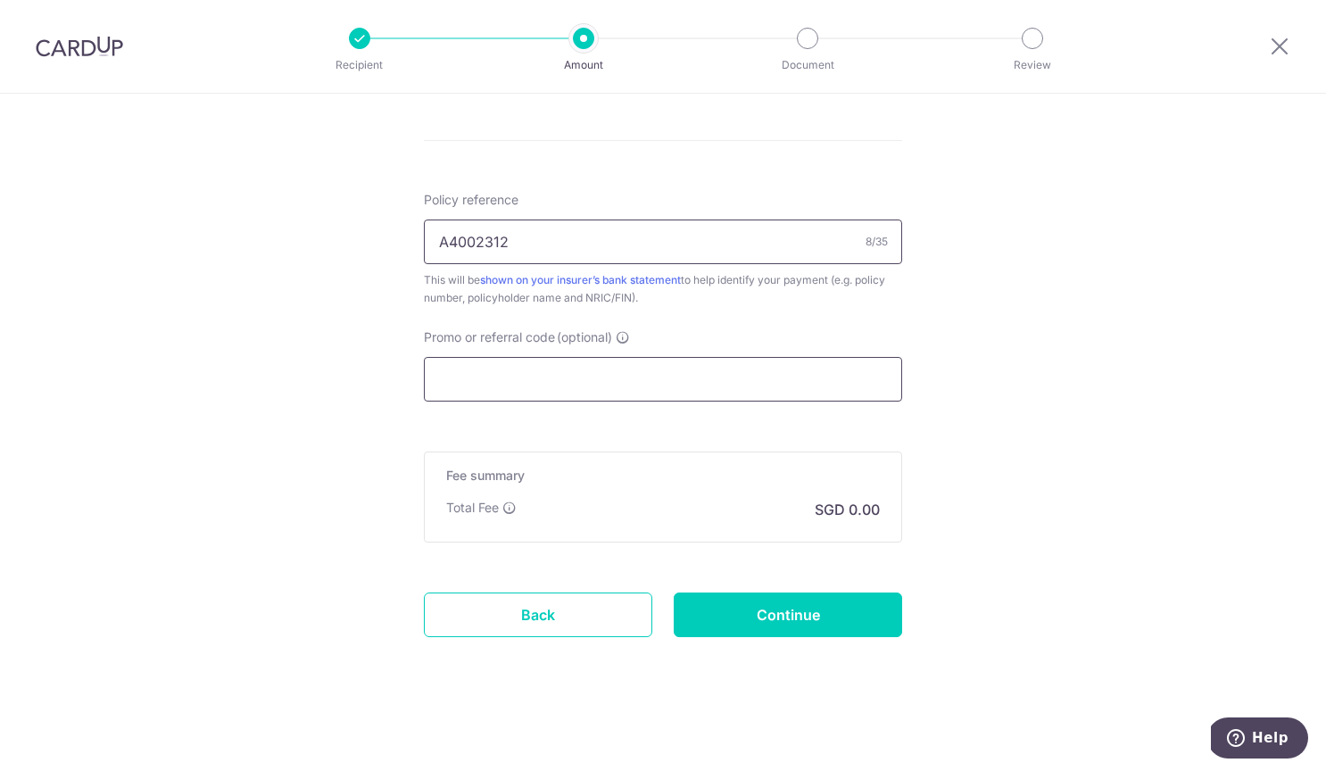
type input "A4002312"
click at [562, 389] on input "Promo or referral code (optional)" at bounding box center [663, 379] width 478 height 45
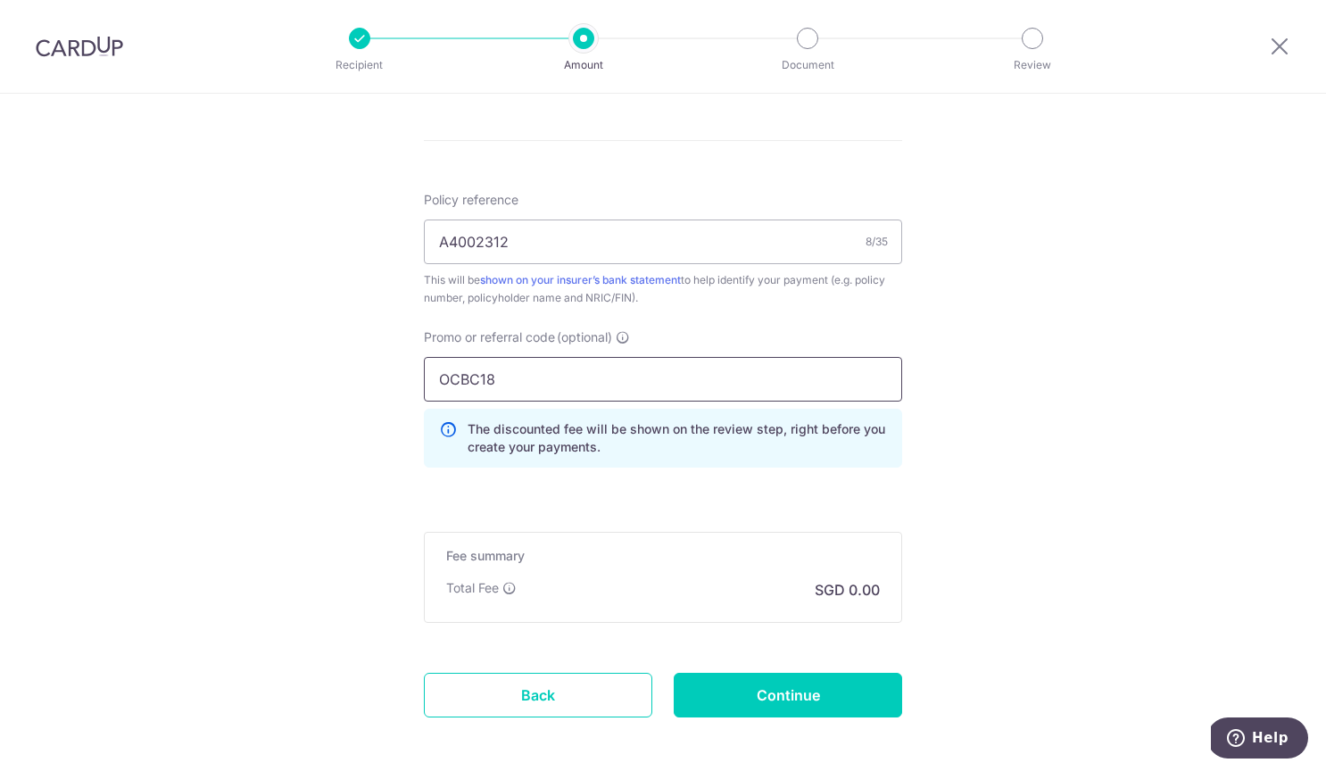
type input "OCBC18"
click at [803, 680] on input "Continue" at bounding box center [788, 695] width 228 height 45
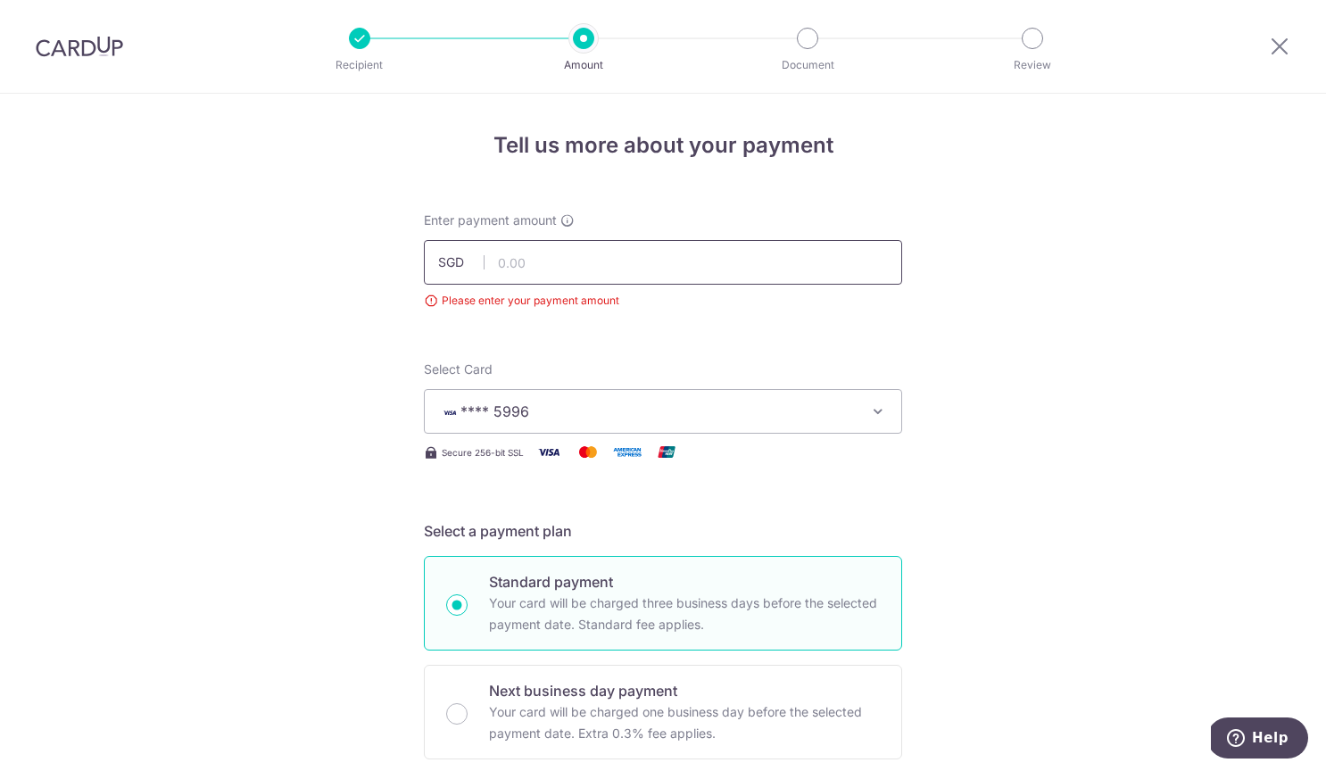
click at [633, 262] on input "text" at bounding box center [663, 262] width 478 height 45
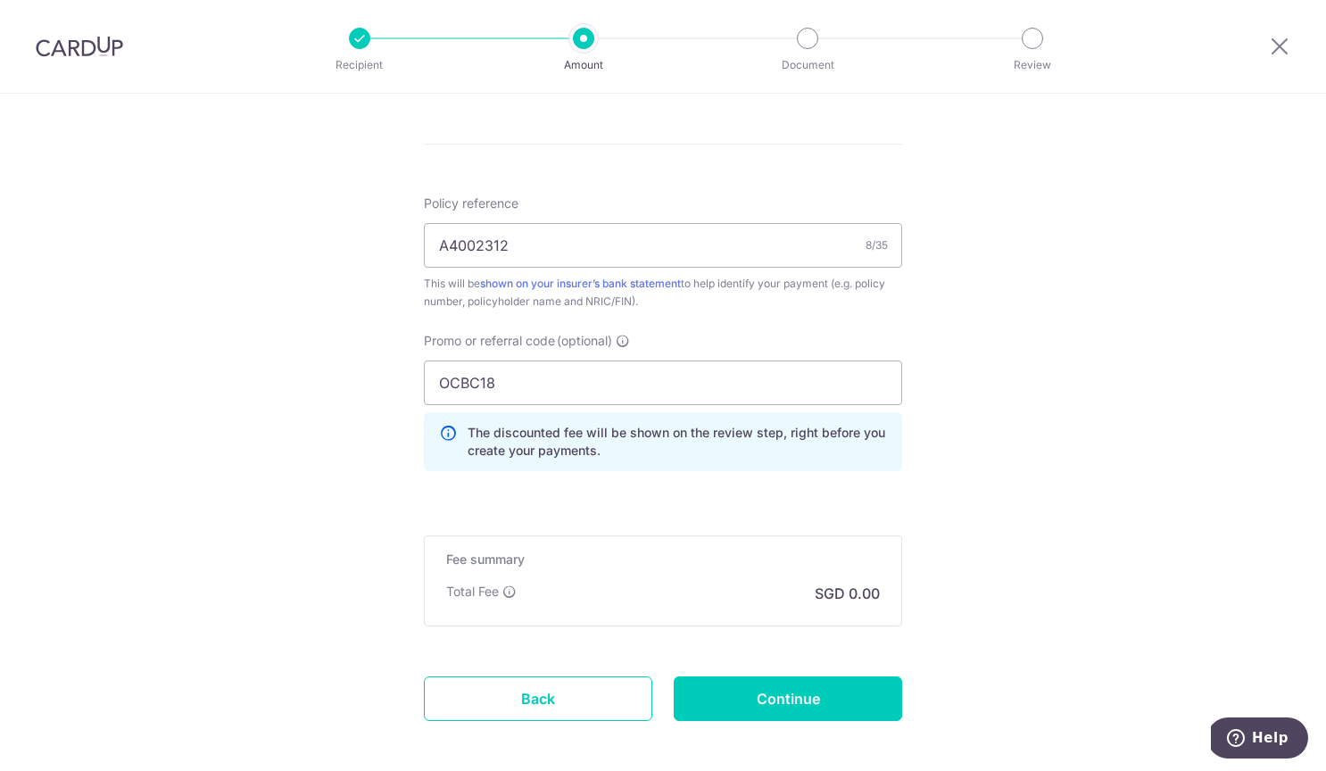
scroll to position [1042, 0]
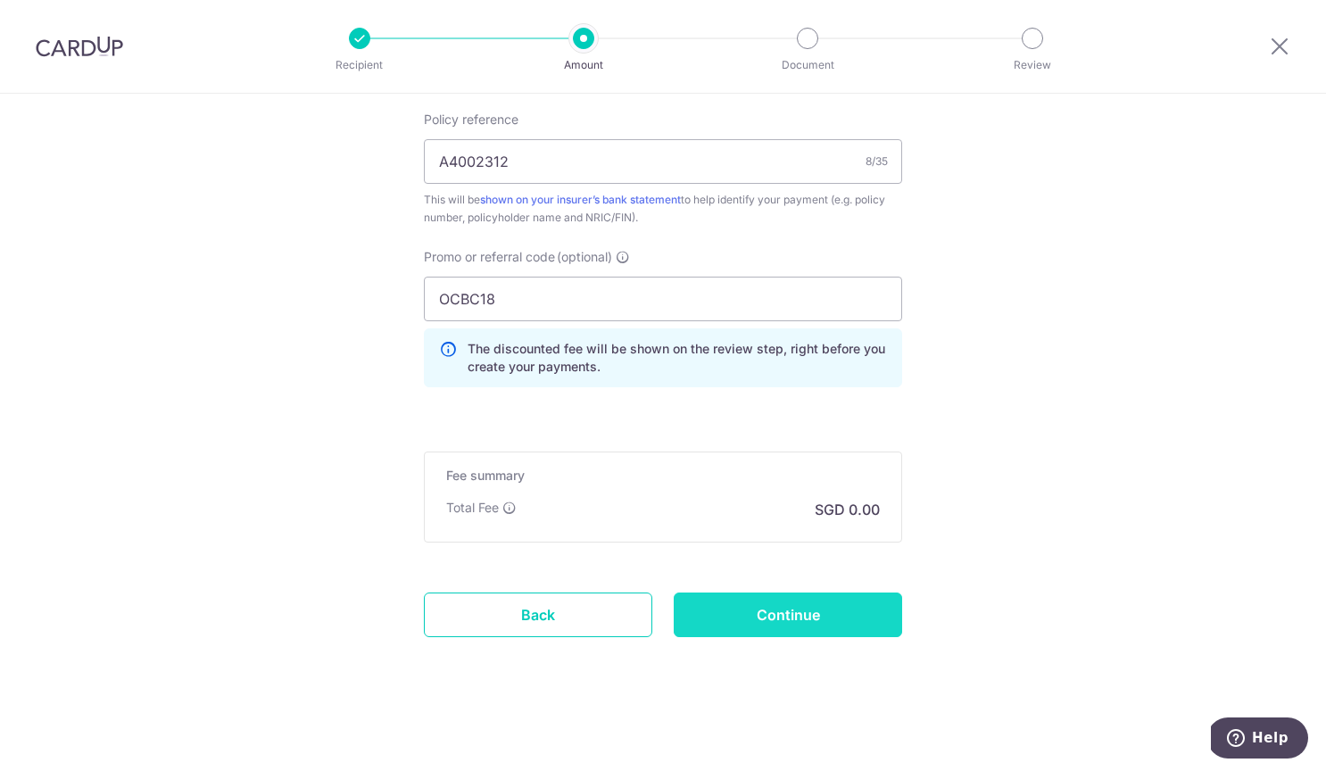
click at [802, 600] on input "Continue" at bounding box center [788, 614] width 228 height 45
type input "6,976.69"
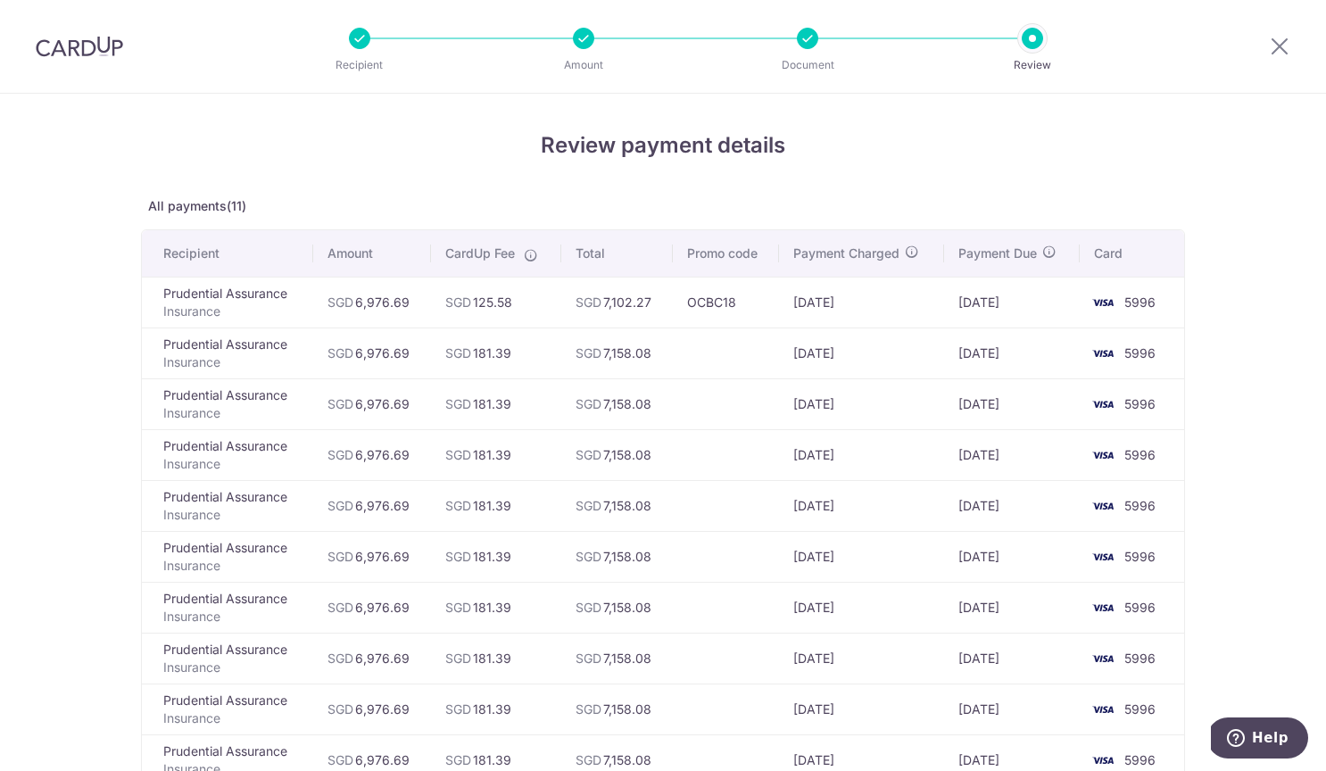
scroll to position [366, 0]
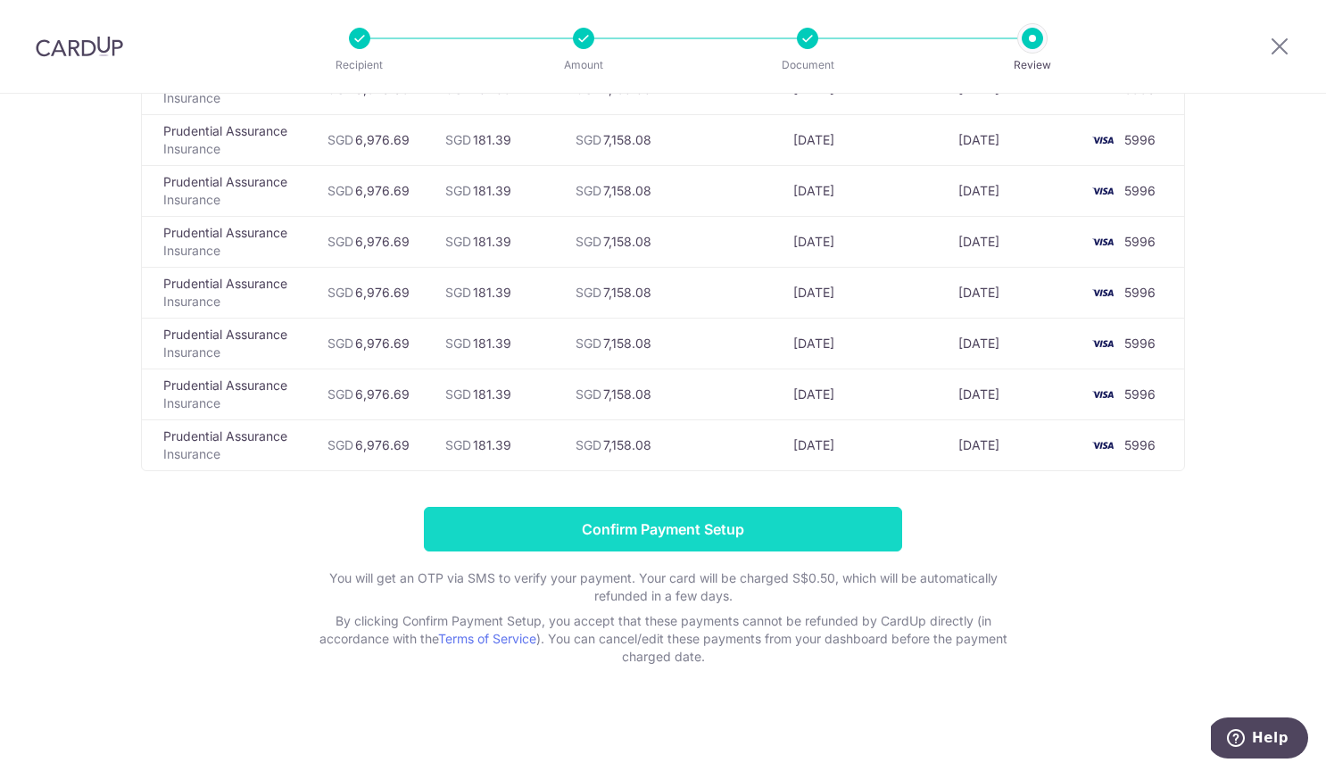
click at [746, 528] on input "Confirm Payment Setup" at bounding box center [663, 529] width 478 height 45
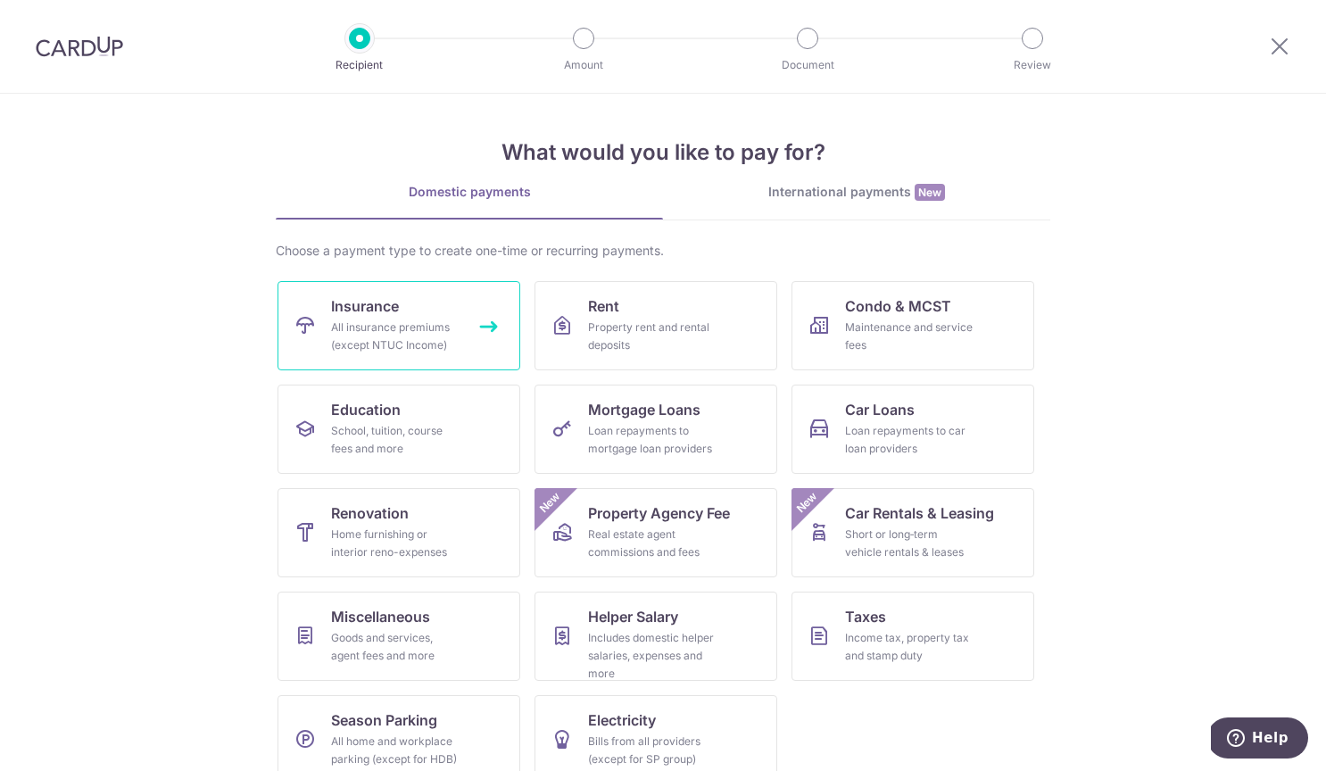
click at [413, 320] on div "All insurance premiums (except NTUC Income)" at bounding box center [395, 337] width 128 height 36
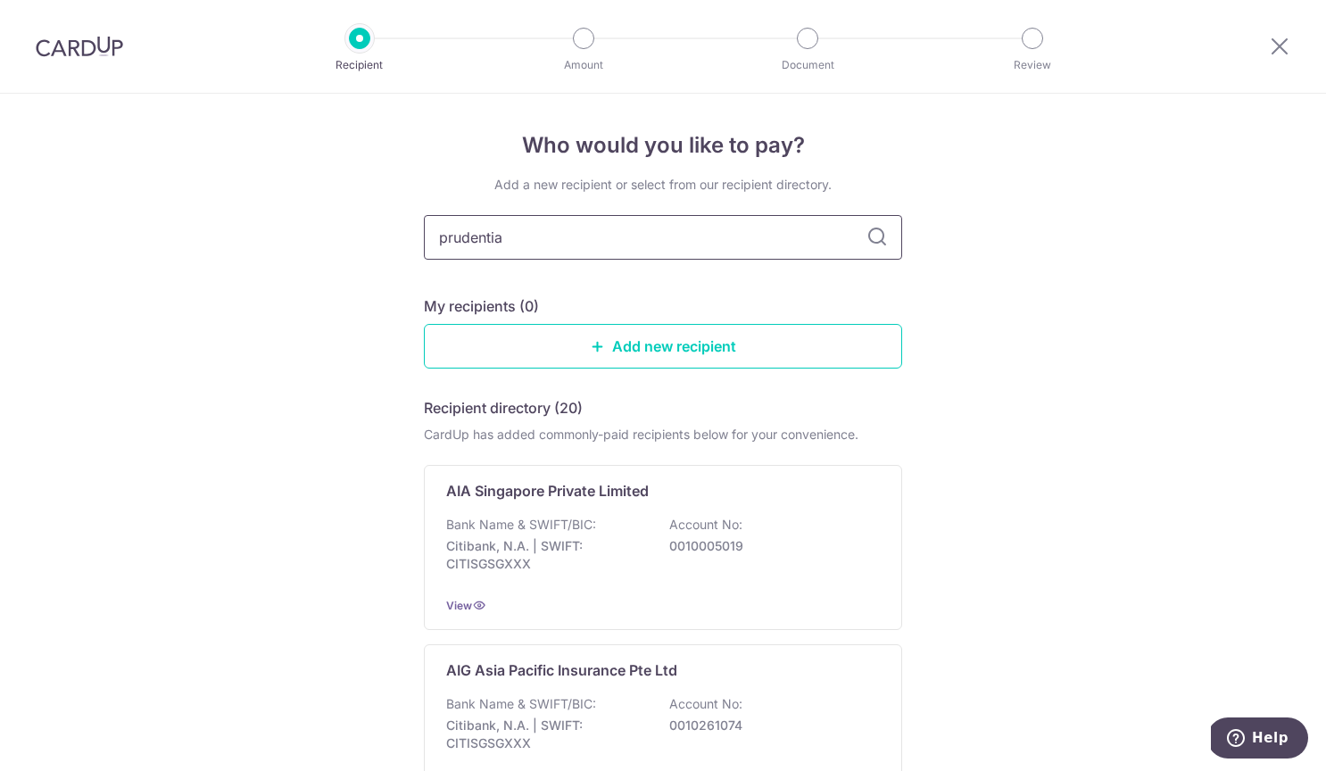
type input "prudential"
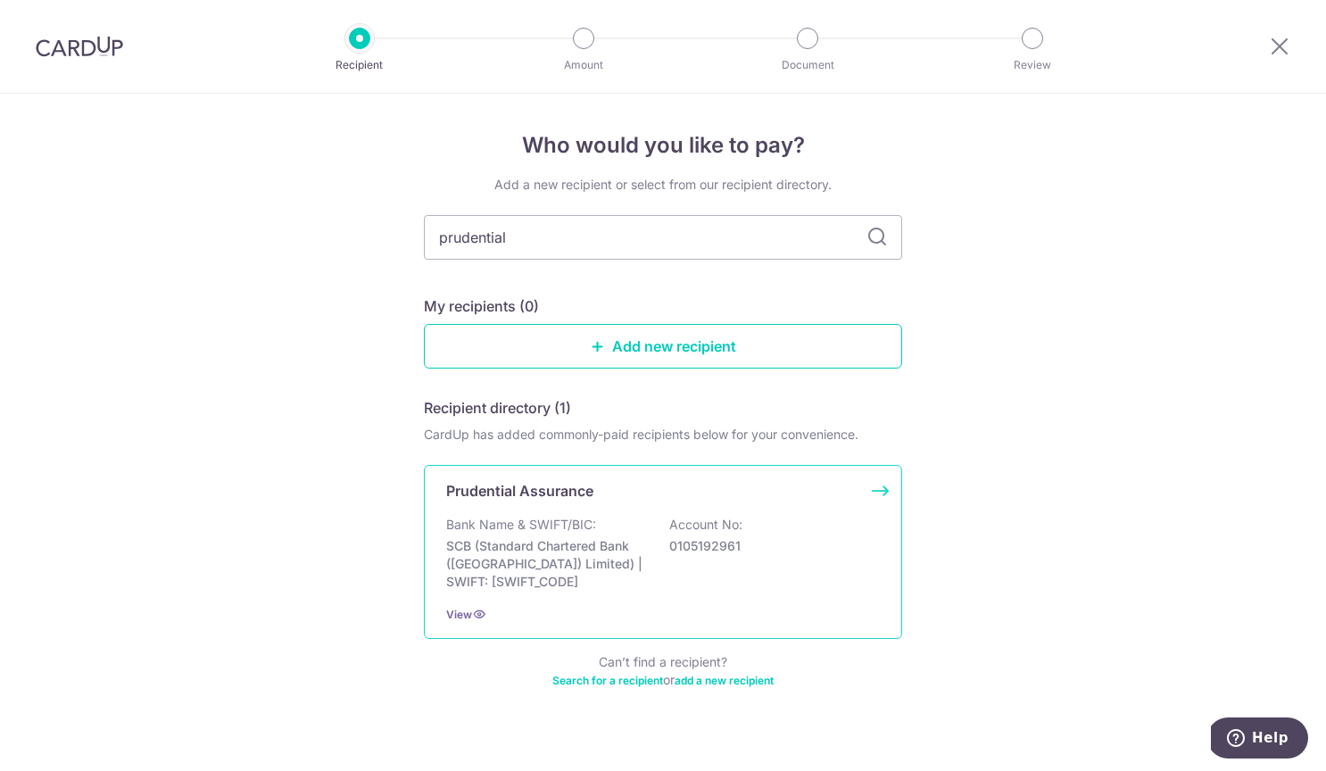
click at [639, 551] on p "SCB (Standard Chartered Bank ([GEOGRAPHIC_DATA]) Limited) | SWIFT: [SWIFT_CODE]" at bounding box center [546, 564] width 200 height 54
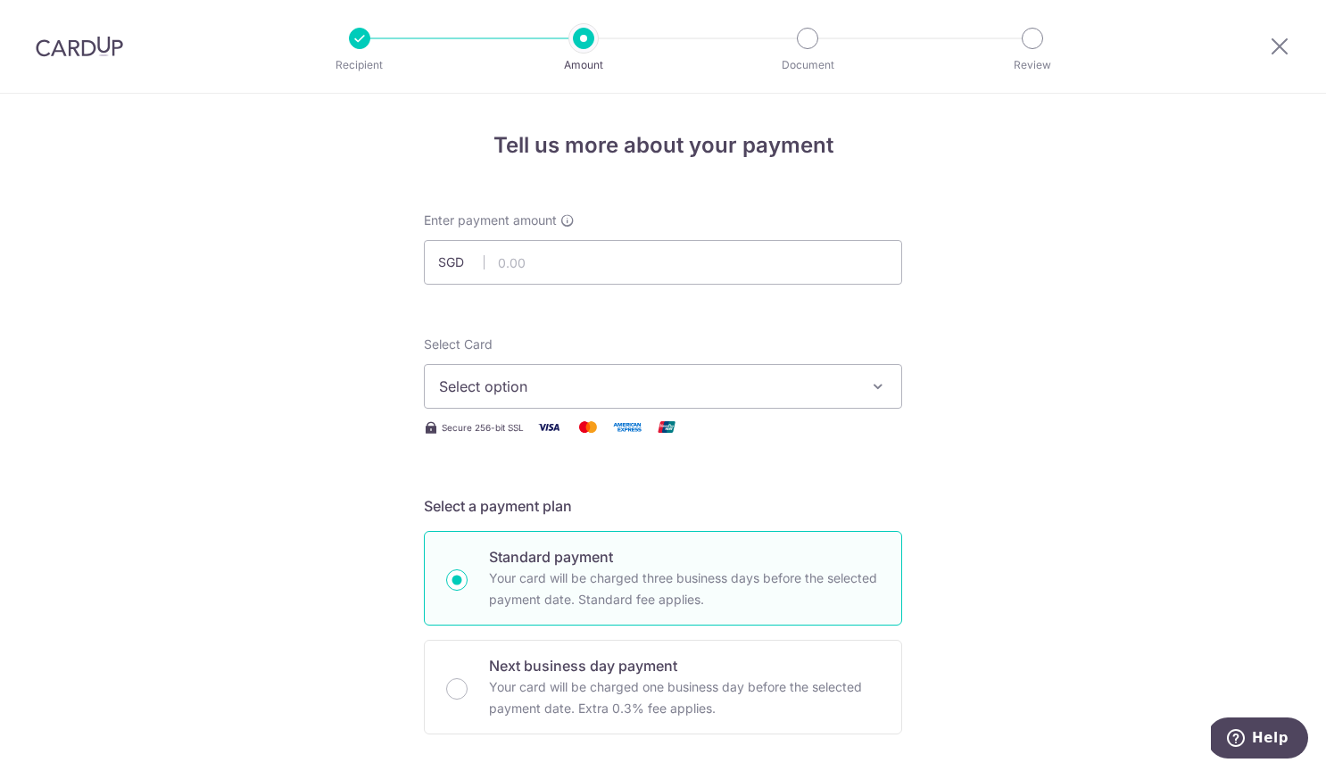
click at [621, 369] on button "Select option" at bounding box center [663, 386] width 478 height 45
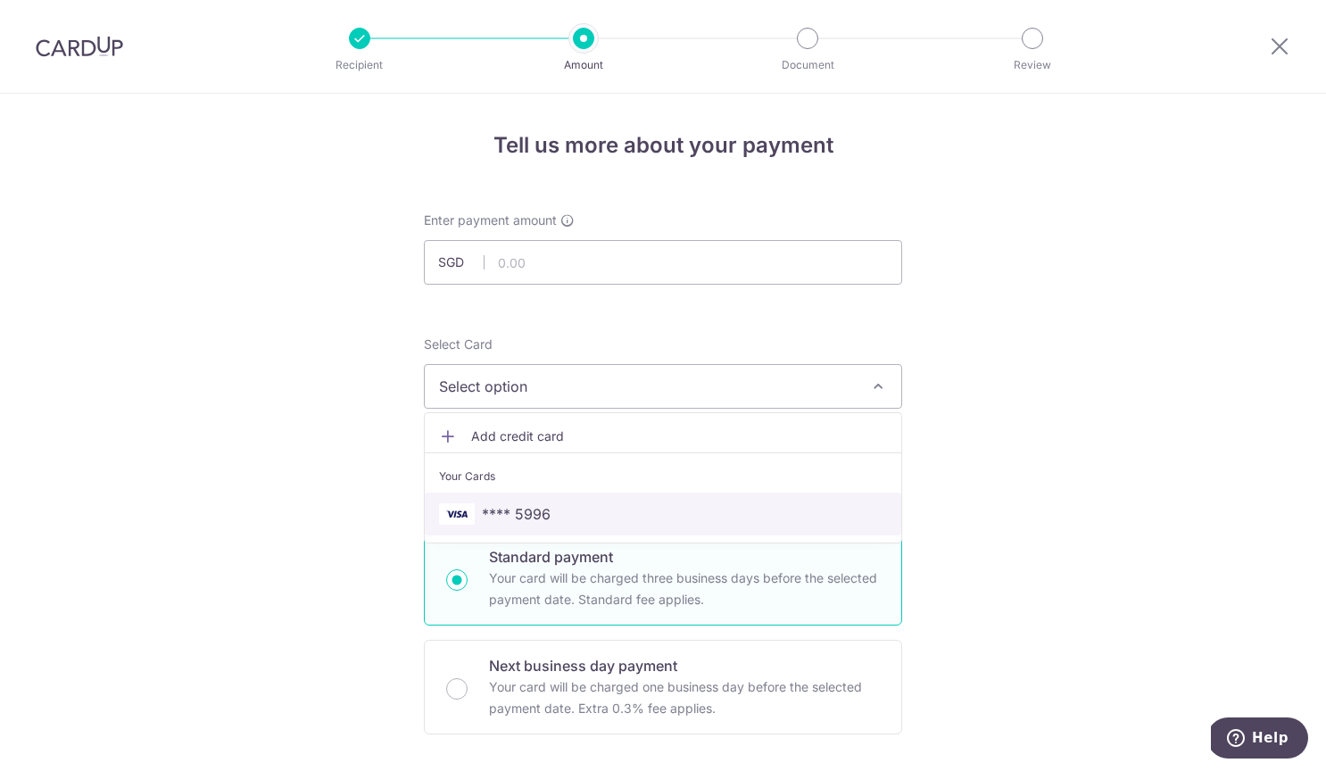
click at [548, 507] on span "**** 5996" at bounding box center [663, 513] width 448 height 21
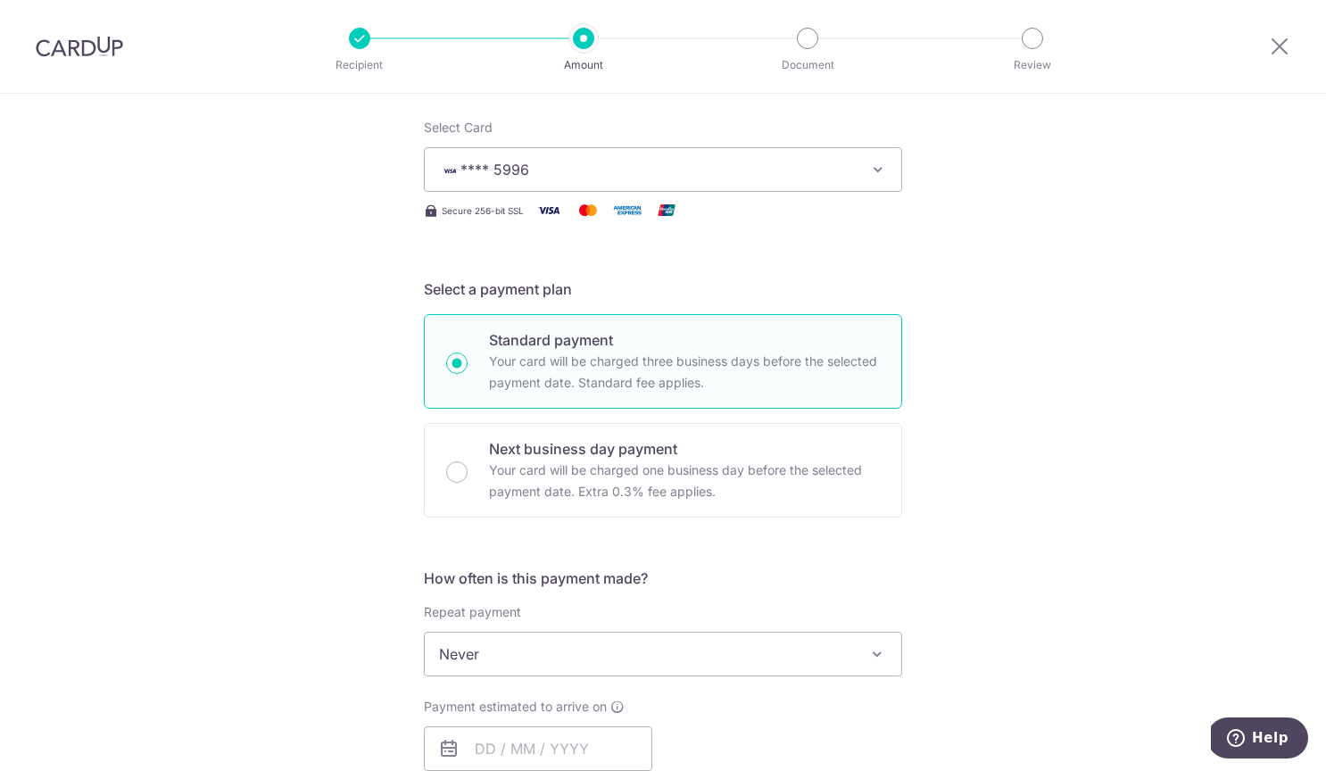
scroll to position [355, 0]
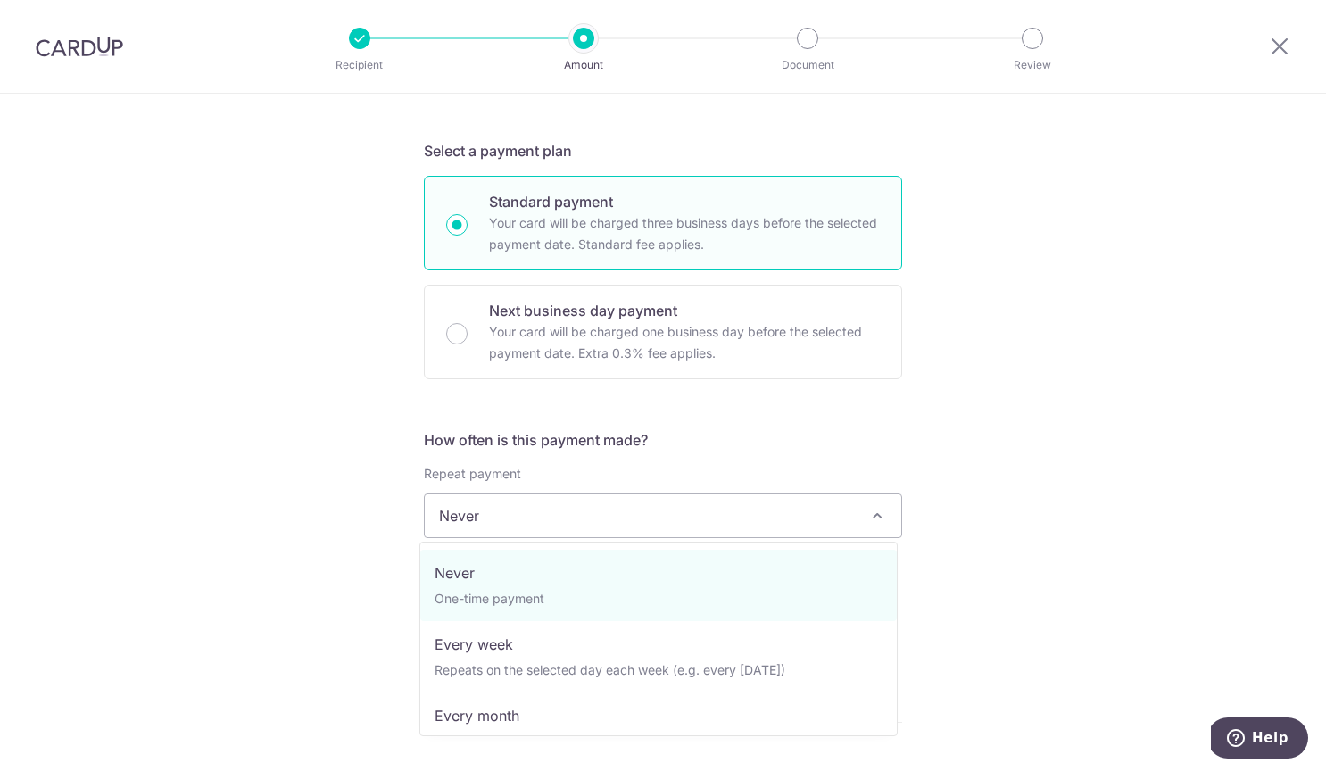
click at [559, 508] on span "Never" at bounding box center [663, 515] width 476 height 43
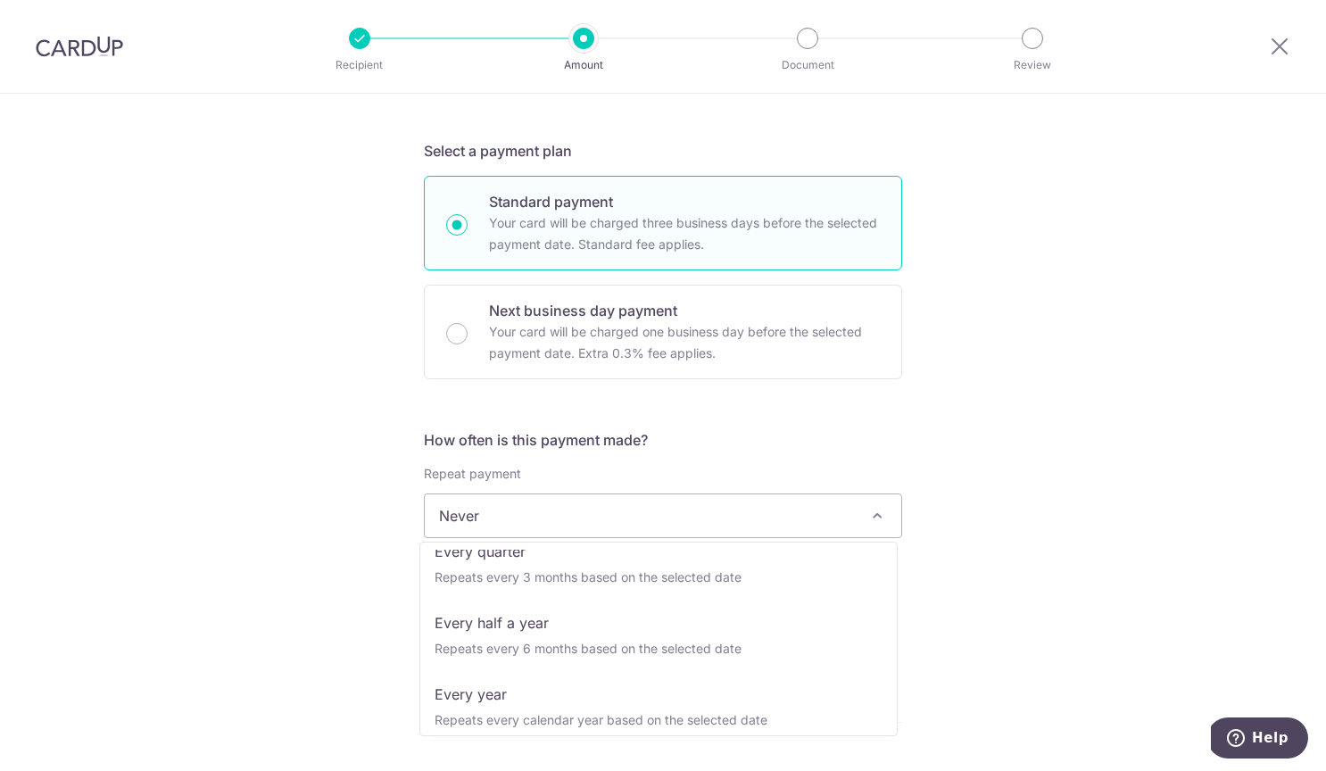
scroll to position [250, 0]
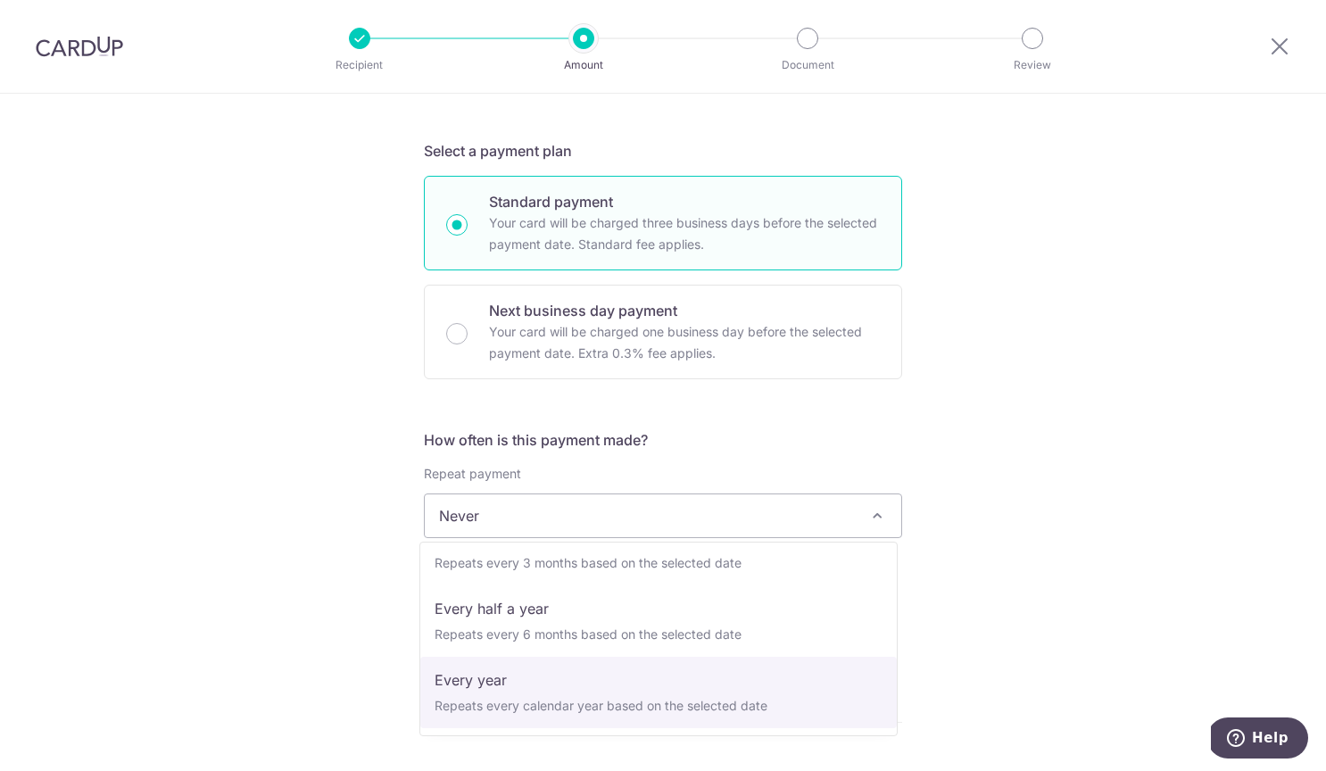
select select "6"
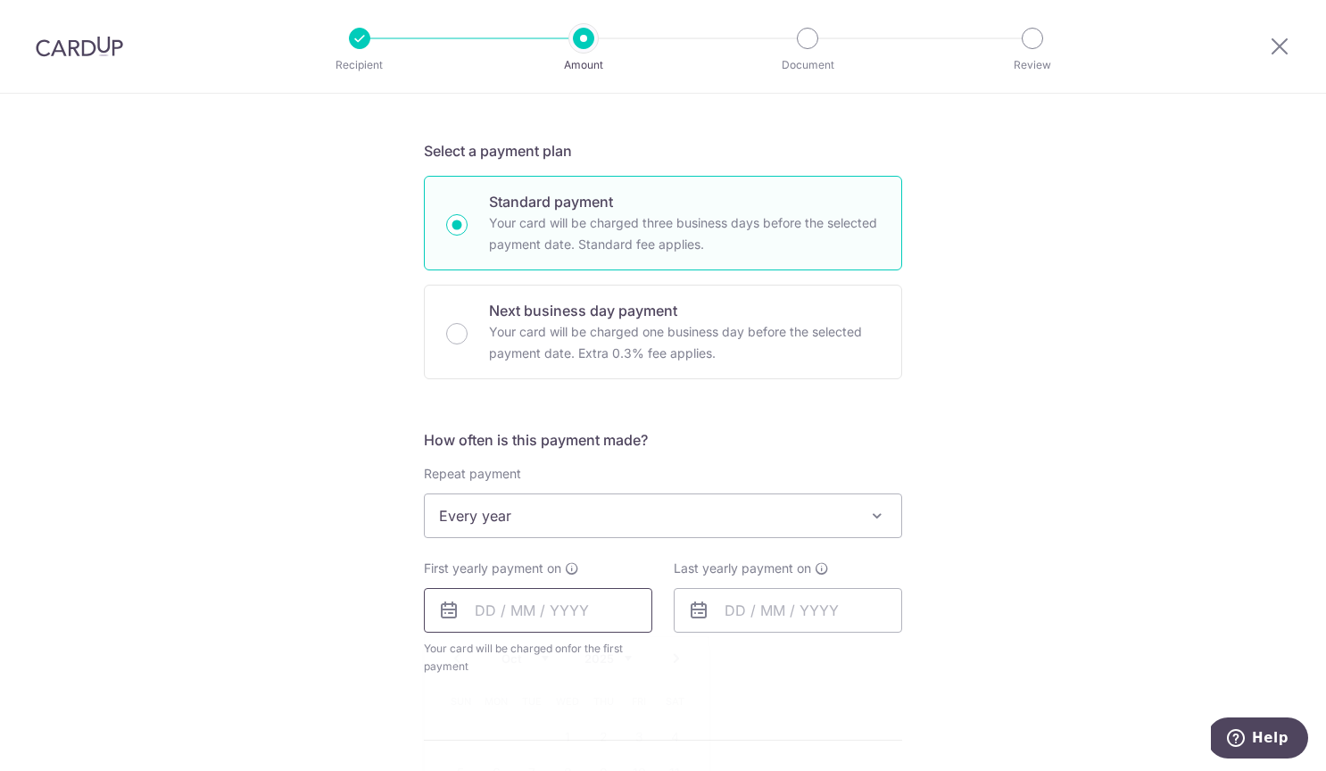
click at [526, 609] on input "text" at bounding box center [538, 610] width 228 height 45
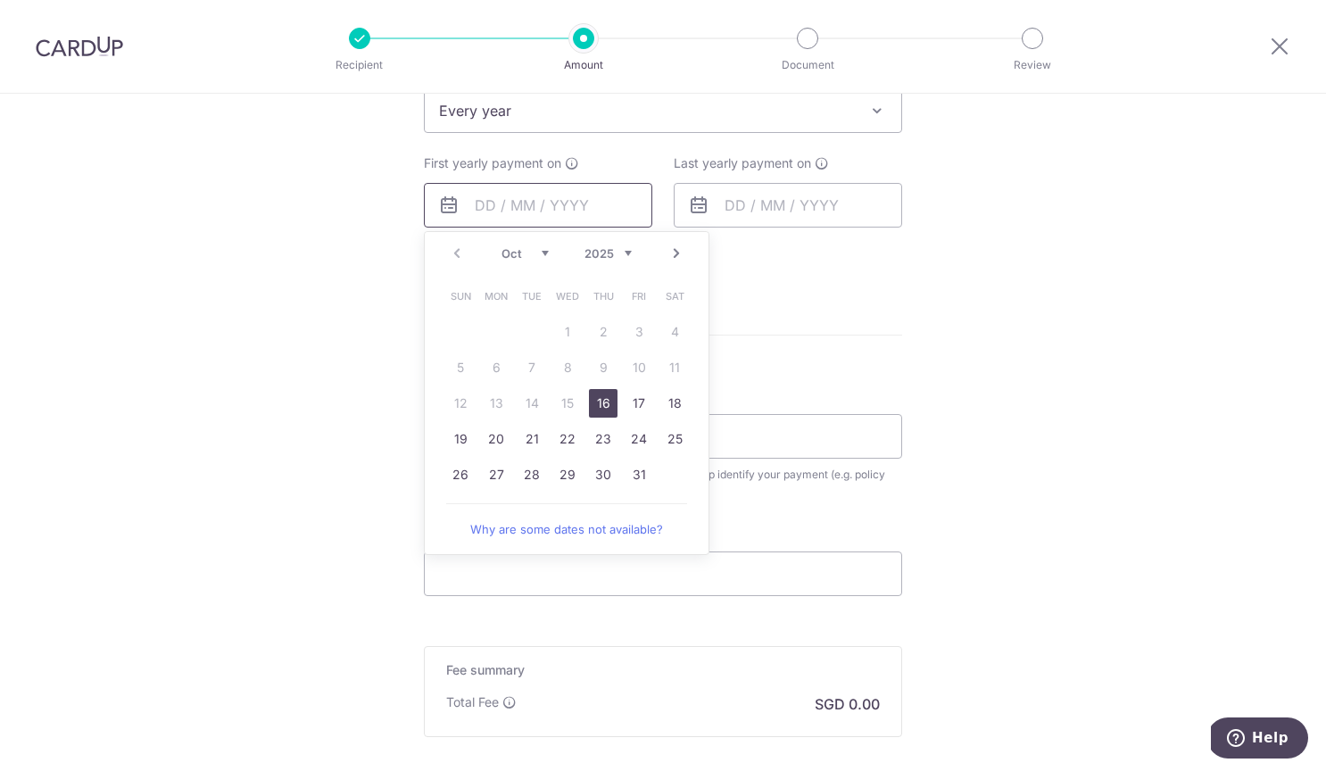
scroll to position [803, 0]
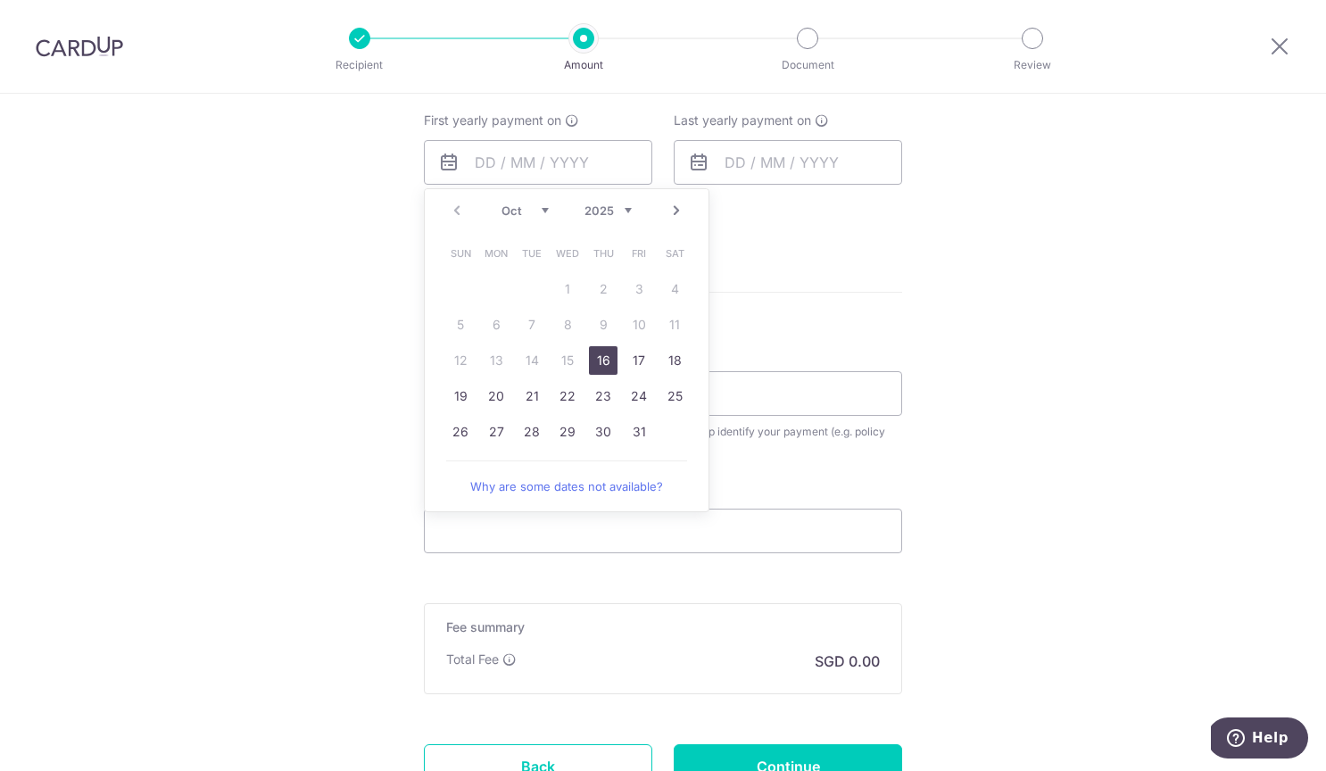
click at [590, 357] on link "16" at bounding box center [603, 360] width 29 height 29
type input "[DATE]"
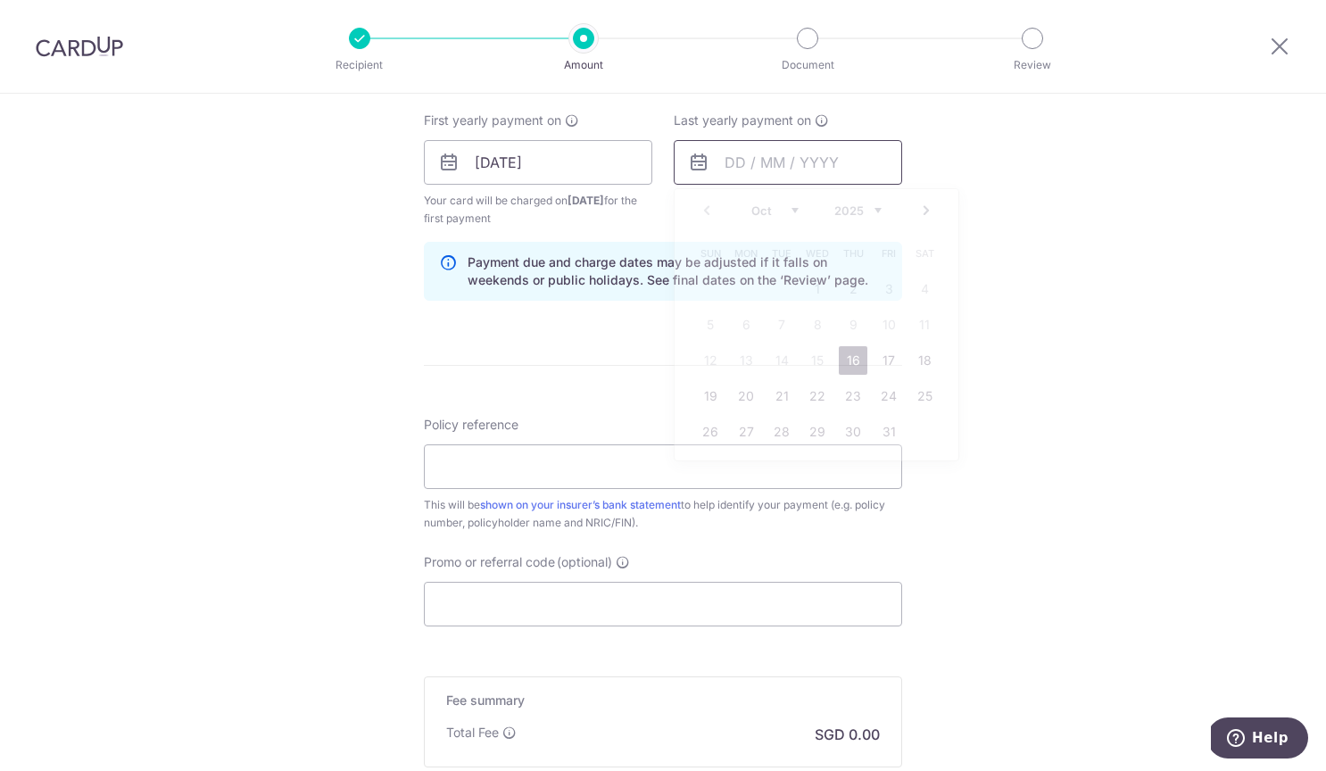
click at [736, 166] on input "text" at bounding box center [788, 162] width 228 height 45
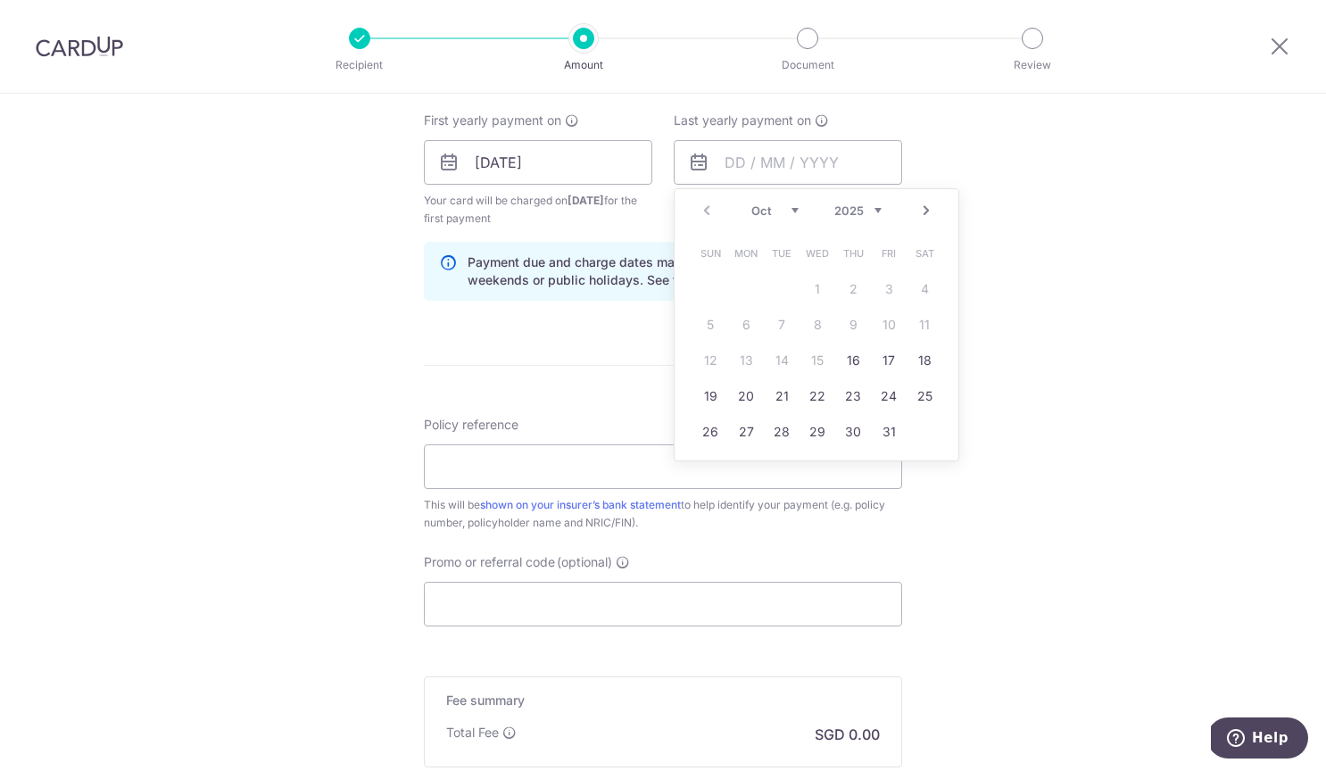
click at [843, 216] on select "2025 2026 2027 2028 2029 2030 2031 2032 2033 2034 2035" at bounding box center [857, 210] width 47 height 14
click at [778, 365] on link "16" at bounding box center [781, 360] width 29 height 29
type input "16/10/2035"
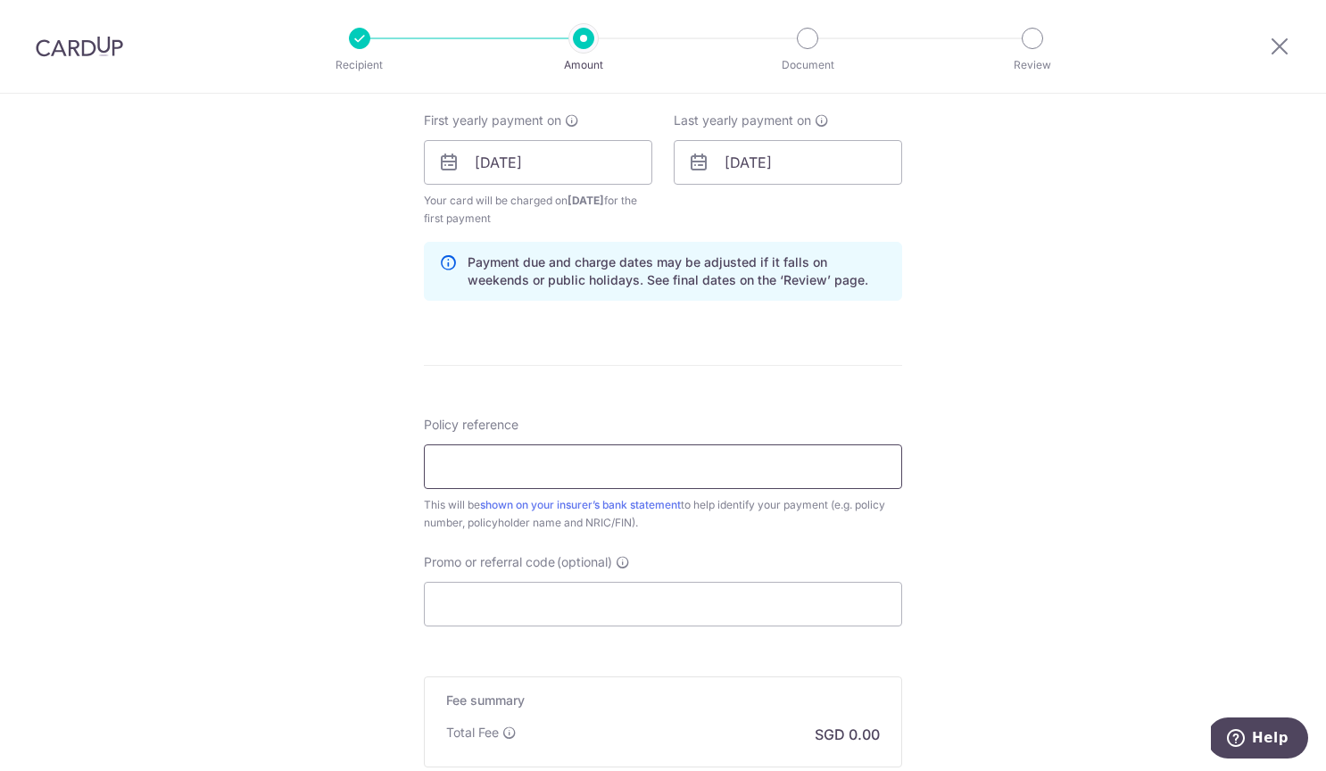
click at [526, 466] on input "Policy reference" at bounding box center [663, 466] width 478 height 45
paste input "A4474049"
type input "A4474049"
click at [474, 606] on input "Promo or referral code (optional)" at bounding box center [663, 604] width 478 height 45
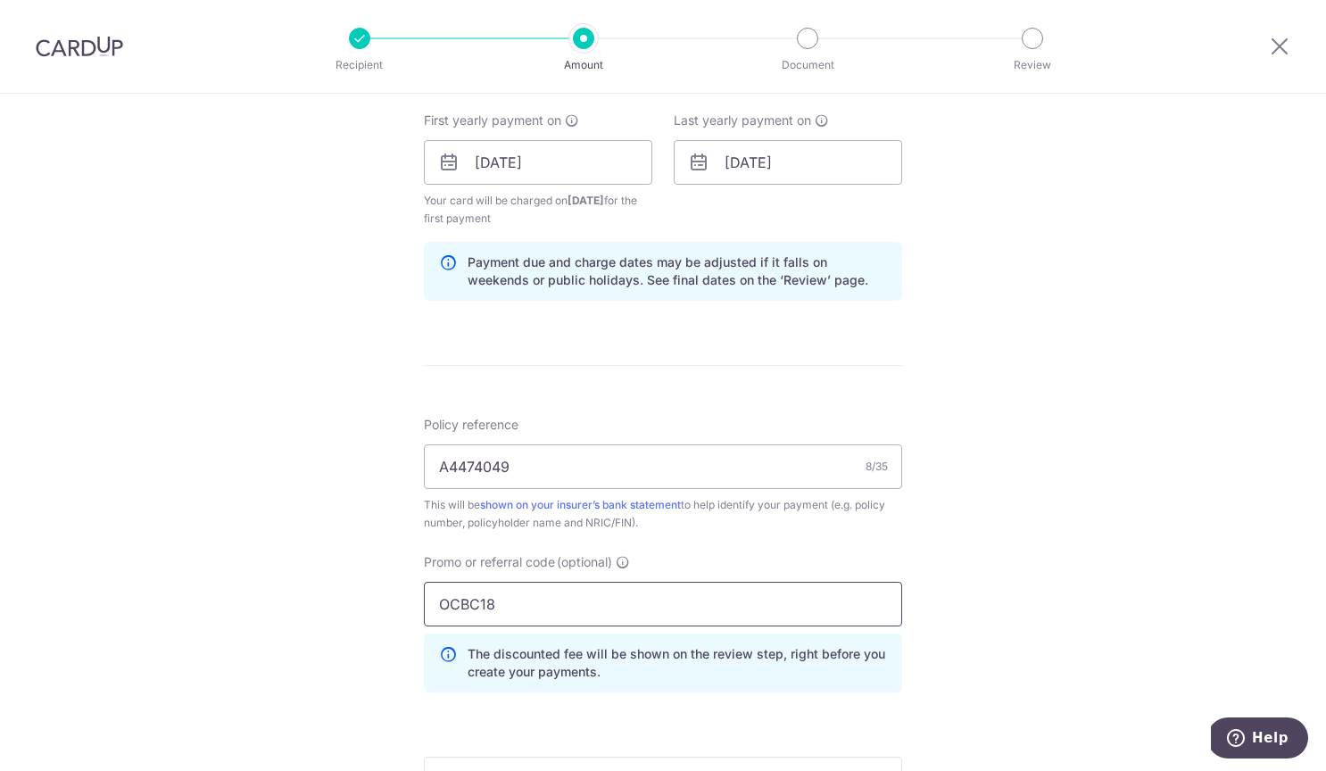
type input "OCBC18"
click at [1083, 641] on div "Tell us more about your payment Enter payment amount SGD Select Card **** 5996 …" at bounding box center [663, 183] width 1326 height 1785
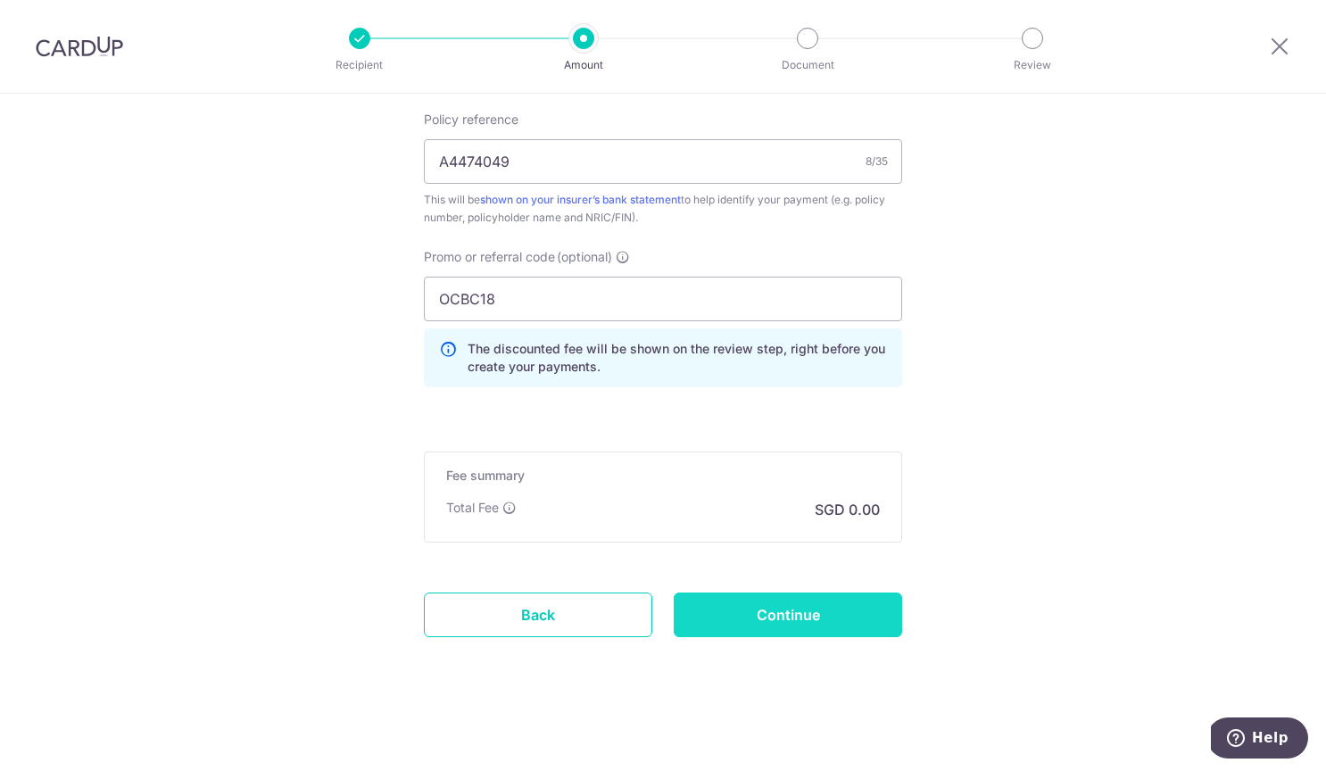
click at [791, 603] on input "Continue" at bounding box center [788, 614] width 228 height 45
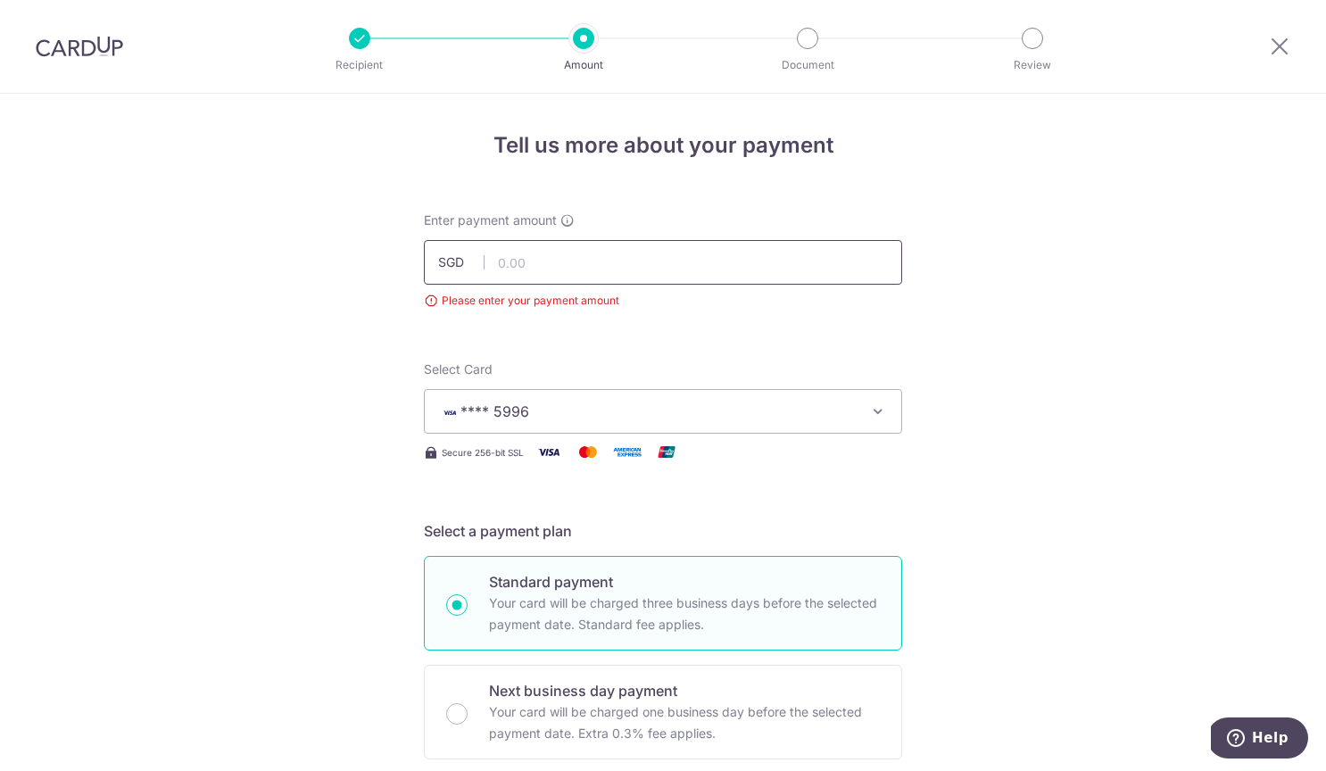
click at [515, 261] on input "text" at bounding box center [663, 262] width 478 height 45
paste input "$17,738.95"
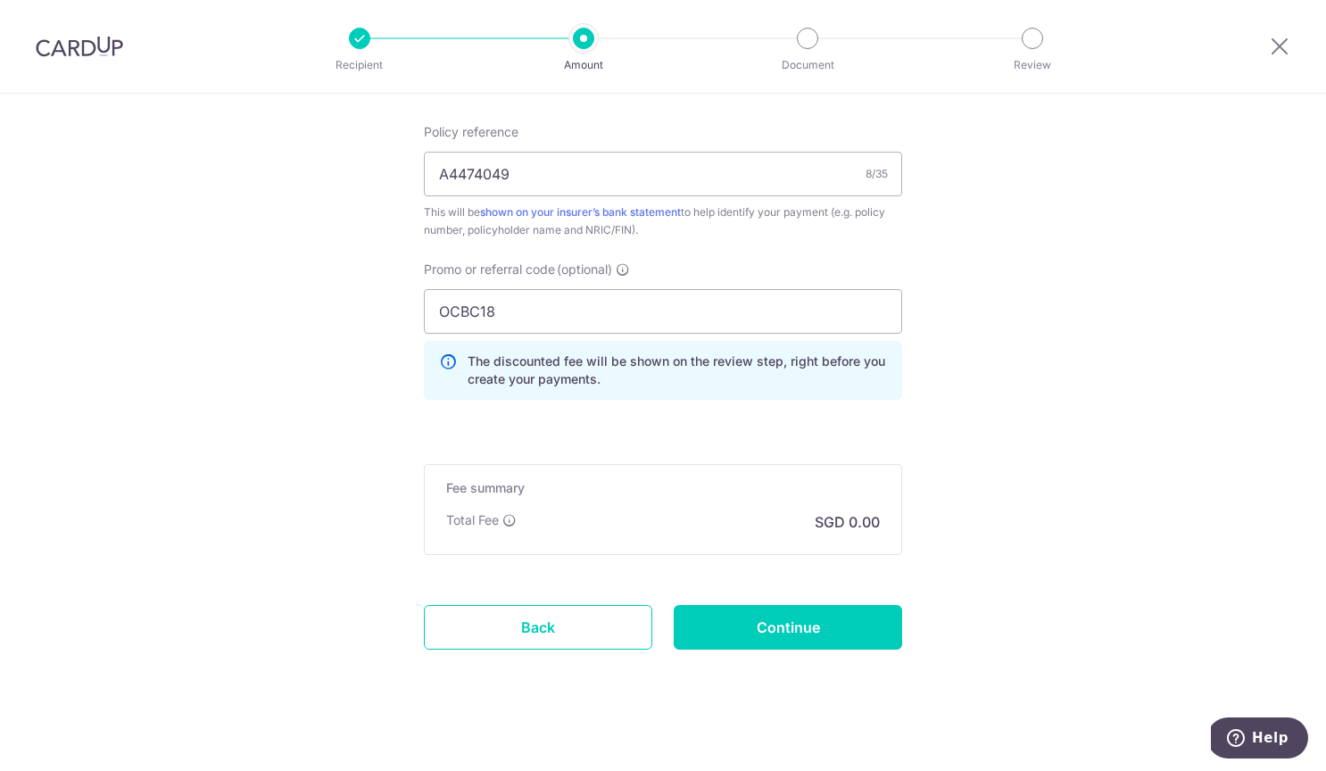
scroll to position [1042, 0]
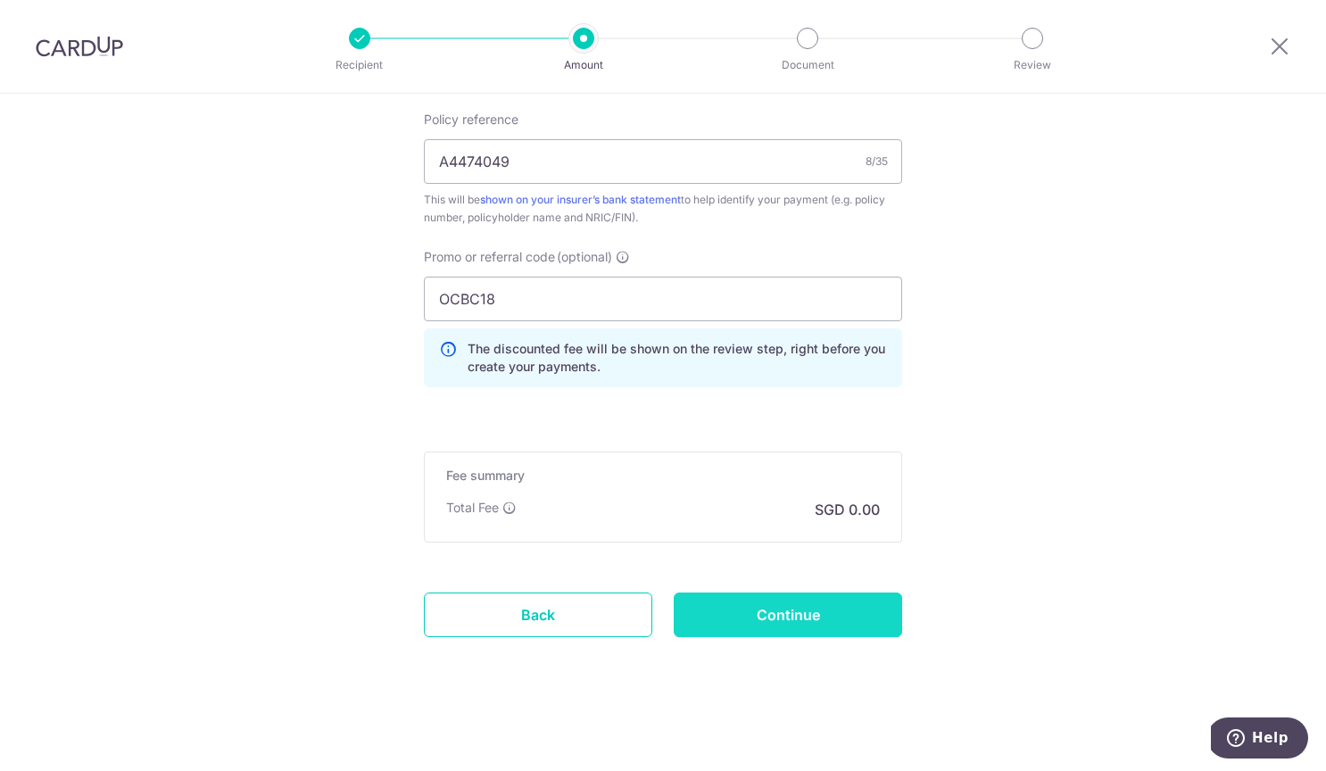
click at [822, 620] on input "Continue" at bounding box center [788, 614] width 228 height 45
type input "17,738.95"
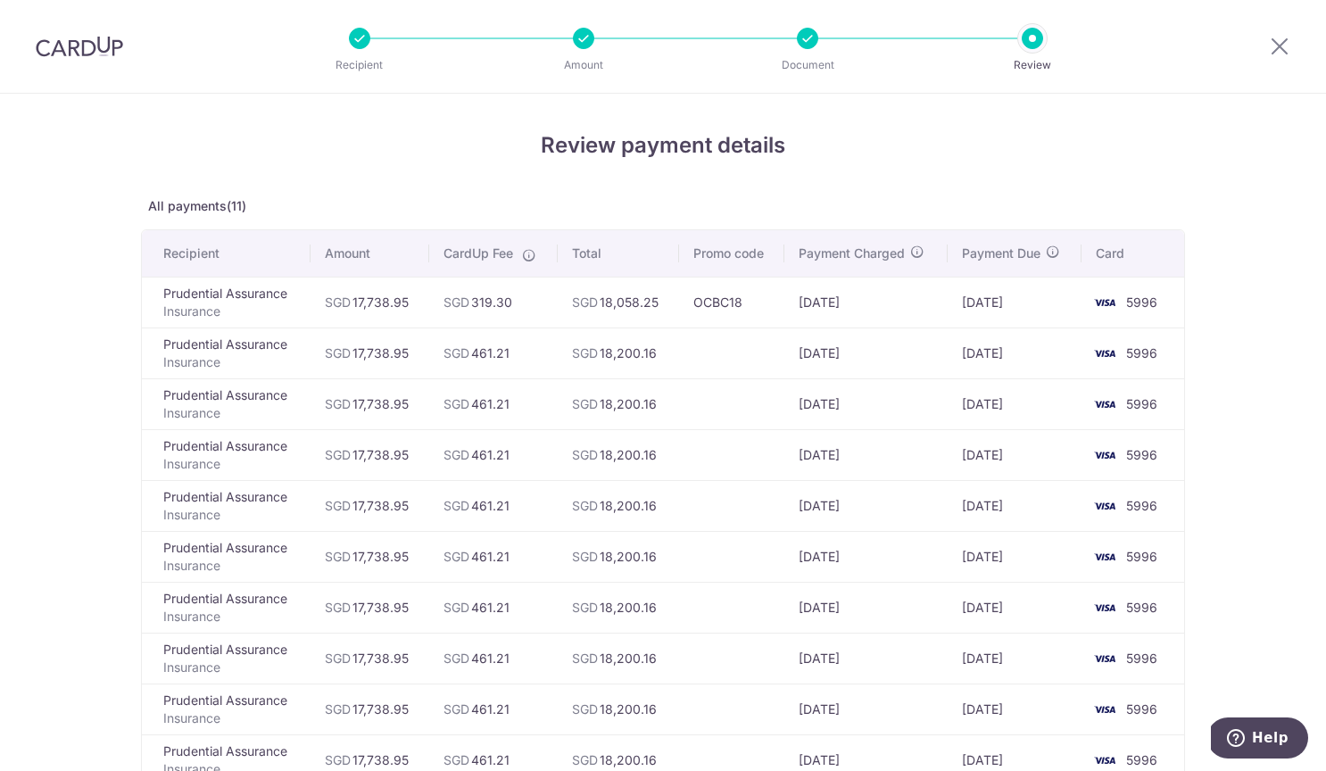
scroll to position [366, 0]
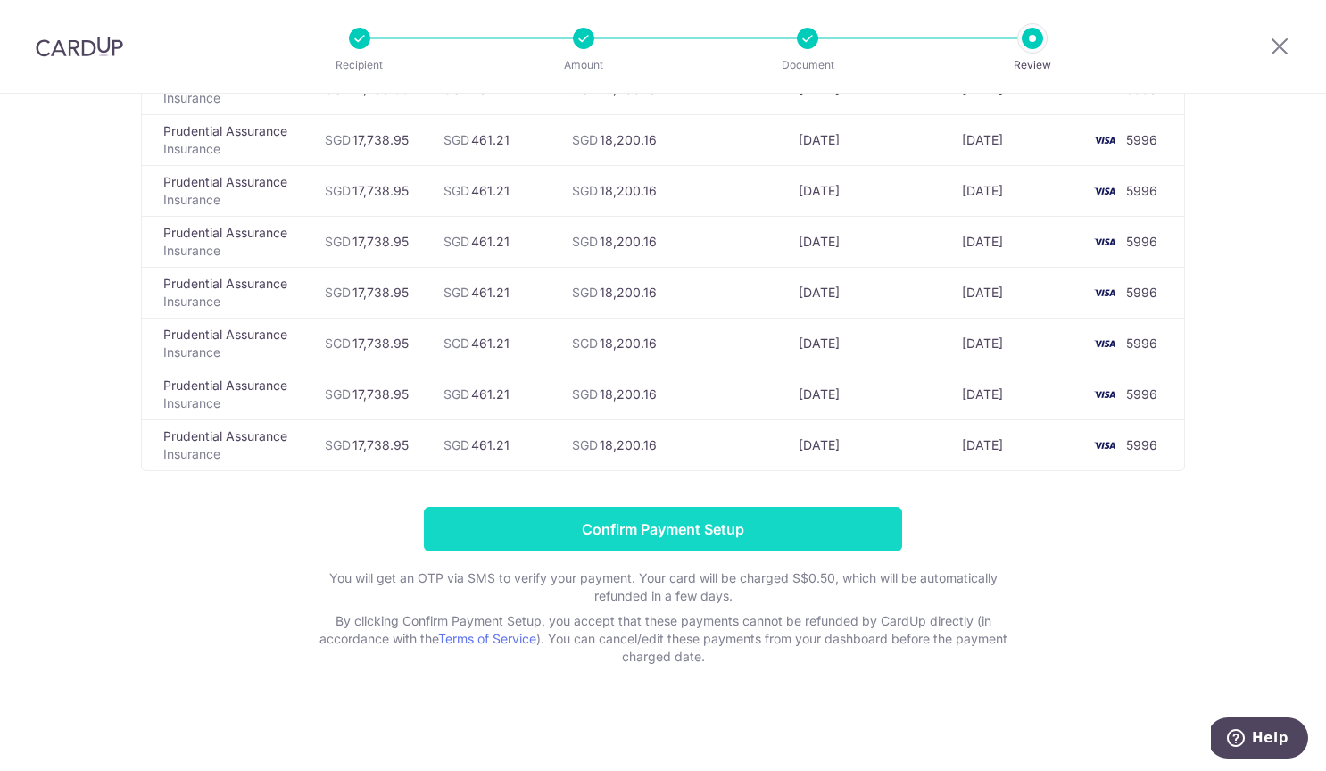
click at [840, 533] on input "Confirm Payment Setup" at bounding box center [663, 529] width 478 height 45
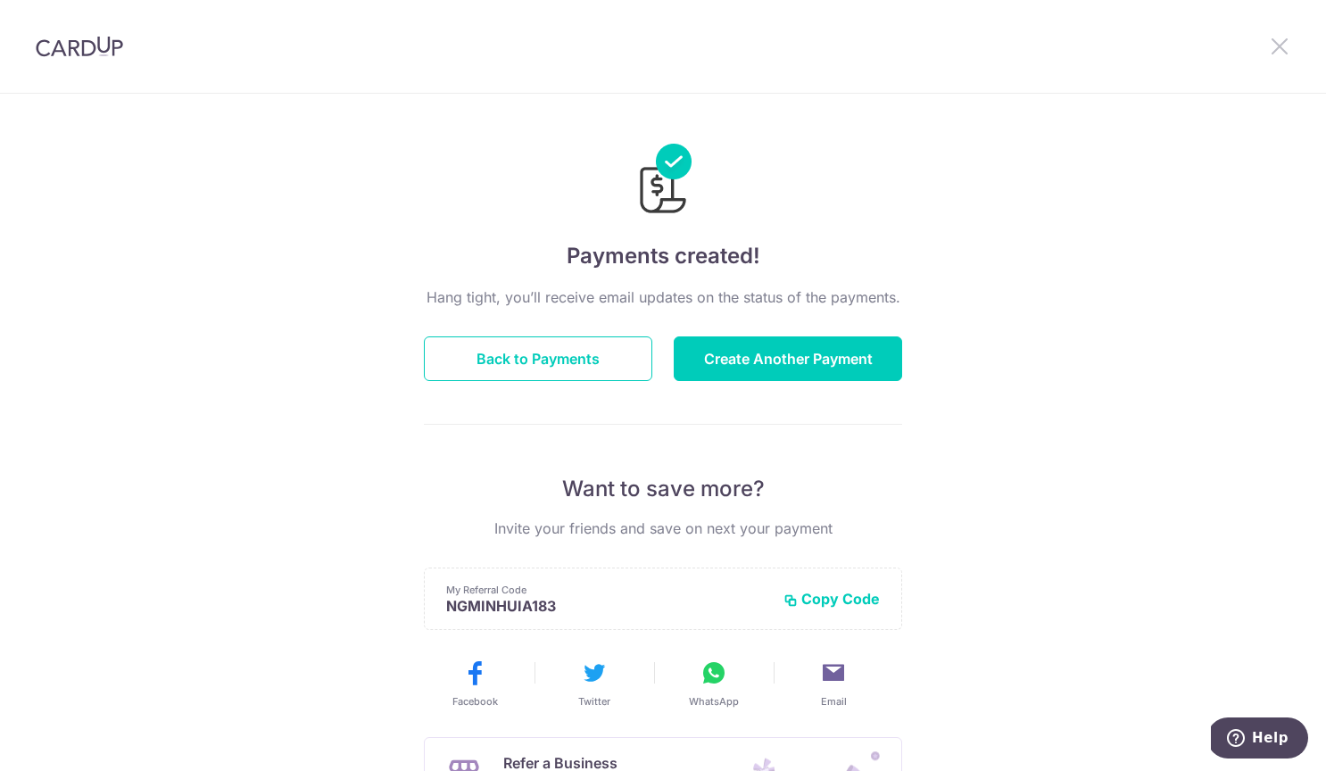
click at [1286, 44] on icon at bounding box center [1279, 46] width 21 height 22
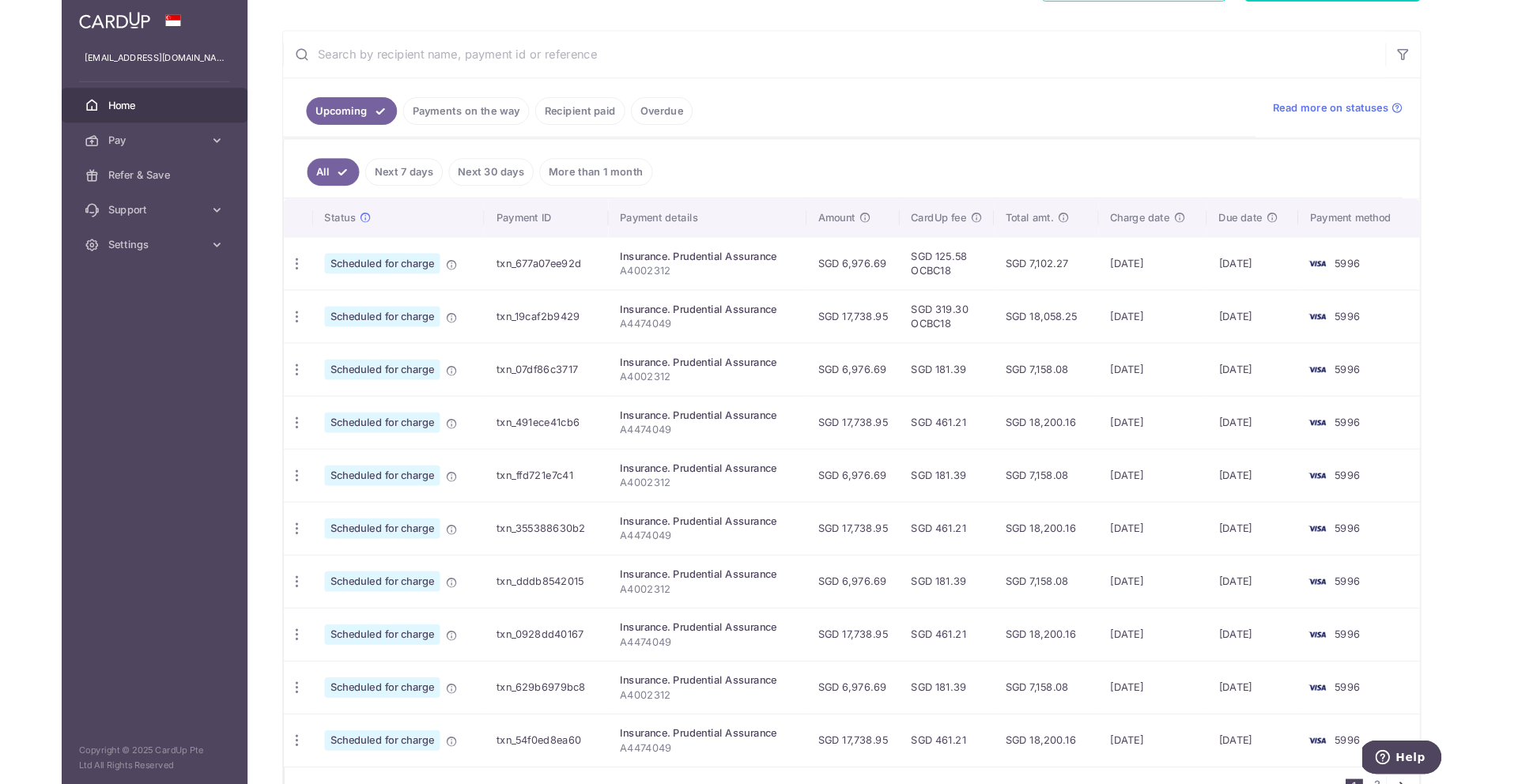
scroll to position [291, 0]
